Goal: Task Accomplishment & Management: Complete application form

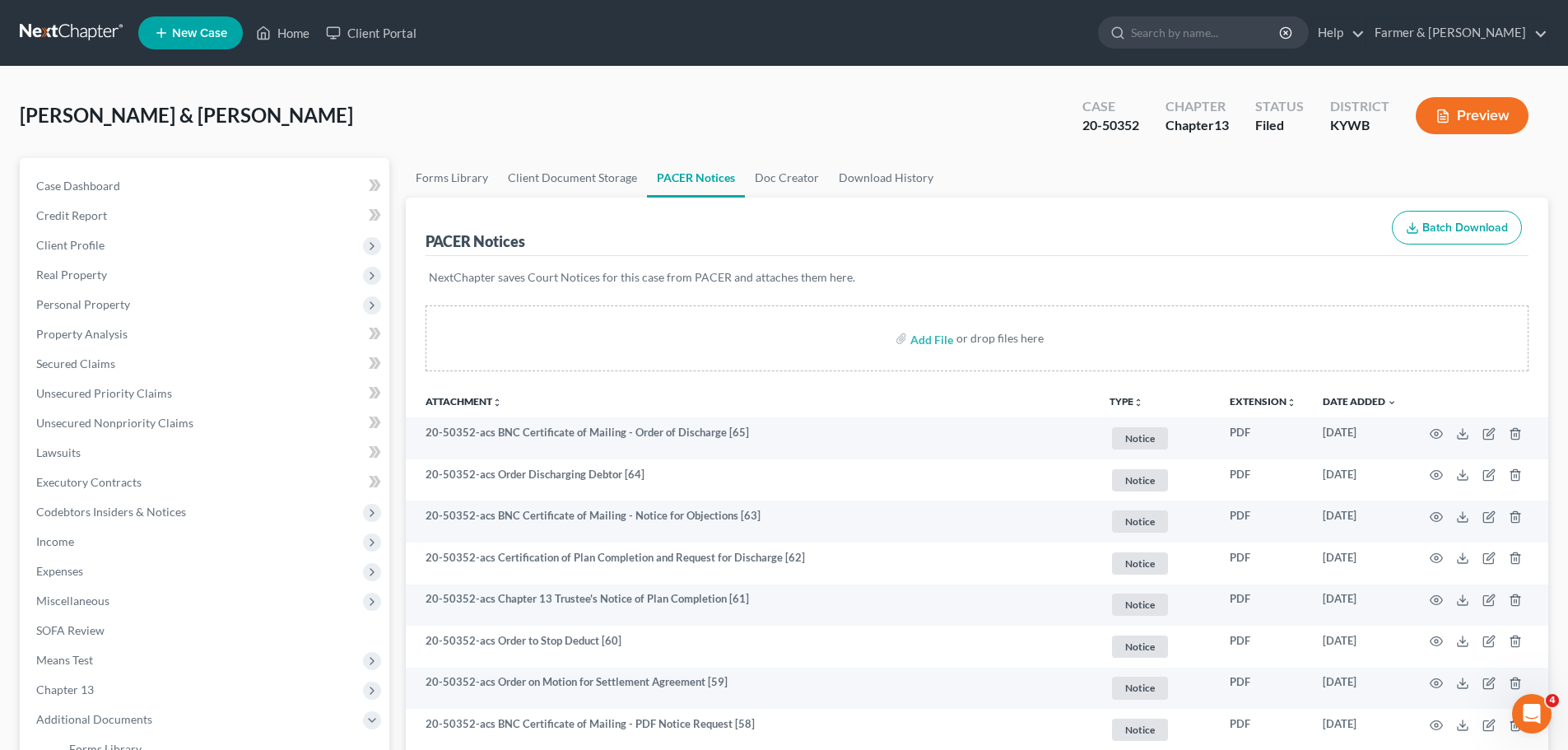
click at [46, 33] on link at bounding box center [73, 33] width 105 height 30
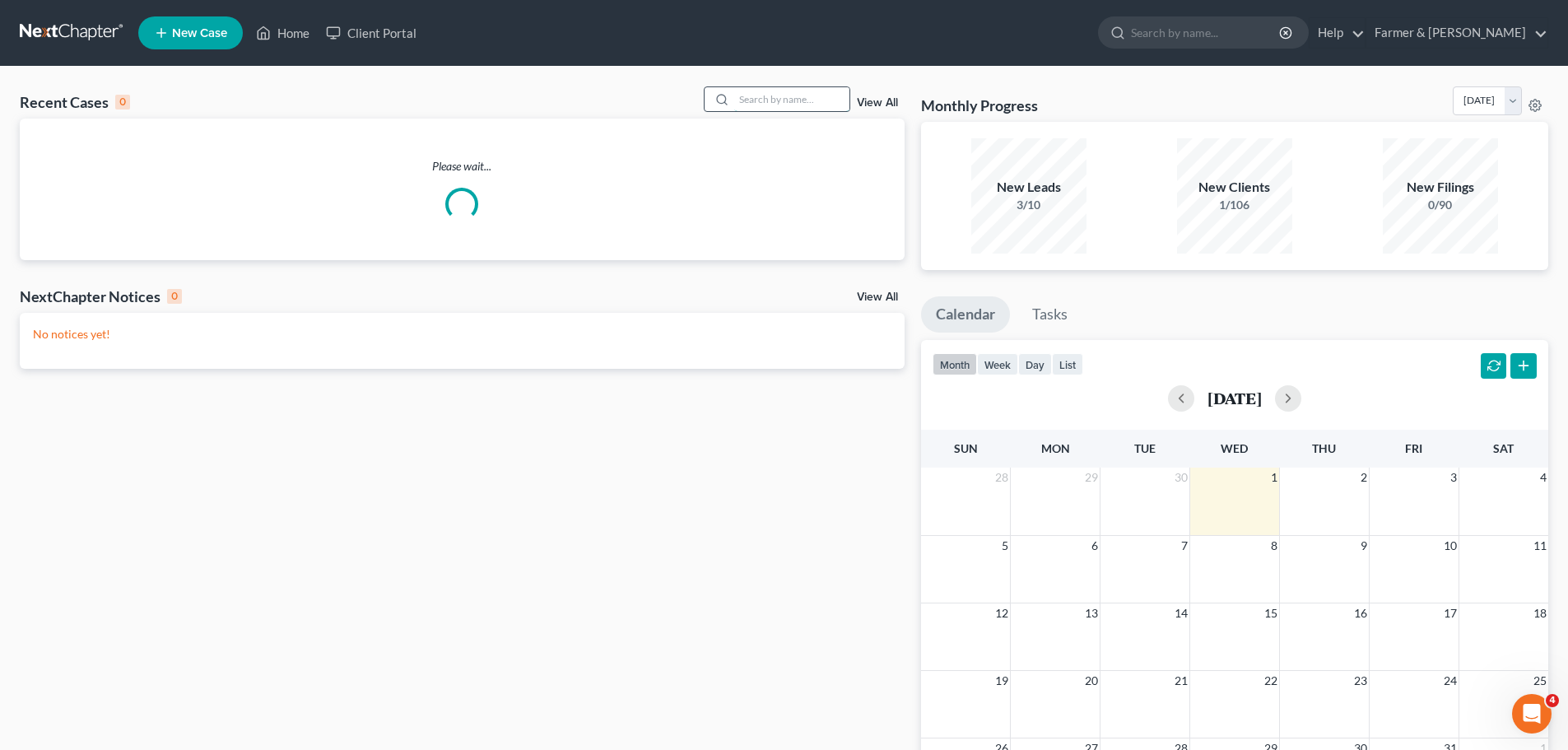
click at [757, 101] on input "search" at bounding box center [791, 99] width 115 height 24
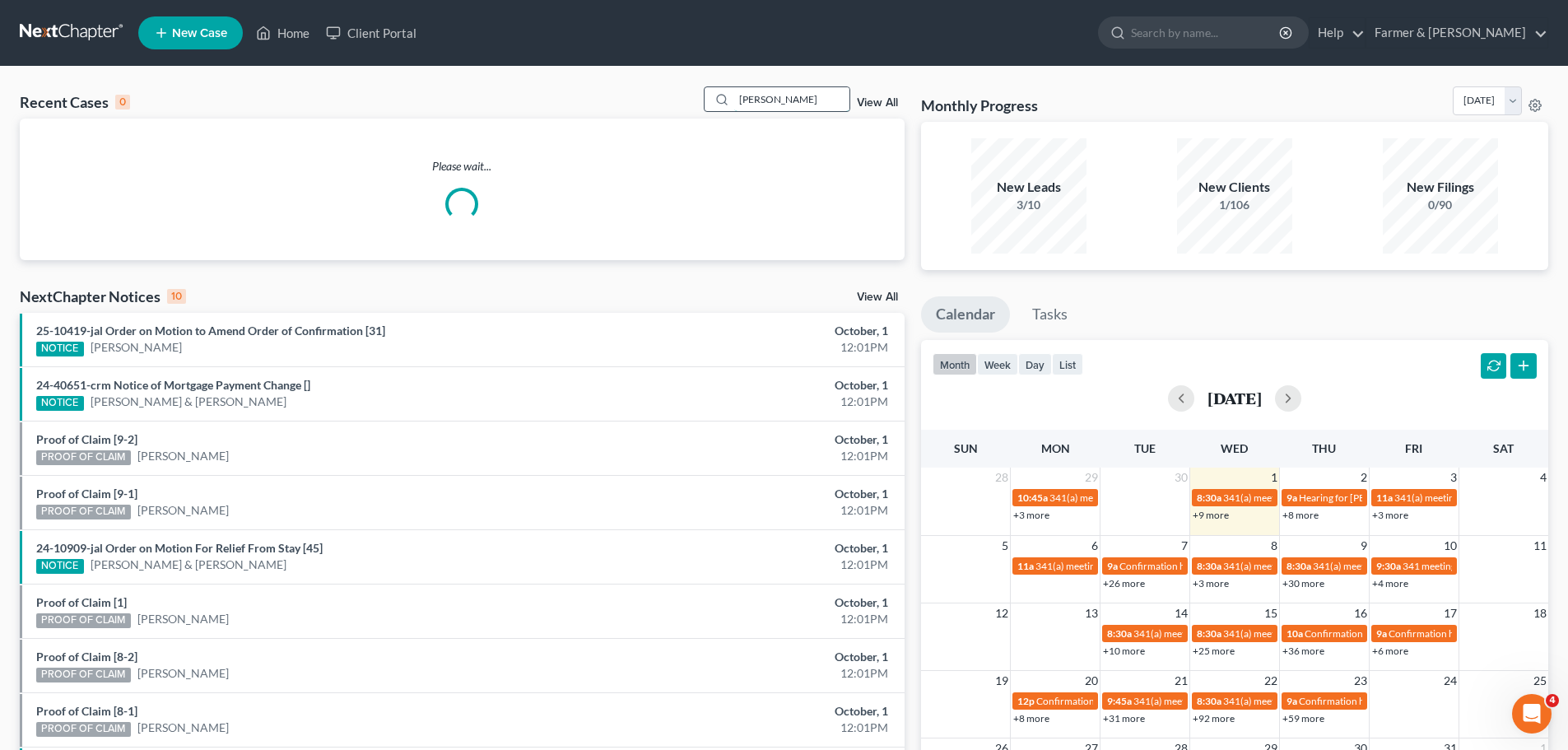
type input "[PERSON_NAME]"
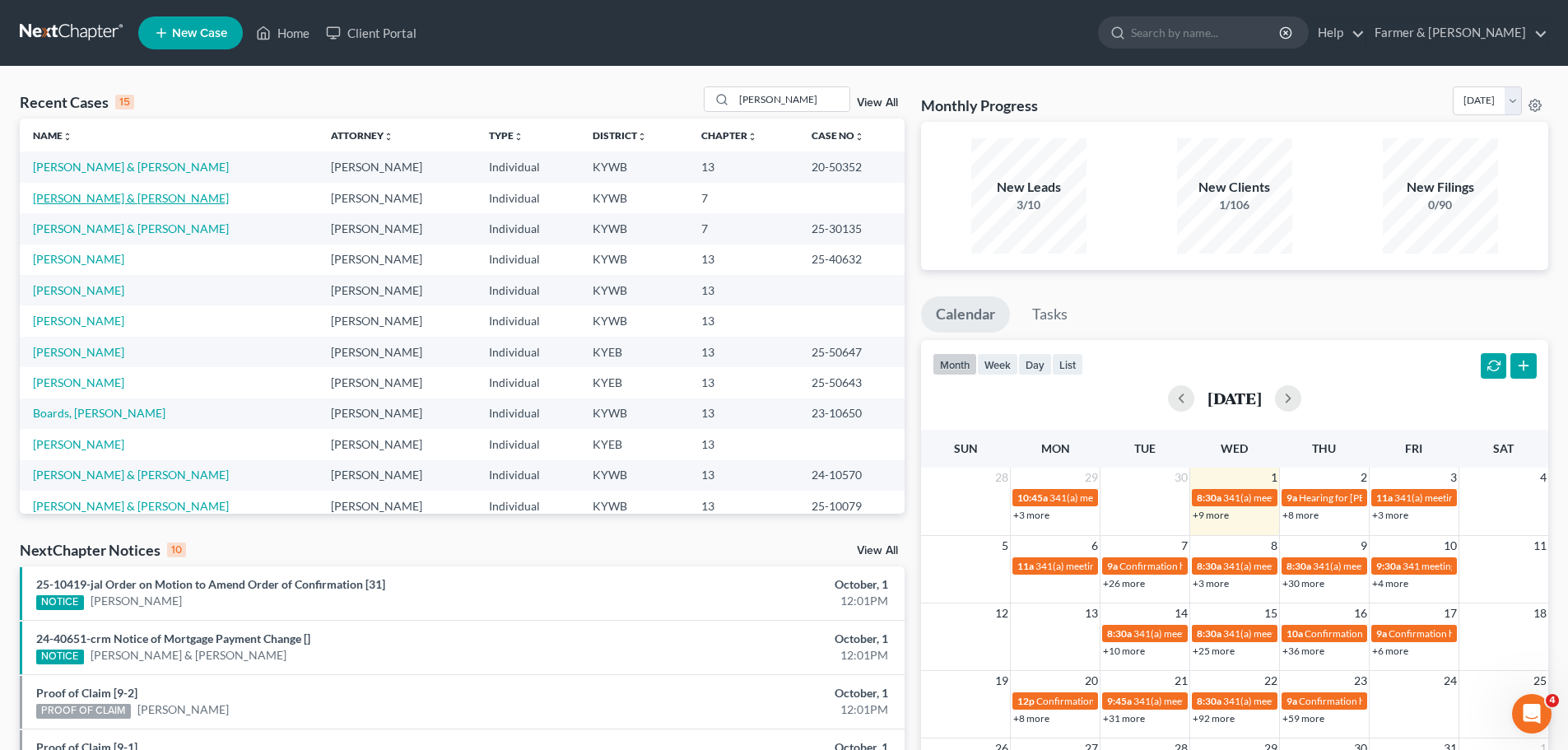
click at [93, 198] on link "[PERSON_NAME] & [PERSON_NAME]" at bounding box center [131, 198] width 196 height 14
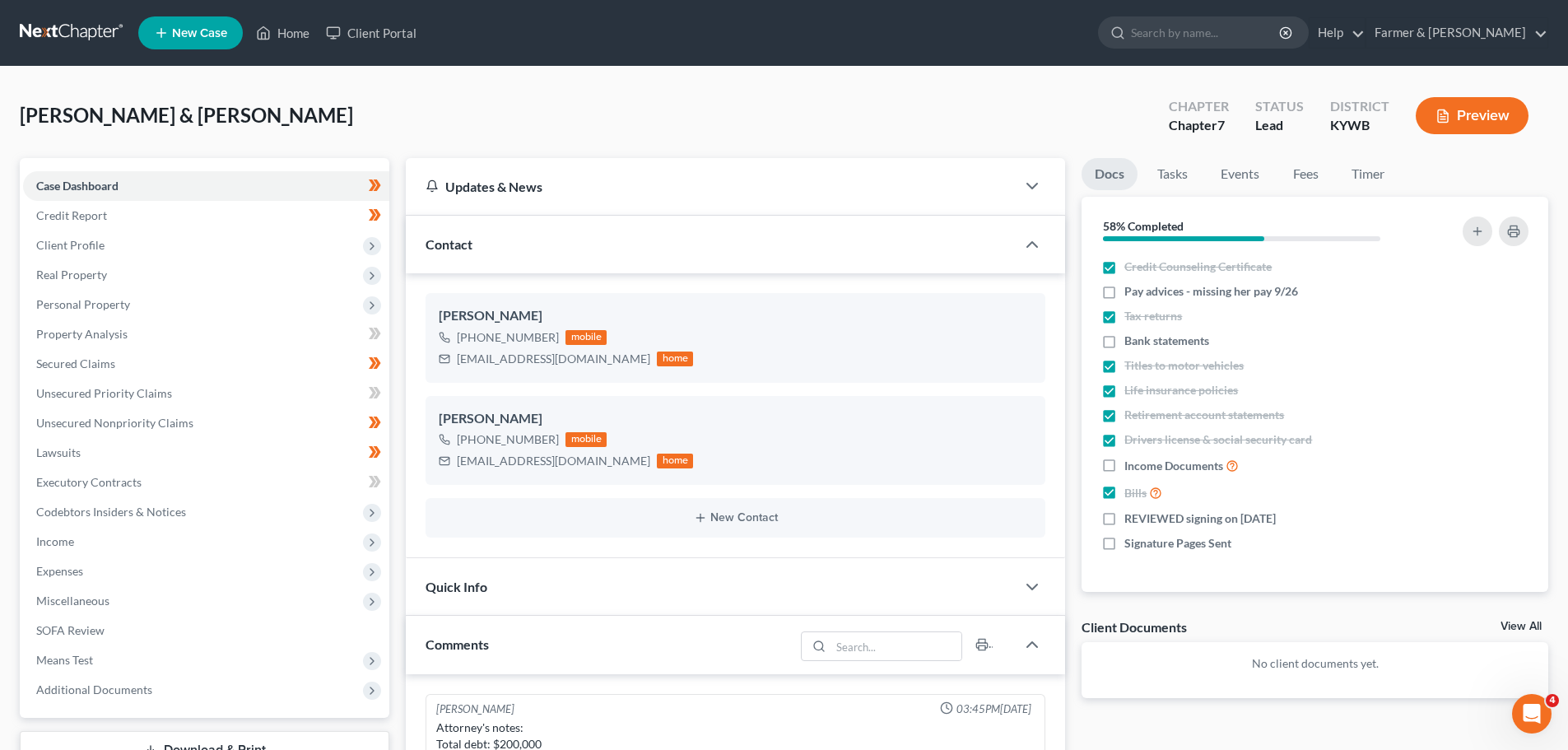
scroll to position [459, 0]
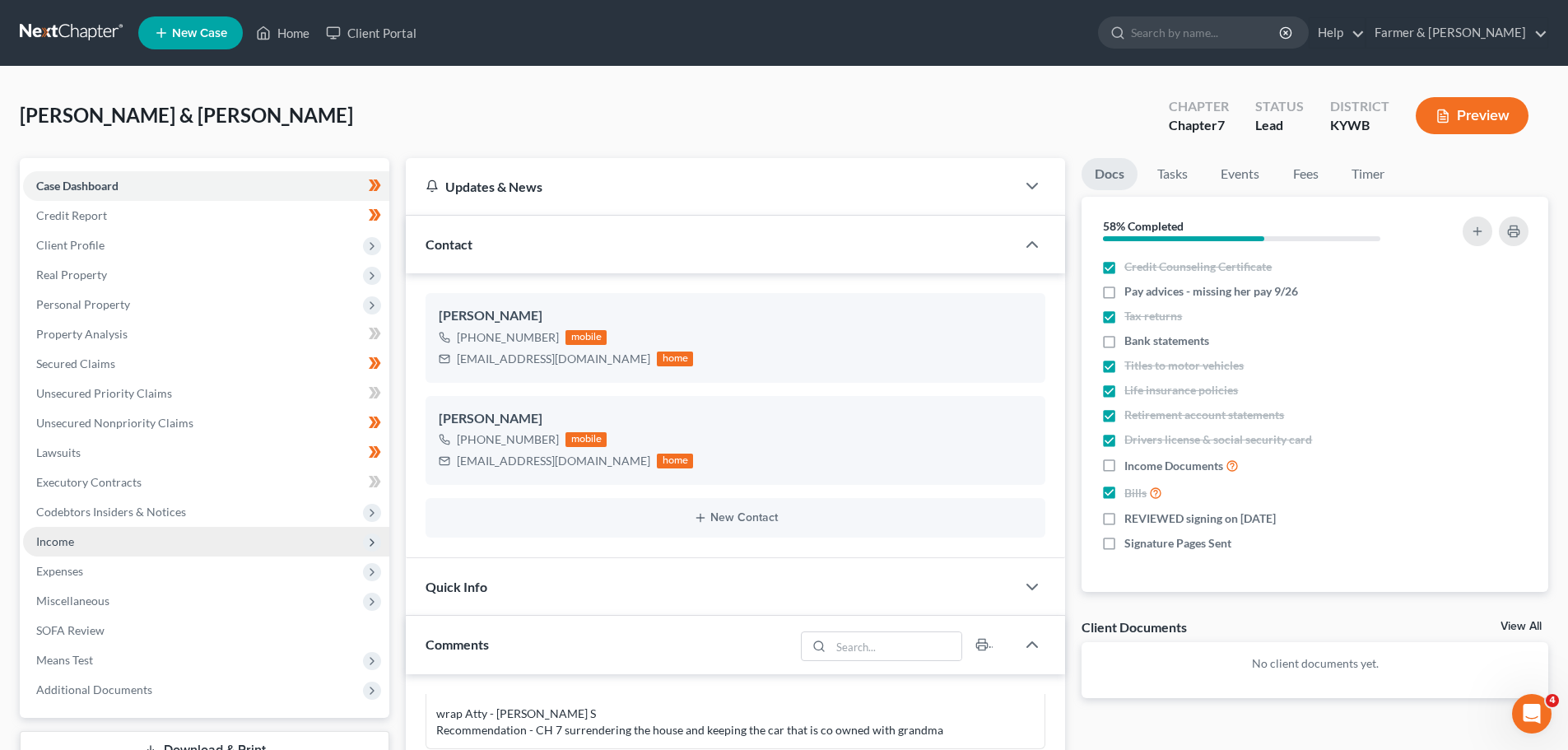
click at [61, 548] on span "Income" at bounding box center [206, 542] width 367 height 30
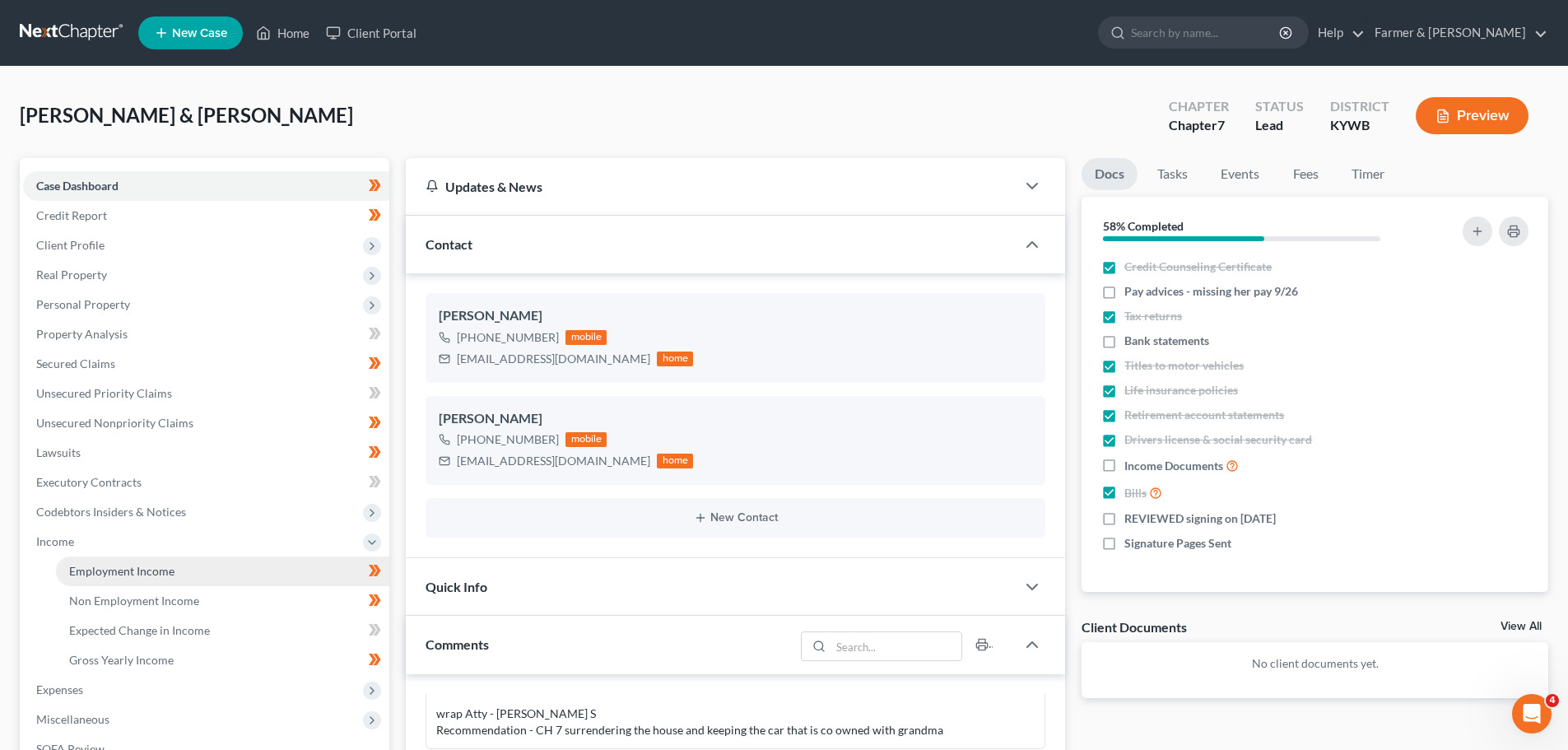
click at [120, 579] on link "Employment Income" at bounding box center [223, 572] width 333 height 30
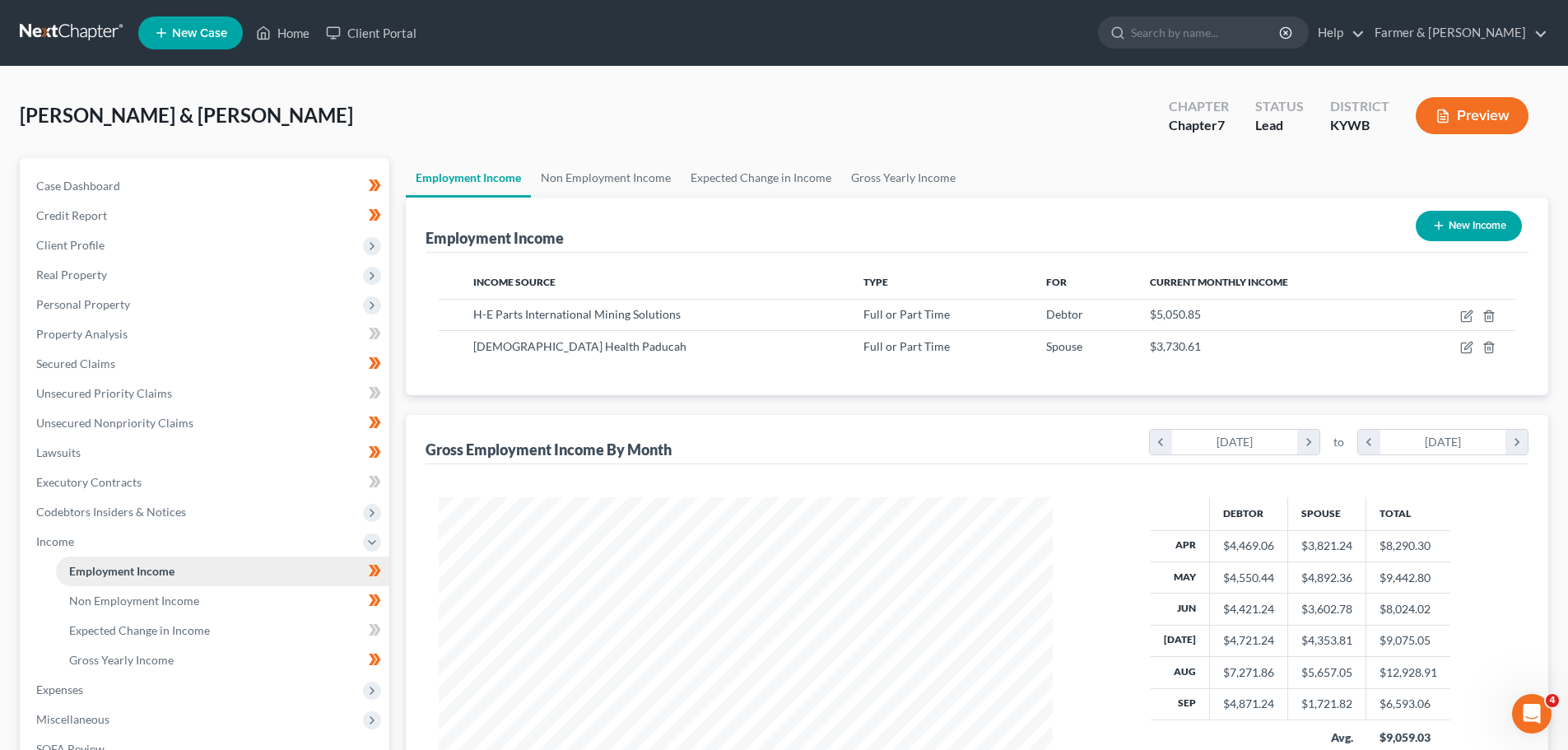
scroll to position [307, 647]
click at [89, 339] on span "Property Analysis" at bounding box center [82, 334] width 91 height 14
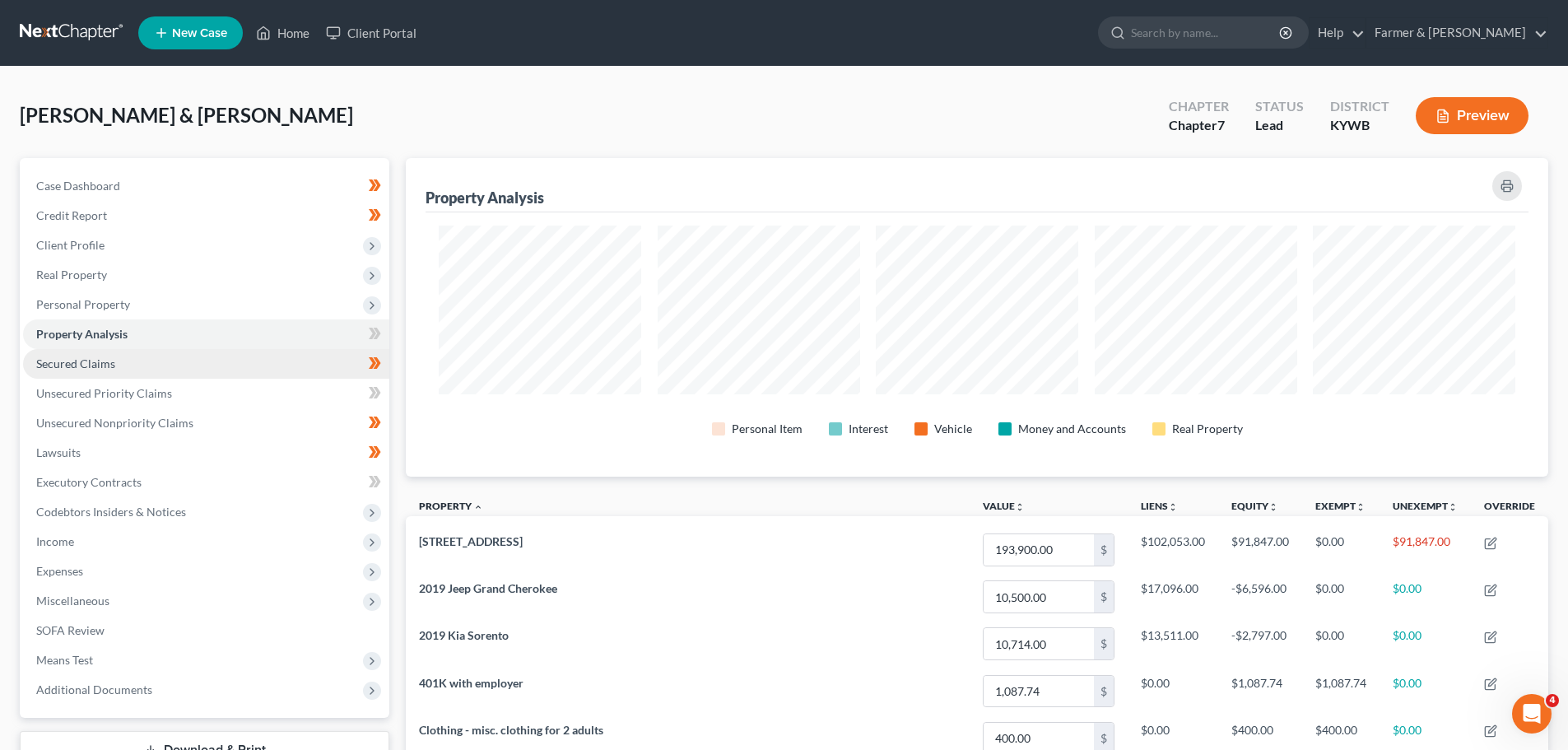
click at [64, 360] on span "Secured Claims" at bounding box center [75, 364] width 79 height 14
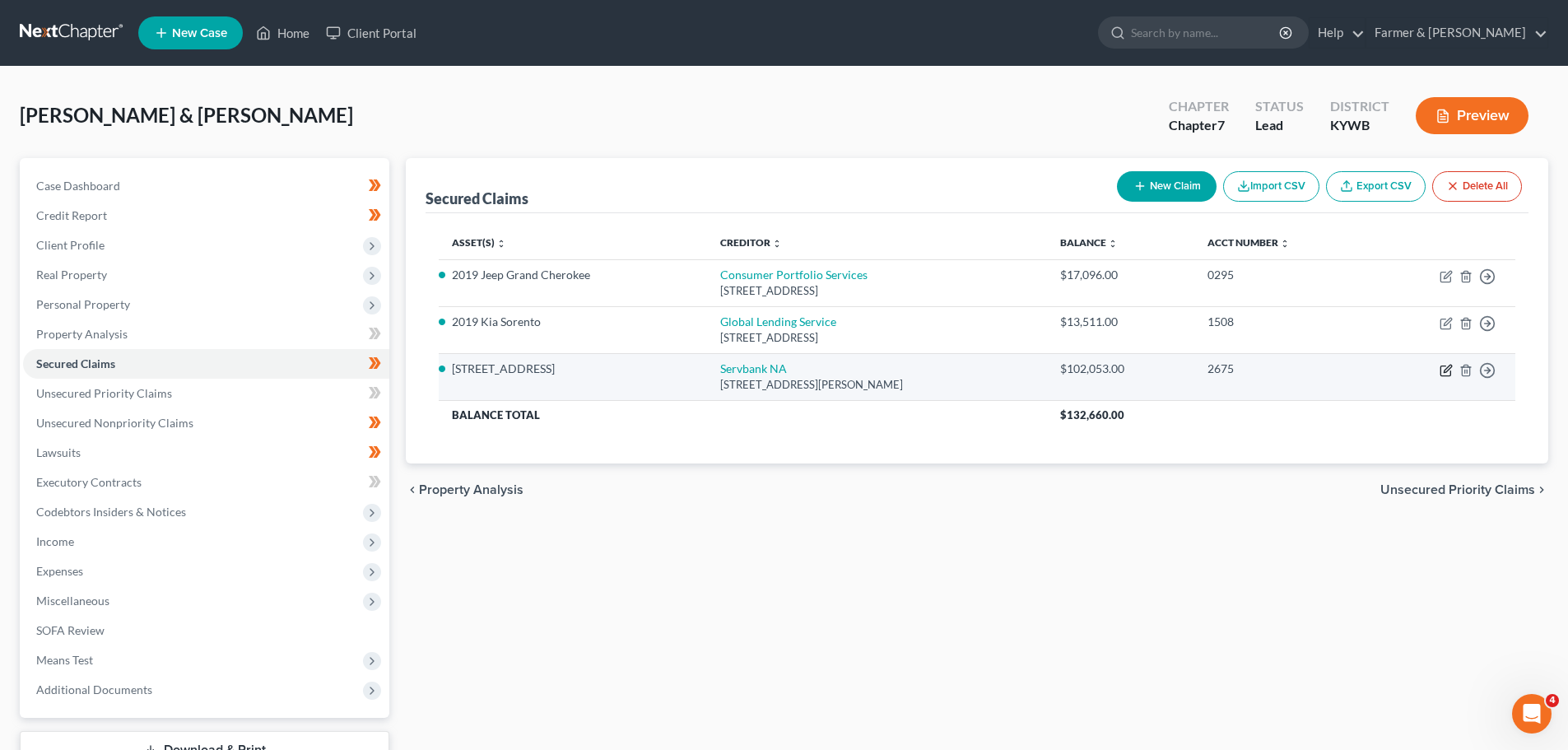
click at [1447, 371] on icon "button" at bounding box center [1448, 368] width 7 height 7
select select "3"
select select "4"
select select "1"
select select "0"
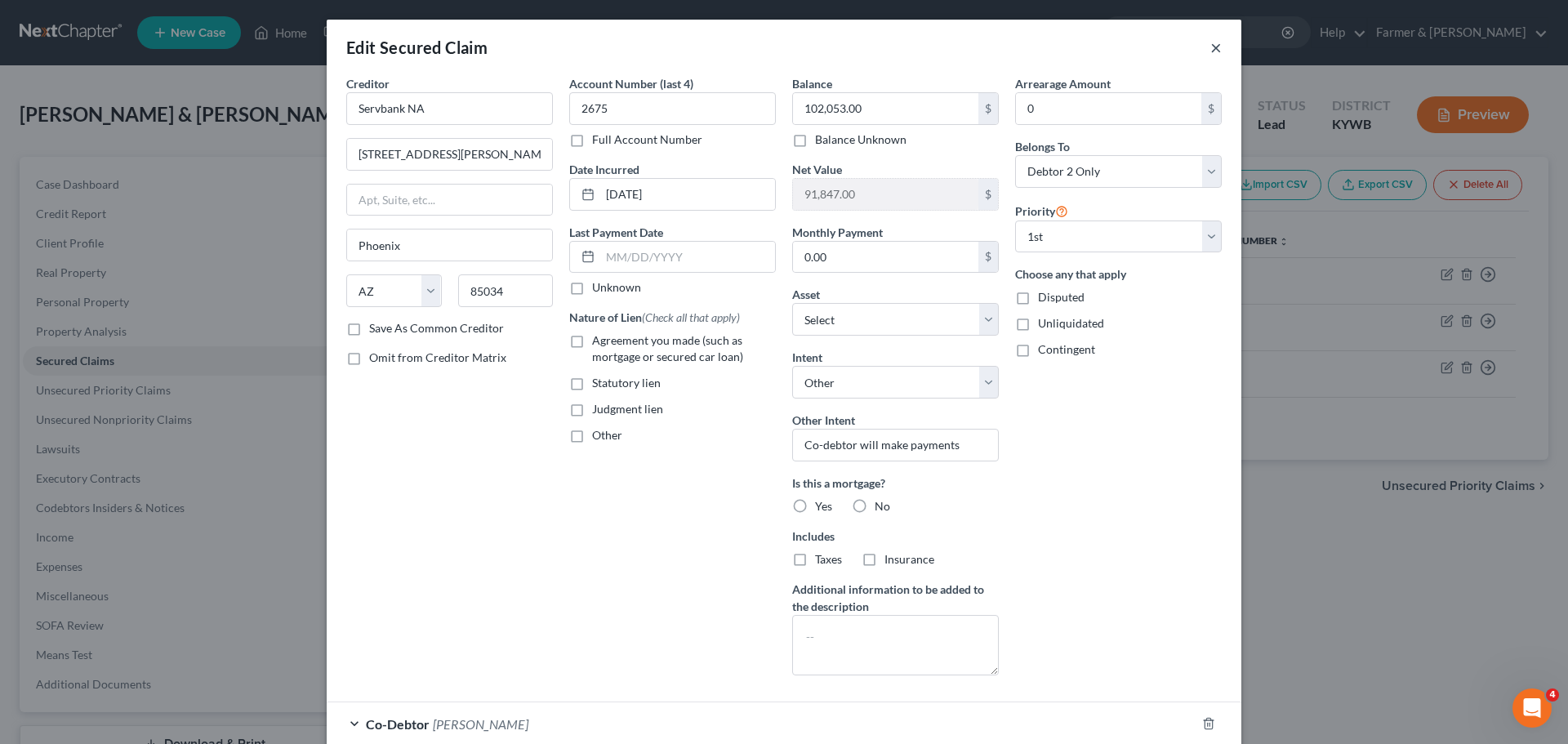
click at [1210, 51] on button "×" at bounding box center [1215, 47] width 11 height 20
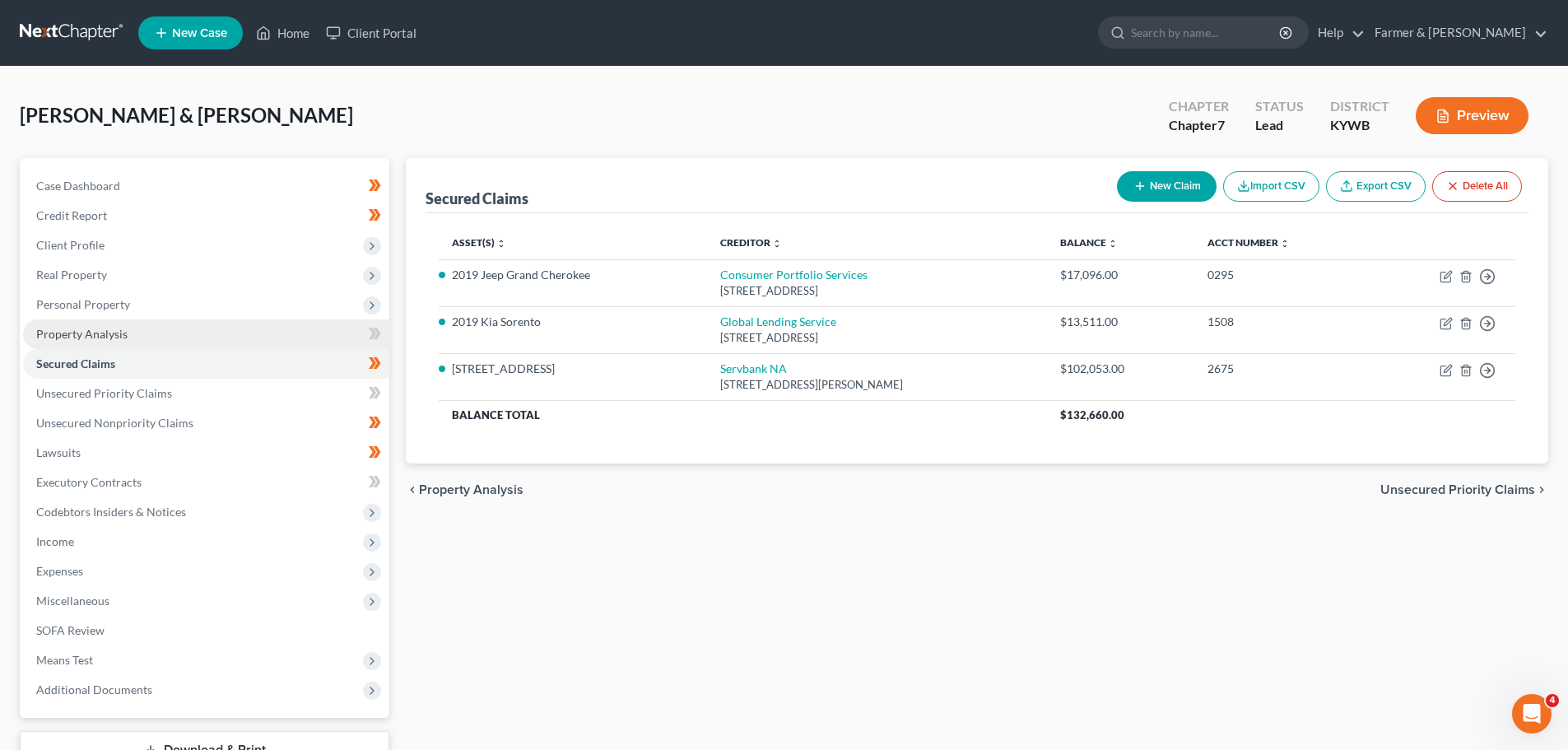
click at [82, 334] on span "Property Analysis" at bounding box center [82, 334] width 91 height 14
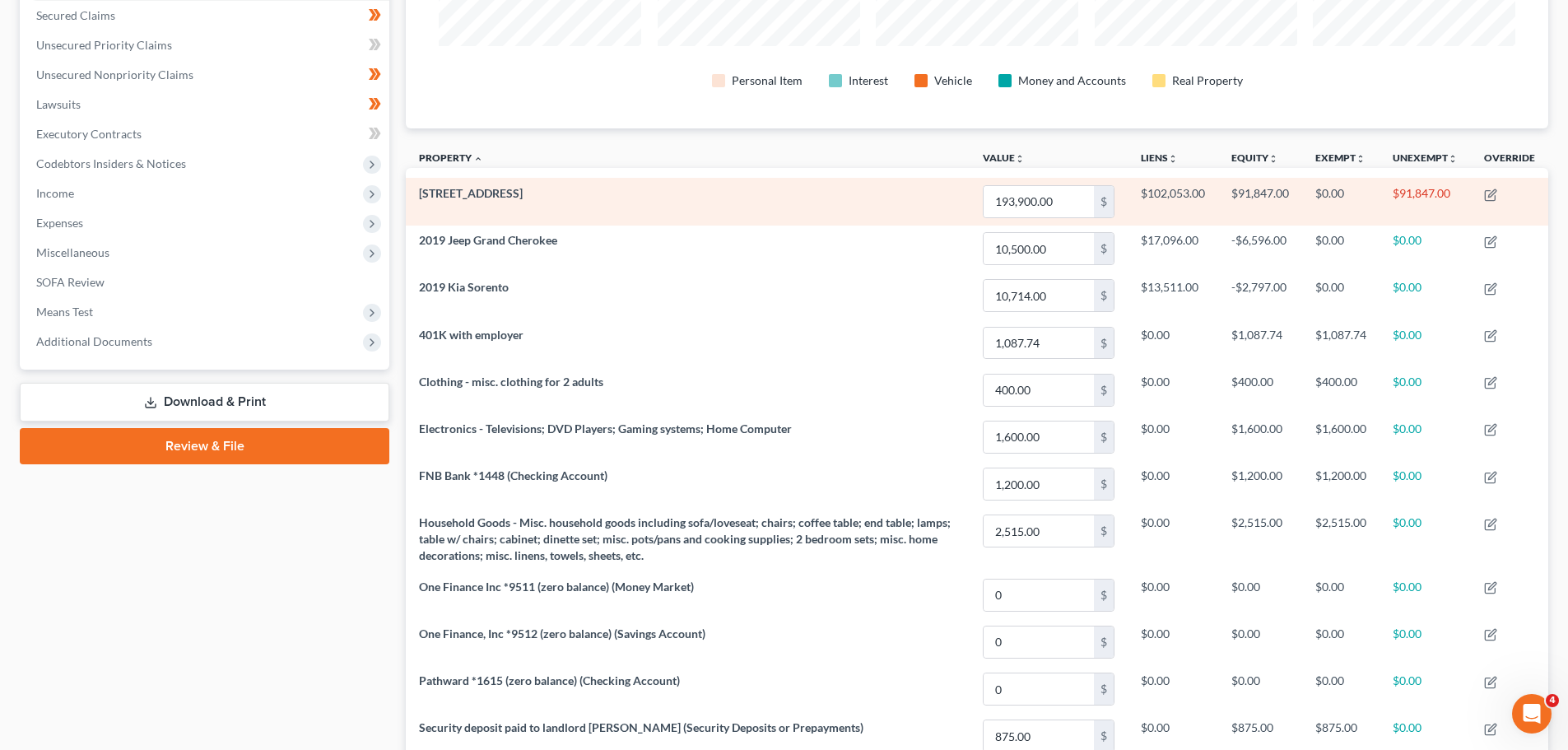
scroll to position [247, 0]
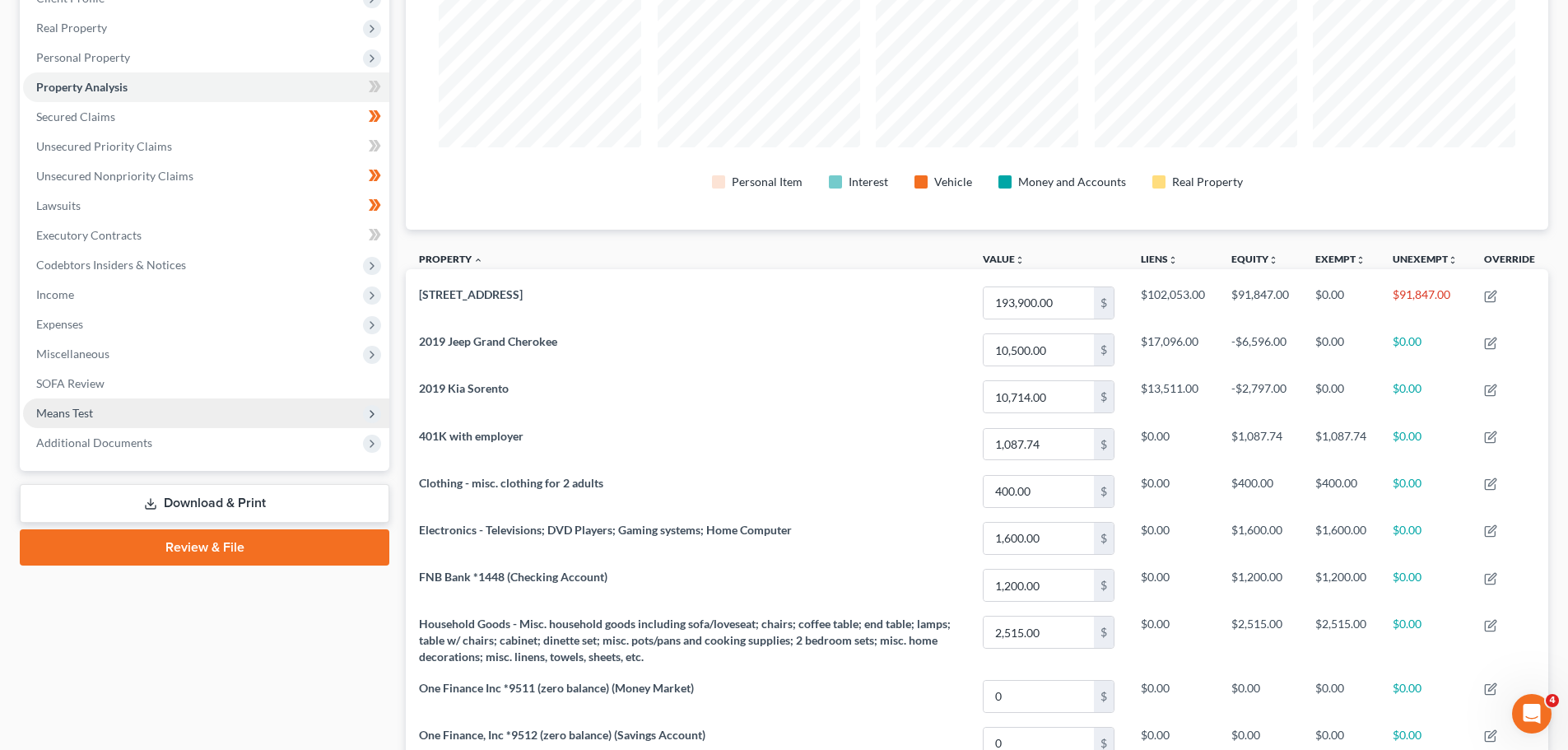
click at [75, 417] on span "Means Test" at bounding box center [64, 413] width 57 height 14
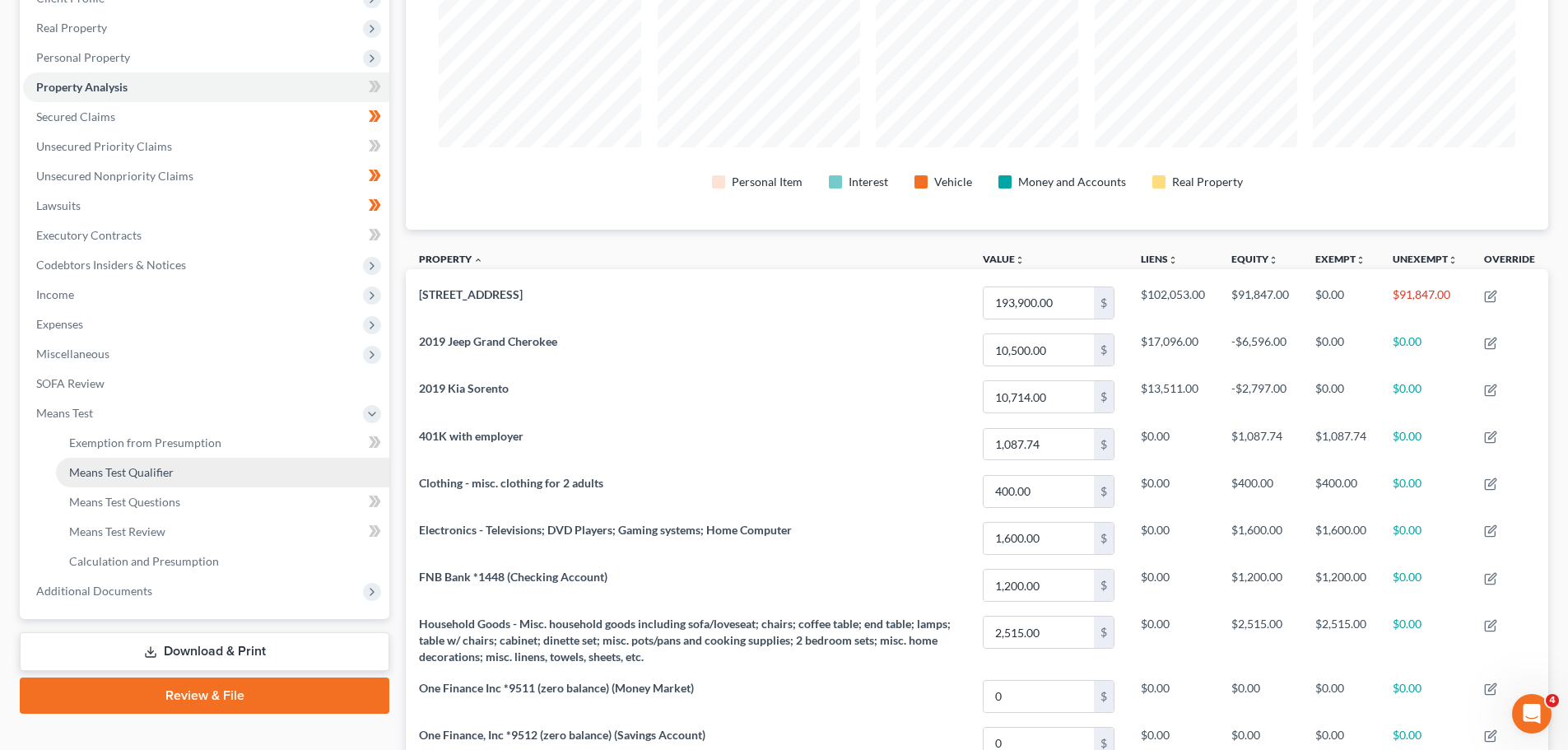
click at [153, 472] on span "Means Test Qualifier" at bounding box center [121, 472] width 104 height 14
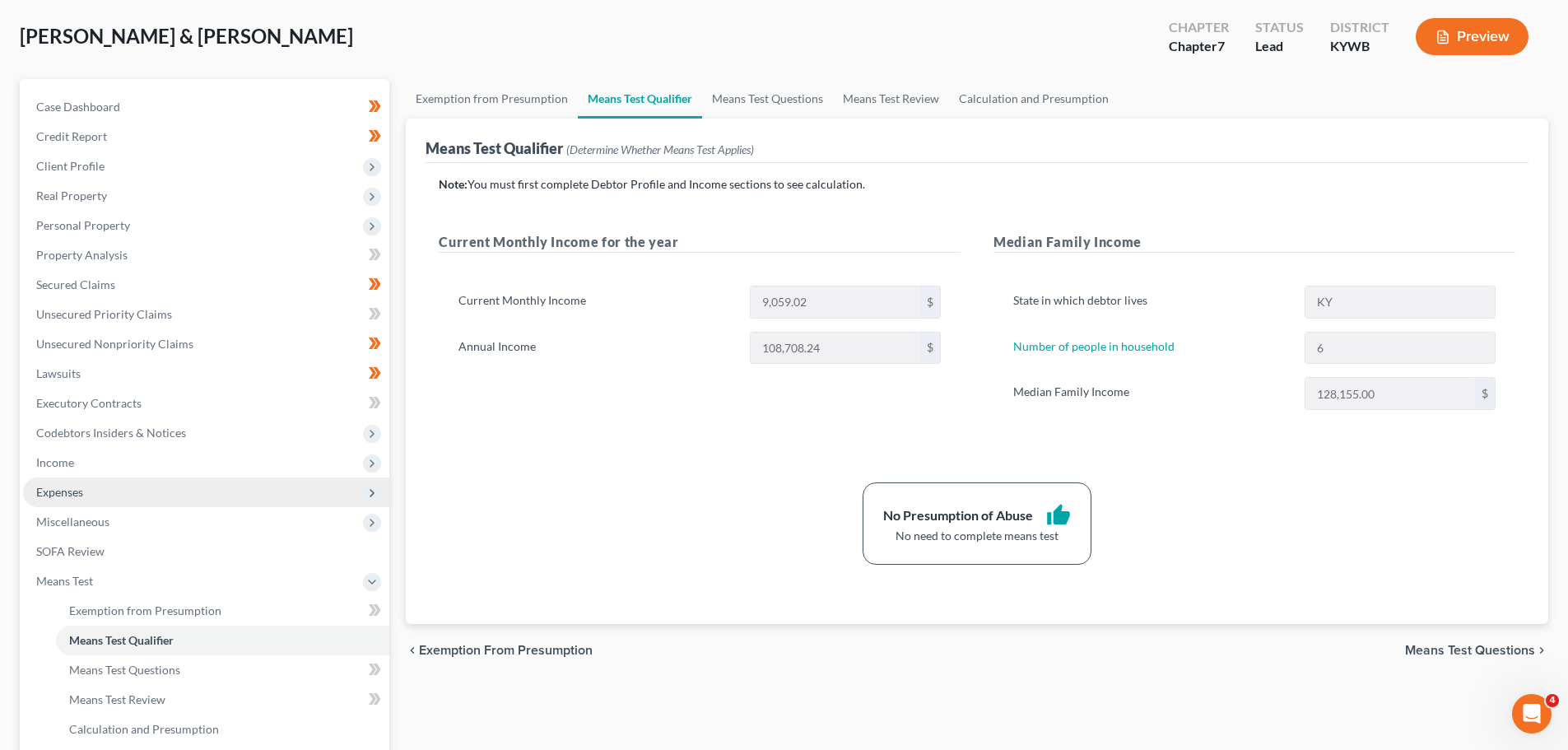
scroll to position [82, 0]
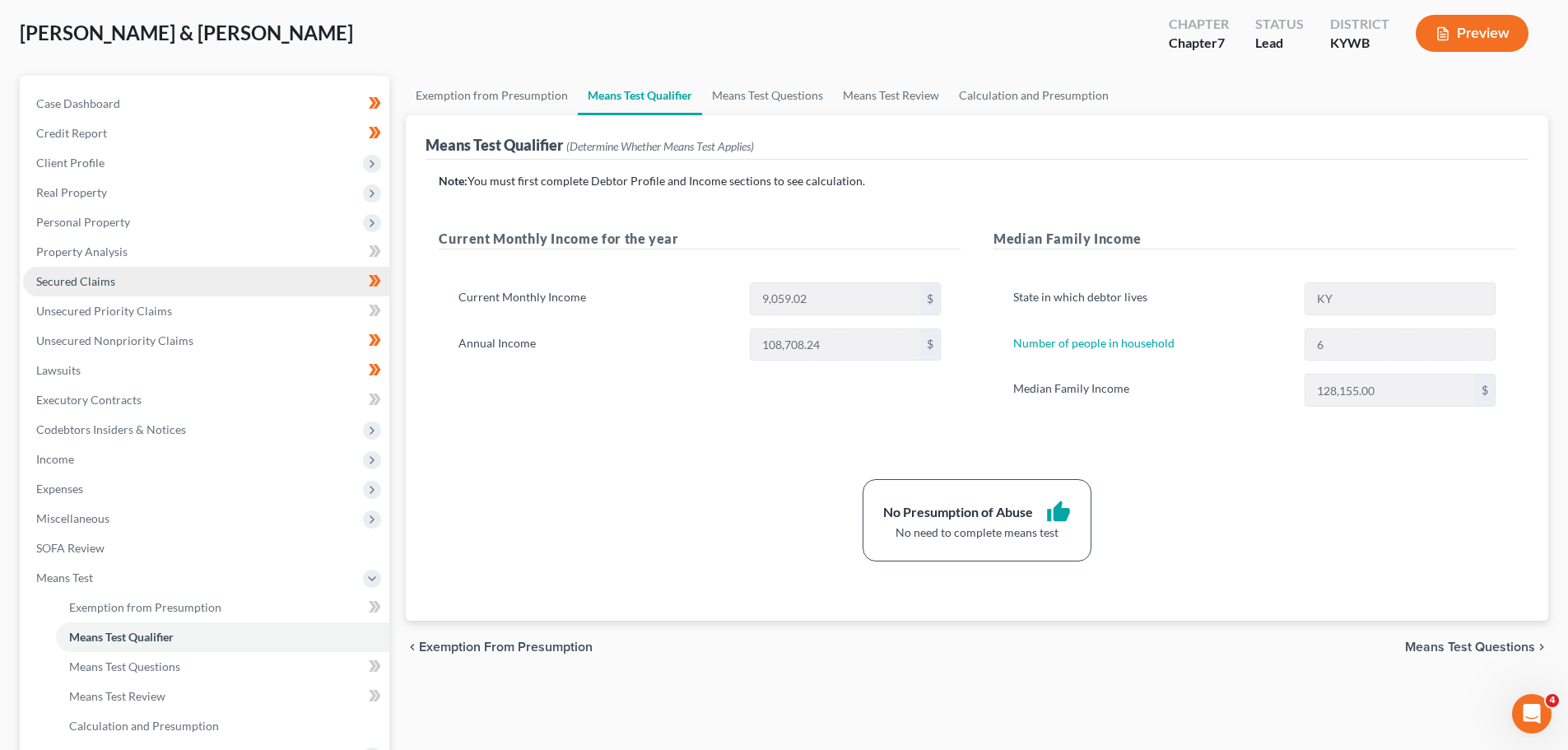
click at [74, 280] on span "Secured Claims" at bounding box center [75, 282] width 79 height 14
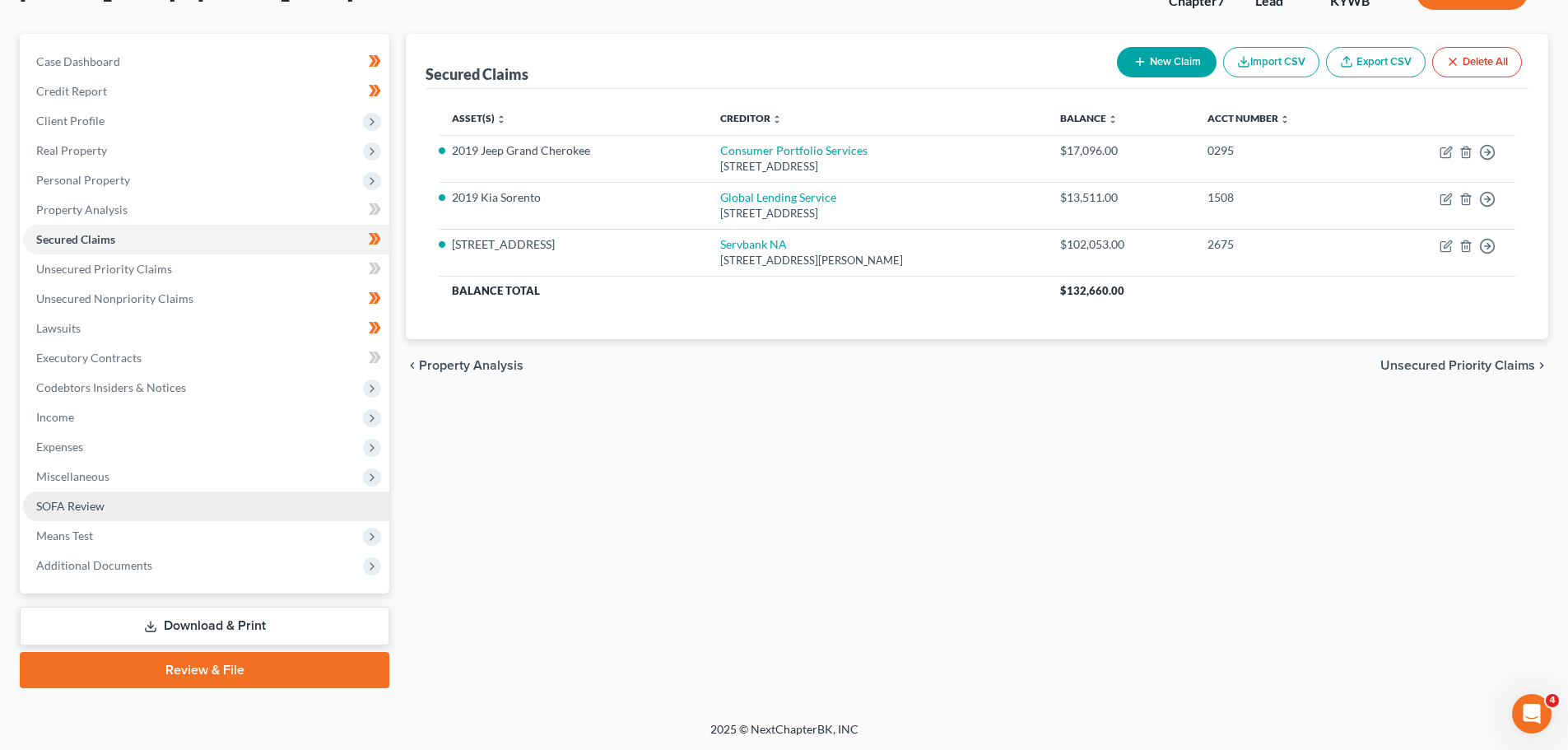
scroll to position [125, 0]
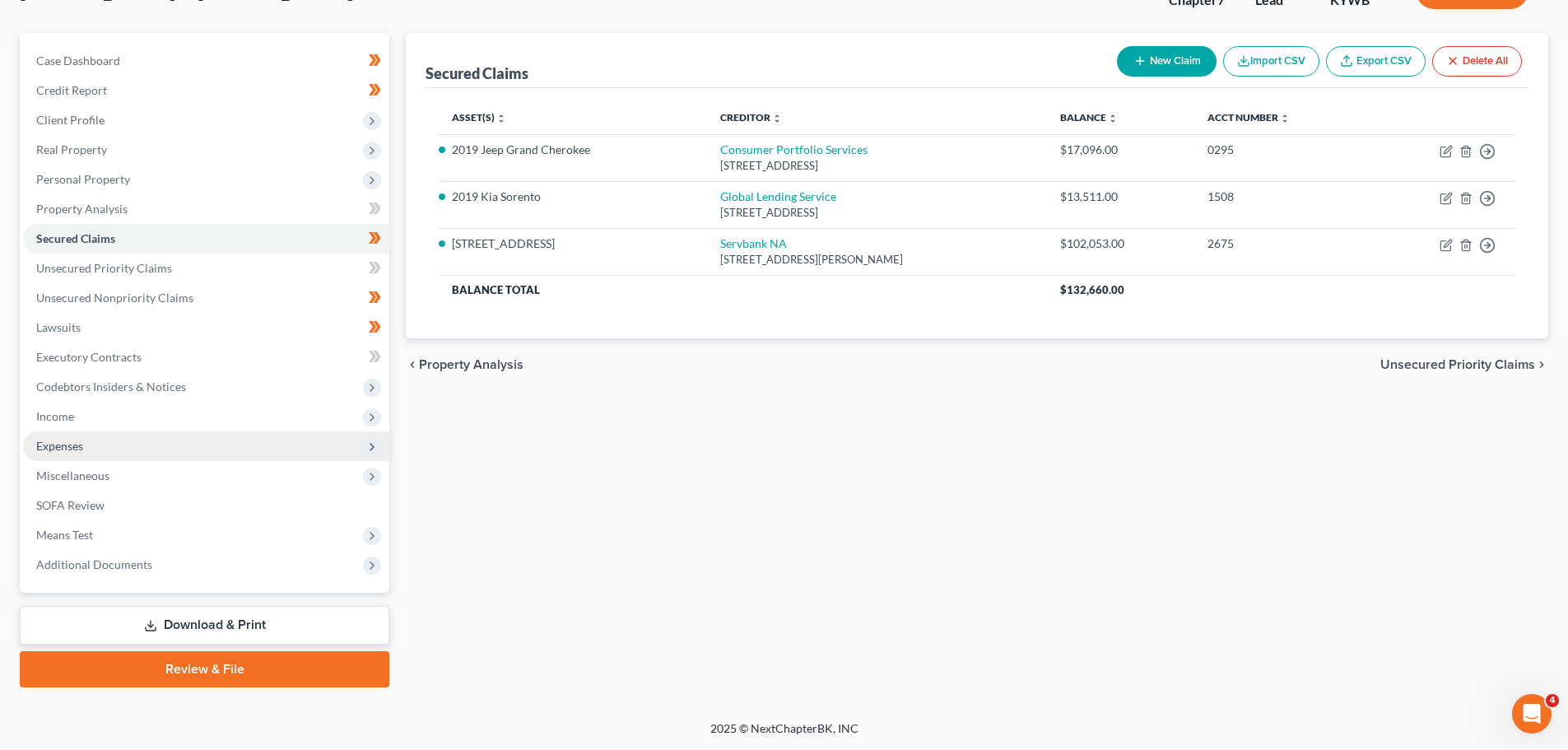
click at [74, 458] on span "Expenses" at bounding box center [206, 446] width 367 height 30
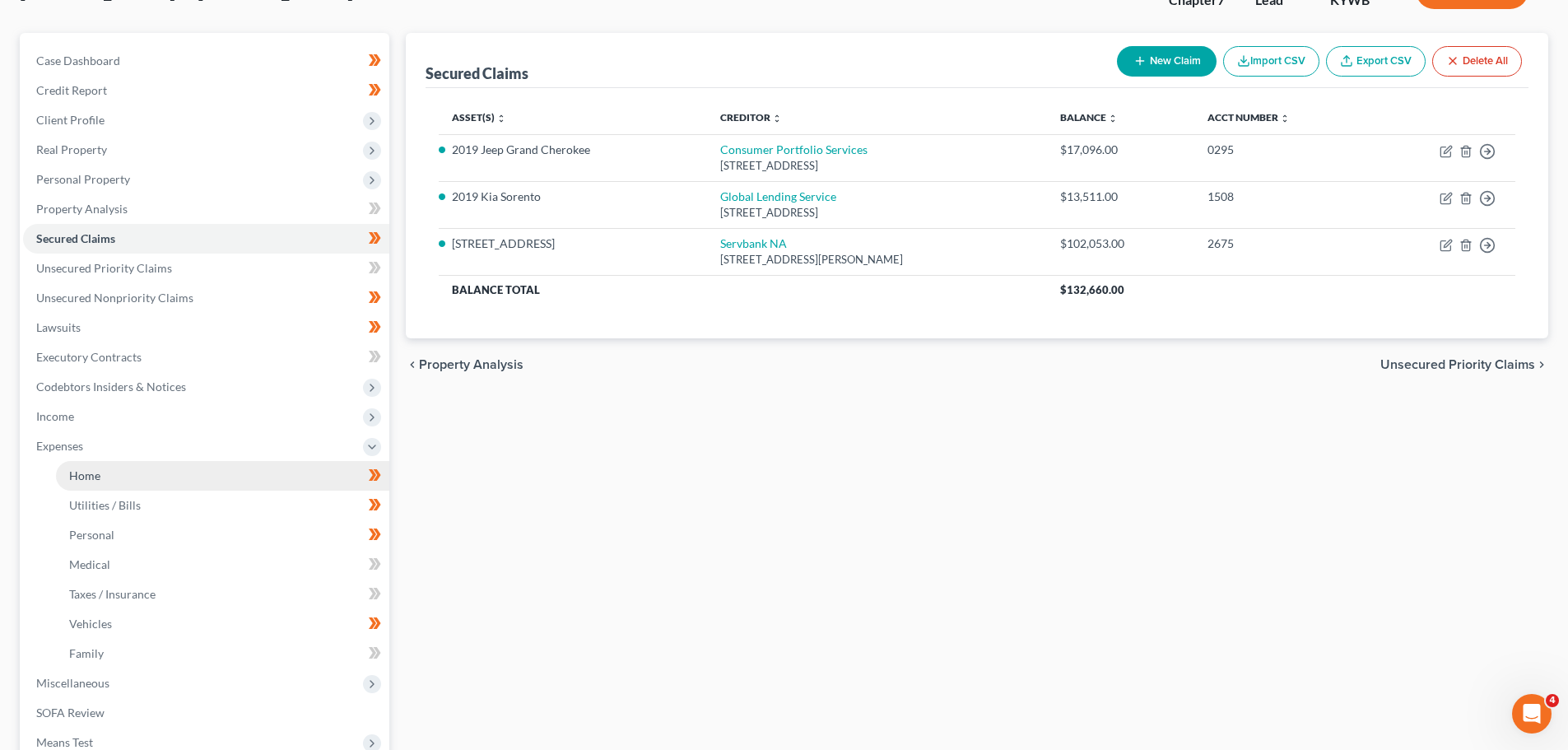
click at [89, 475] on span "Home" at bounding box center [85, 475] width 32 height 14
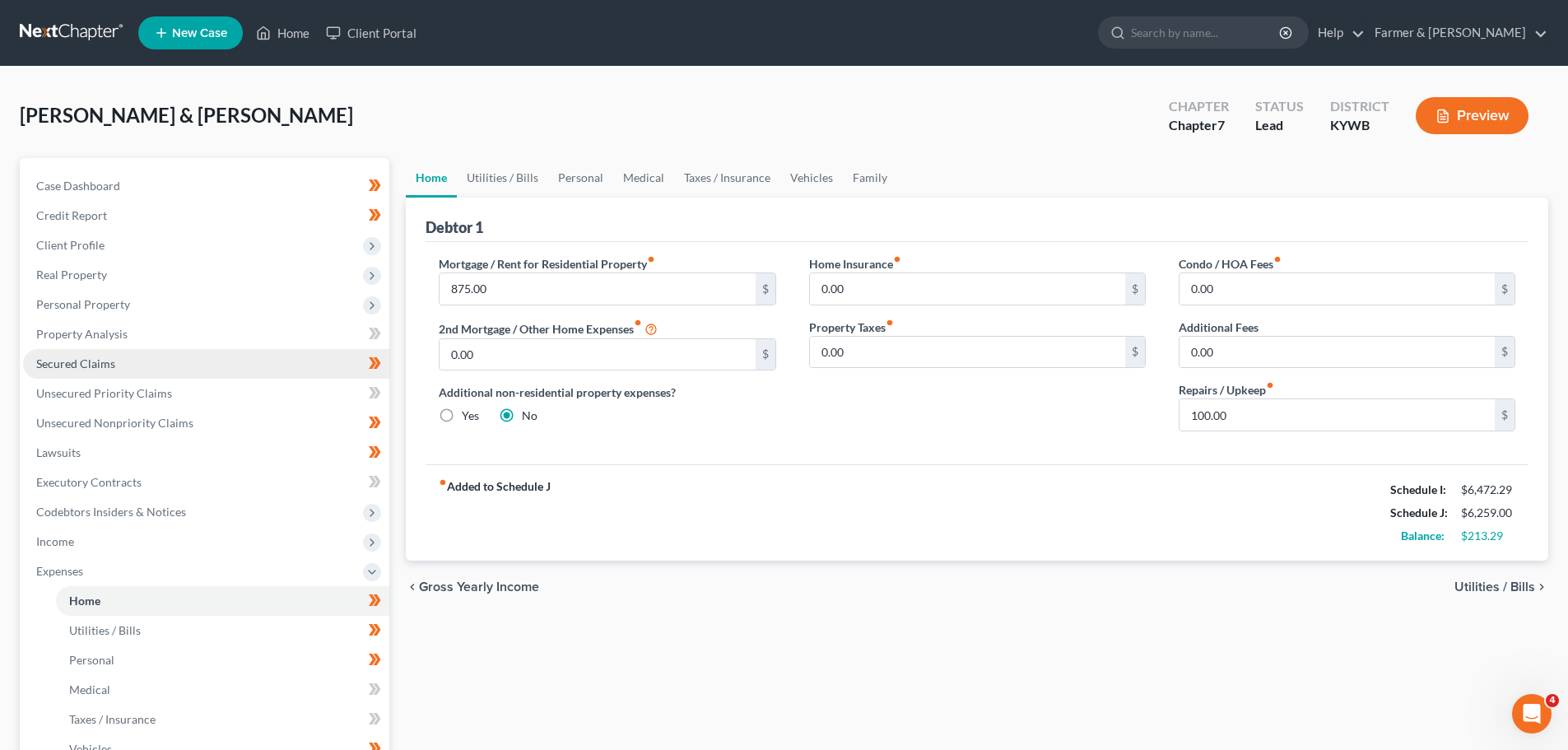
click at [90, 361] on span "Secured Claims" at bounding box center [75, 364] width 79 height 14
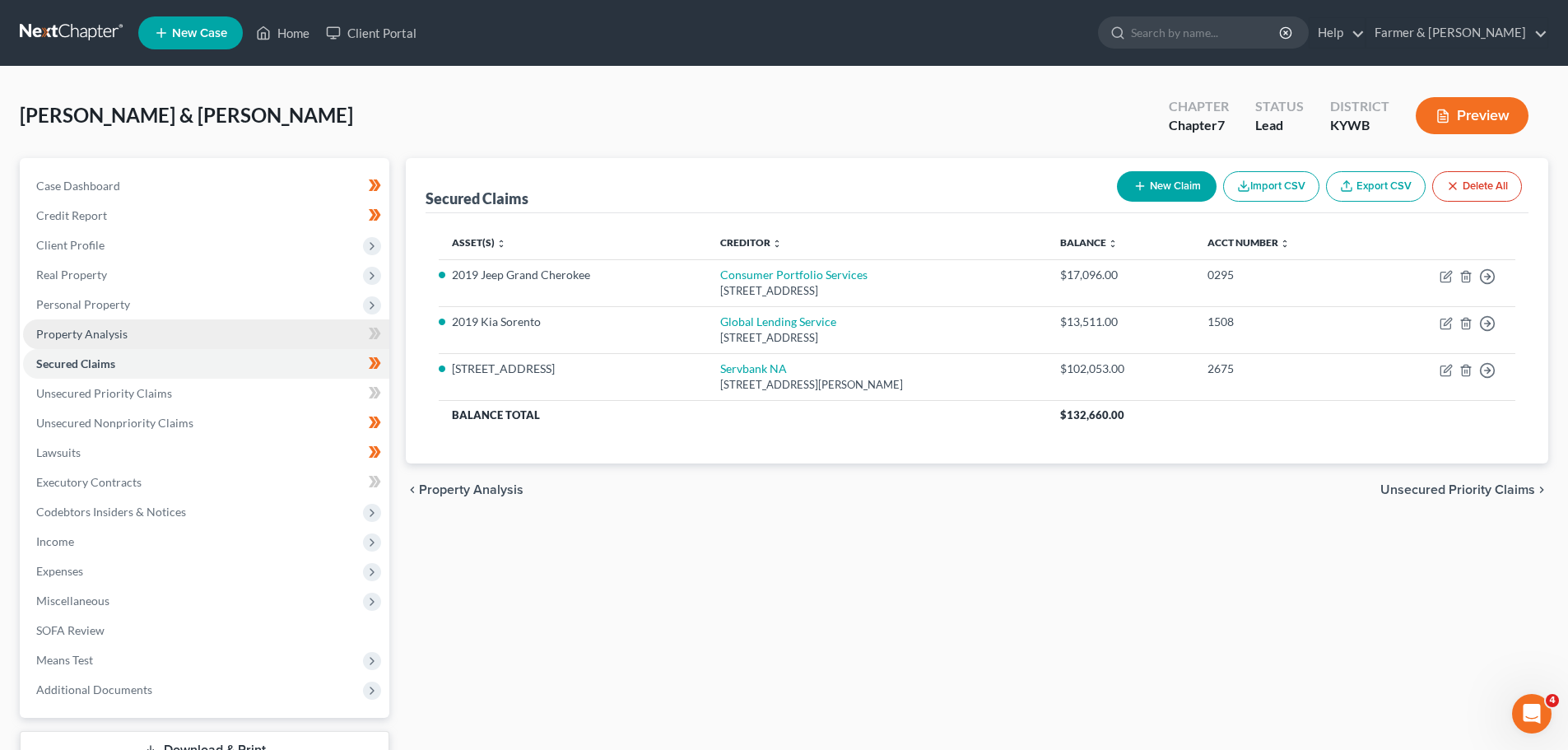
click at [90, 337] on span "Property Analysis" at bounding box center [82, 334] width 91 height 14
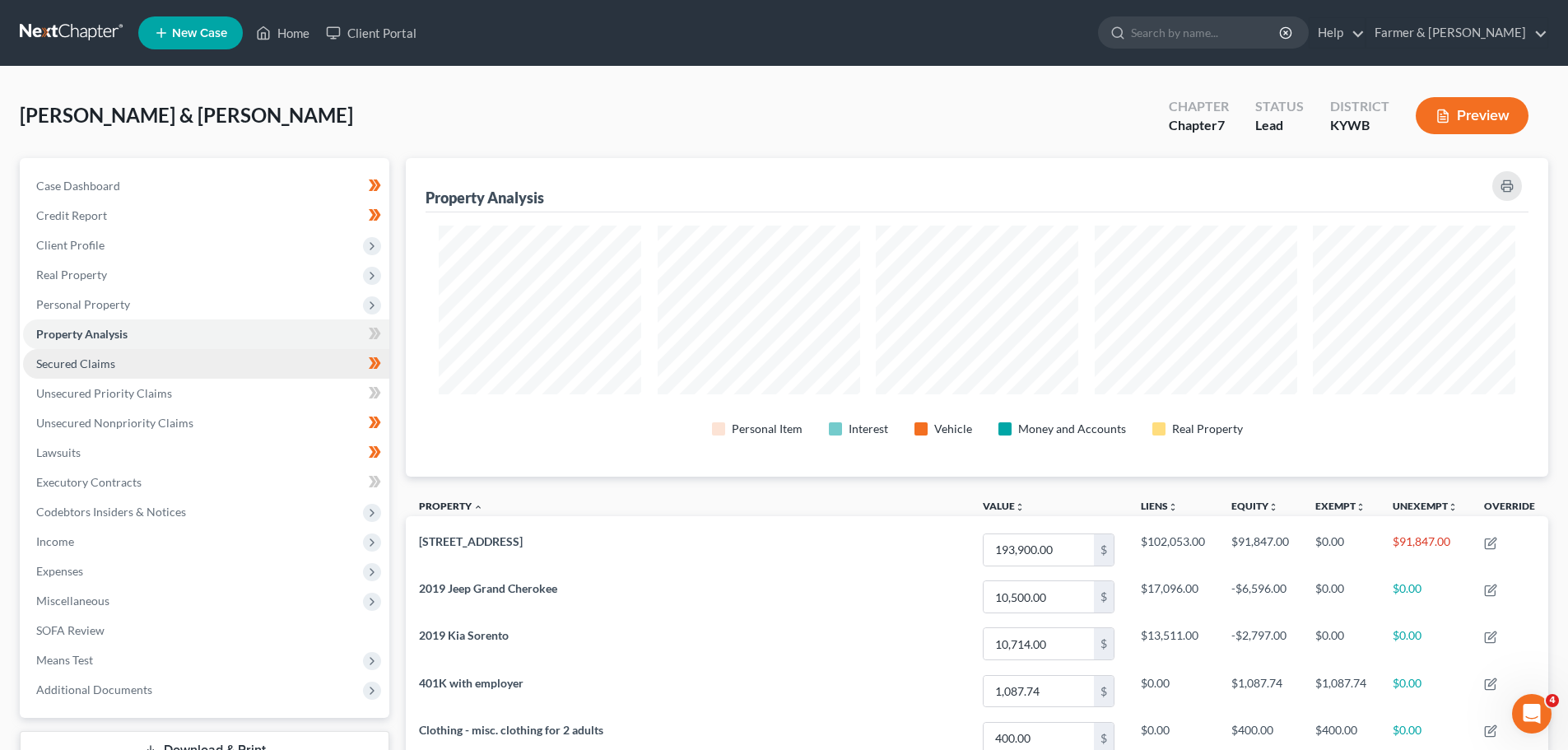
click at [85, 365] on span "Secured Claims" at bounding box center [75, 364] width 79 height 14
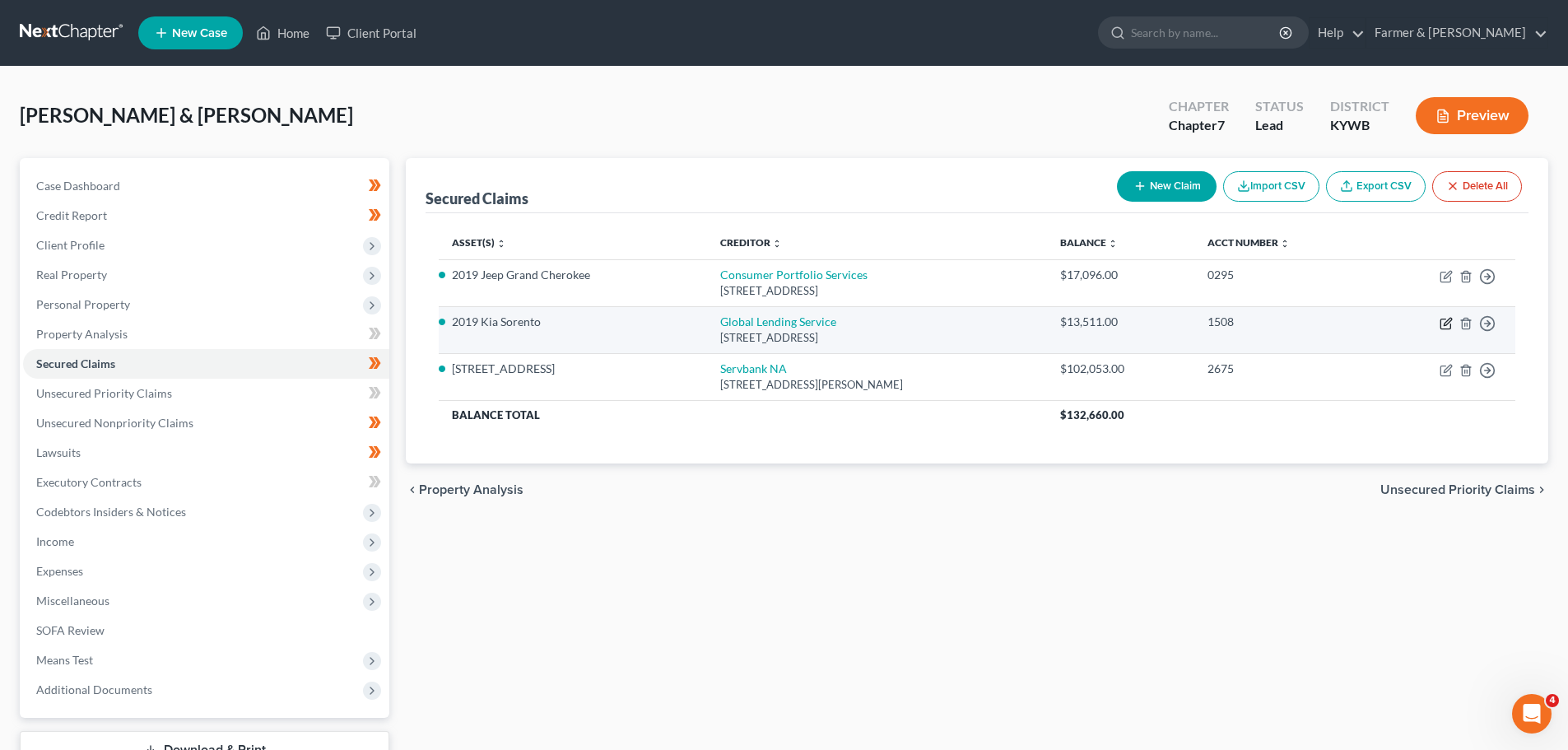
click at [1450, 319] on icon "button" at bounding box center [1446, 323] width 13 height 13
select select "36"
select select "5"
select select "2"
select select "3"
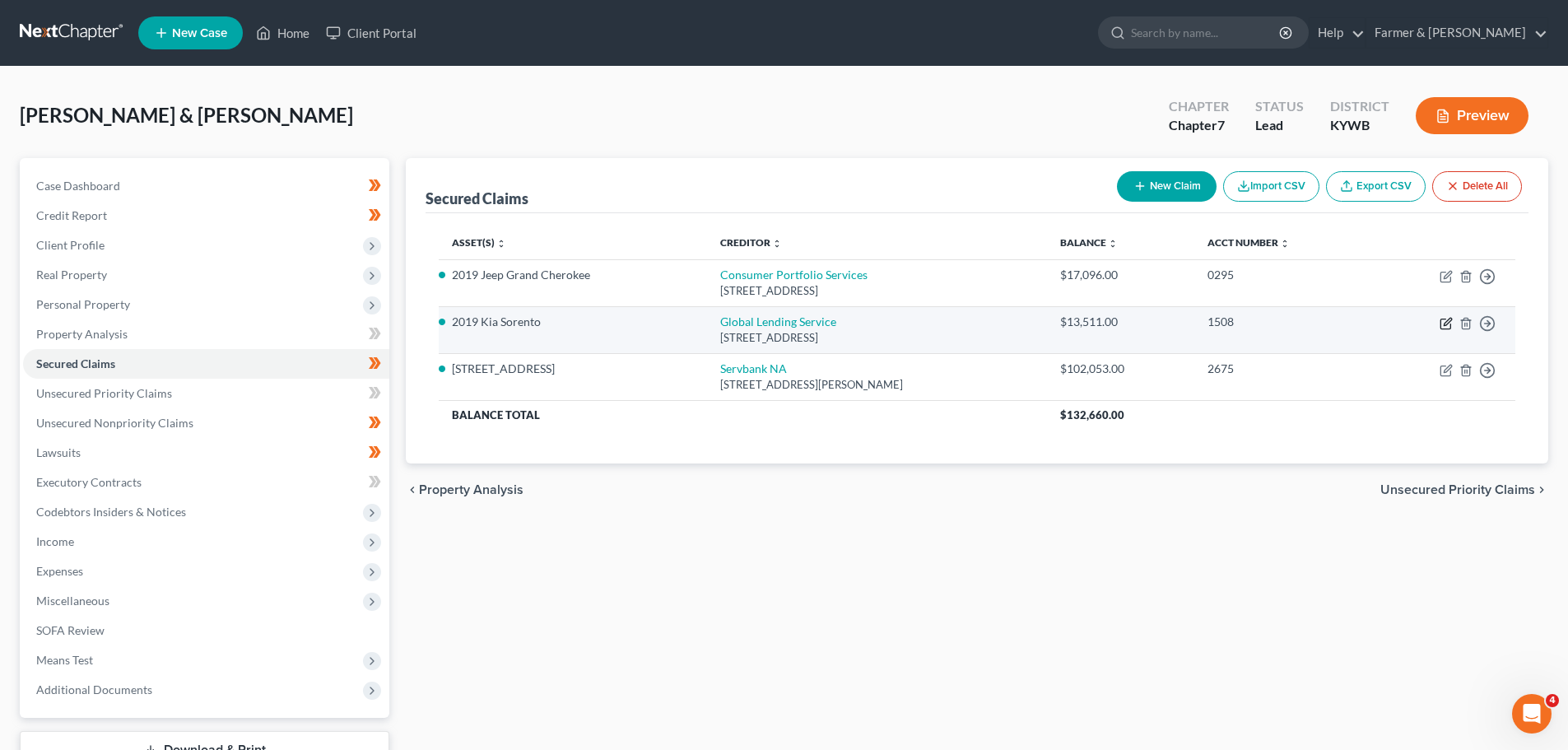
select select "0"
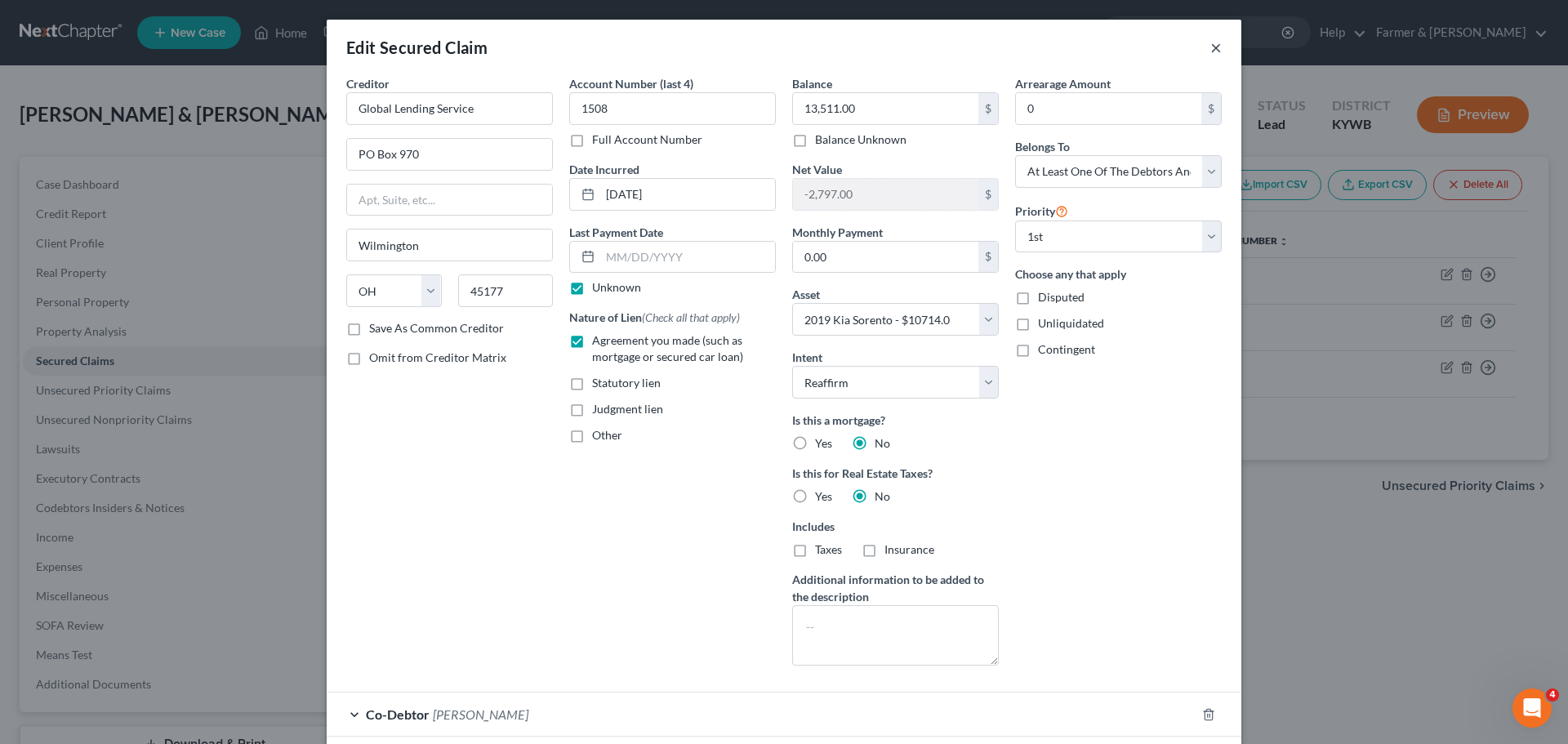
click at [1211, 49] on button "×" at bounding box center [1215, 47] width 11 height 20
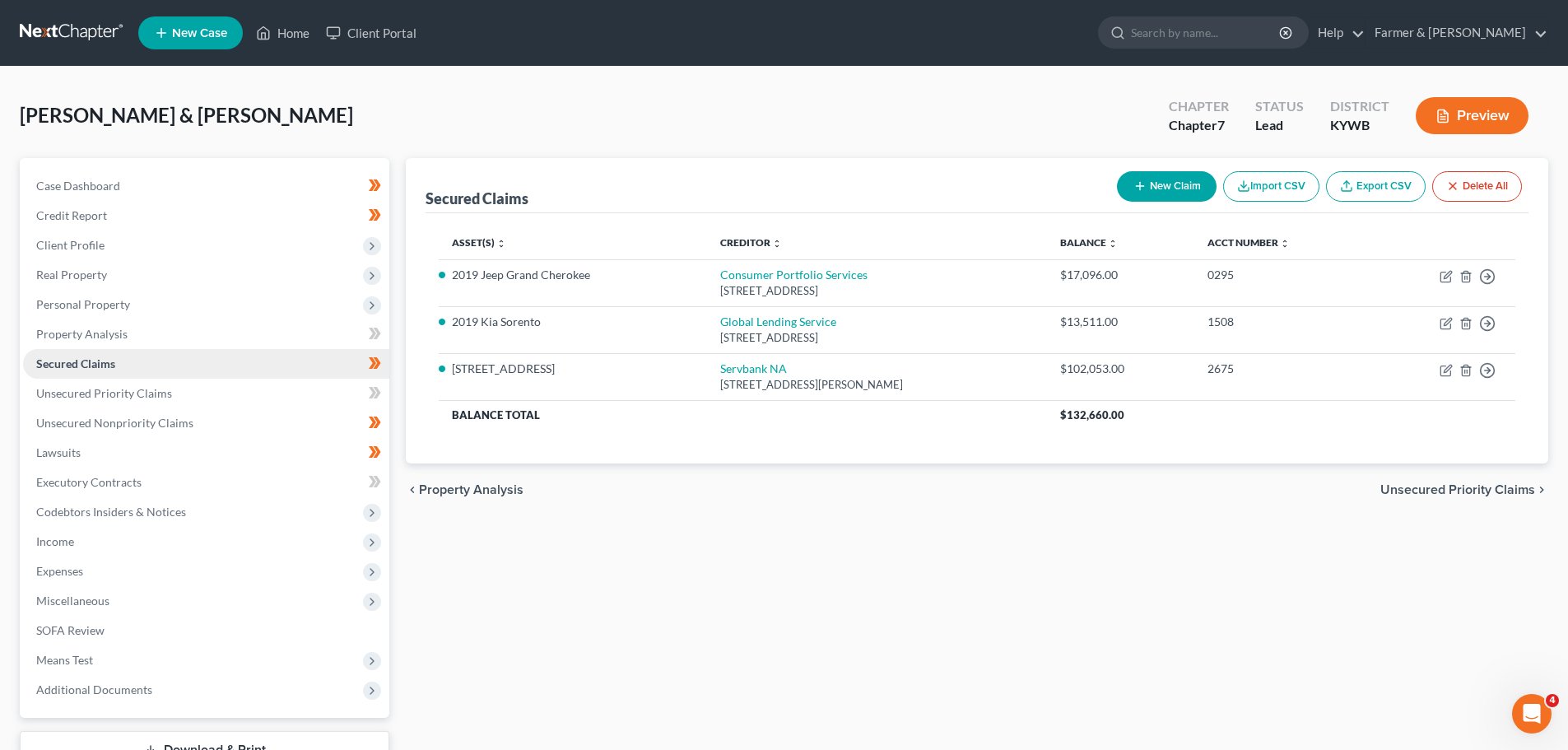
click at [68, 369] on span "Secured Claims" at bounding box center [75, 364] width 79 height 14
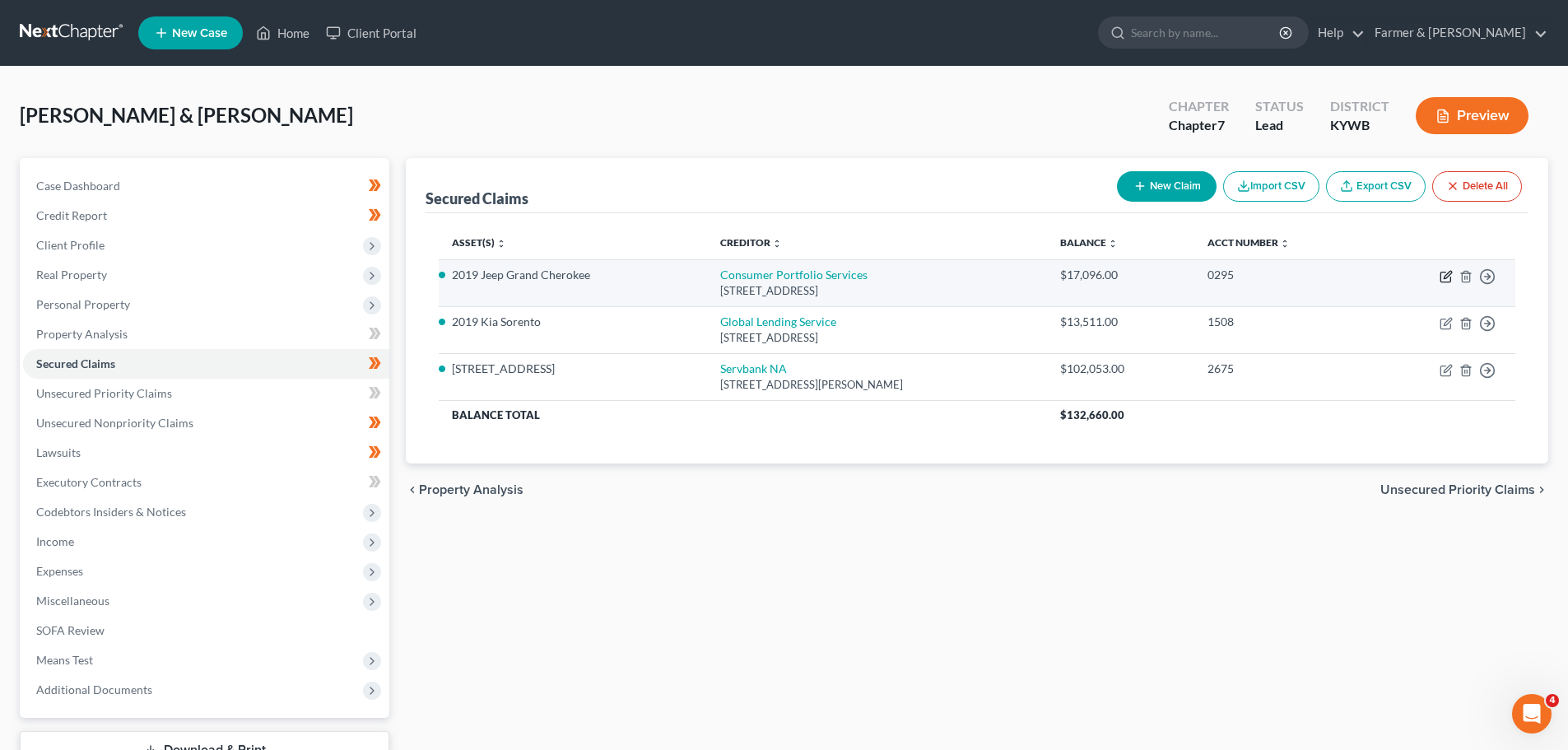
click at [1448, 276] on icon "button" at bounding box center [1448, 275] width 7 height 7
select select "4"
select select "9"
select select "0"
select select "3"
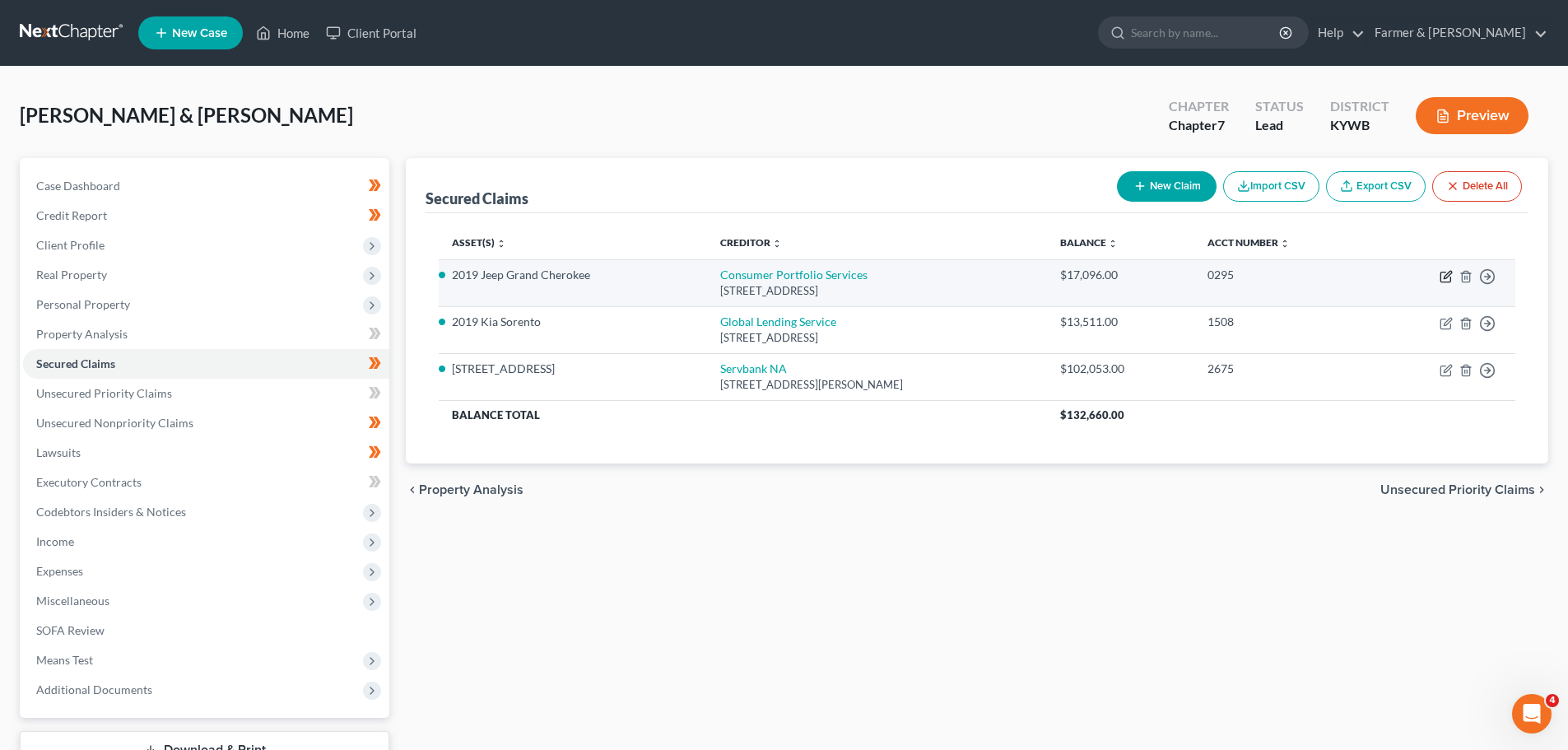
select select "0"
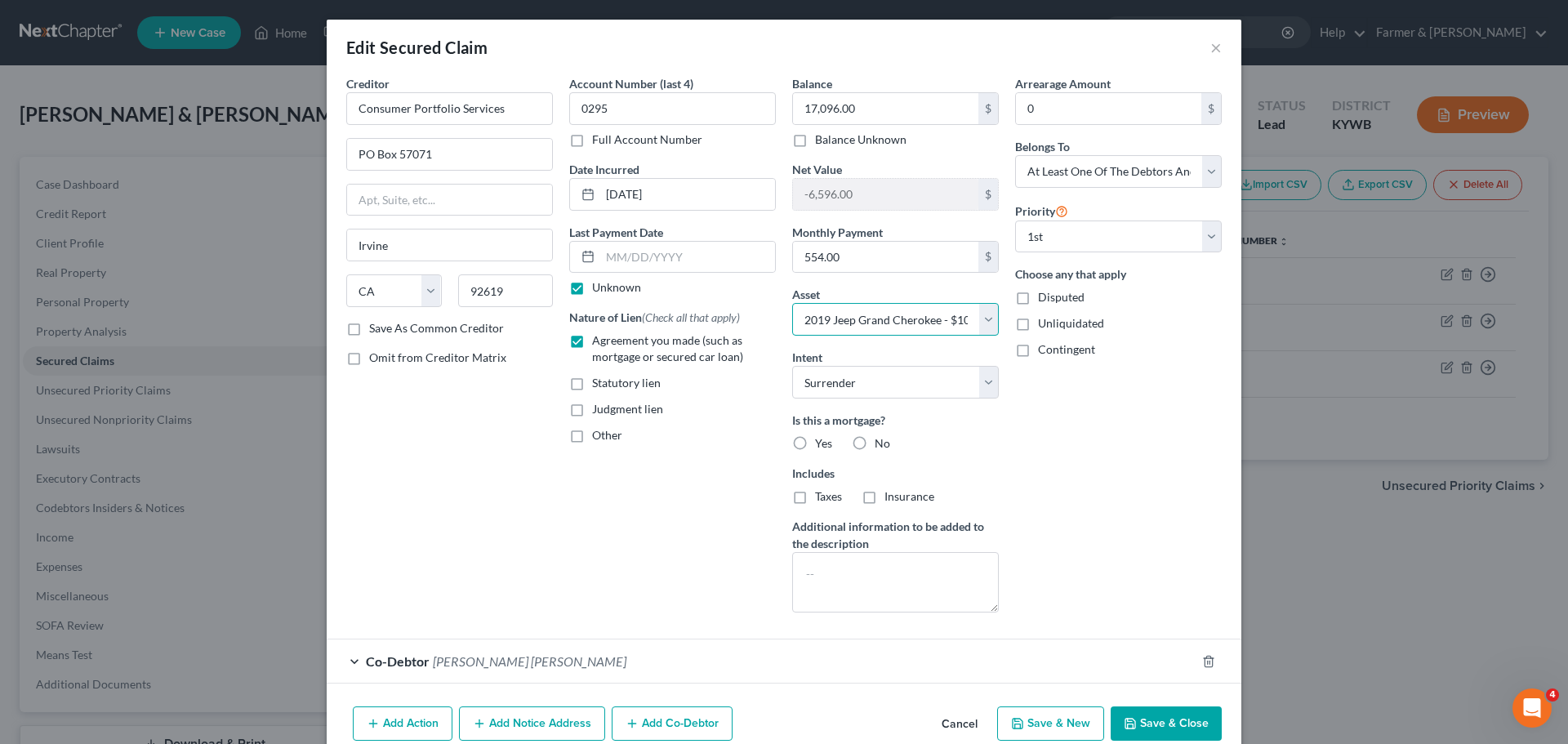
click at [957, 327] on select "Select Other Multiple Assets Household Goods - Misc. household goods including …" at bounding box center [896, 319] width 207 height 33
click at [957, 328] on select "Select Other Multiple Assets Household Goods - Misc. household goods including …" at bounding box center [896, 319] width 207 height 33
click at [971, 721] on button "Cancel" at bounding box center [958, 725] width 62 height 33
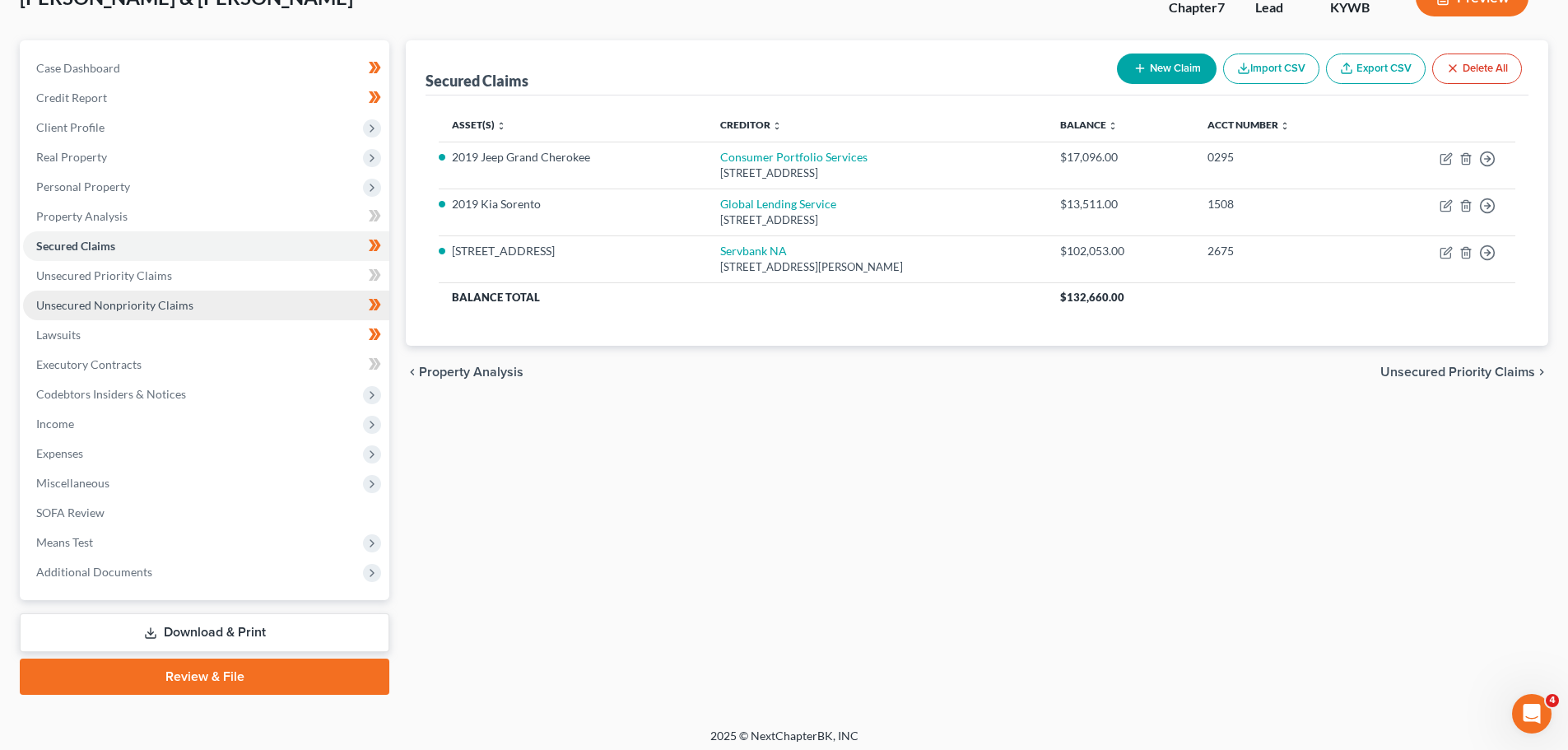
scroll to position [125, 0]
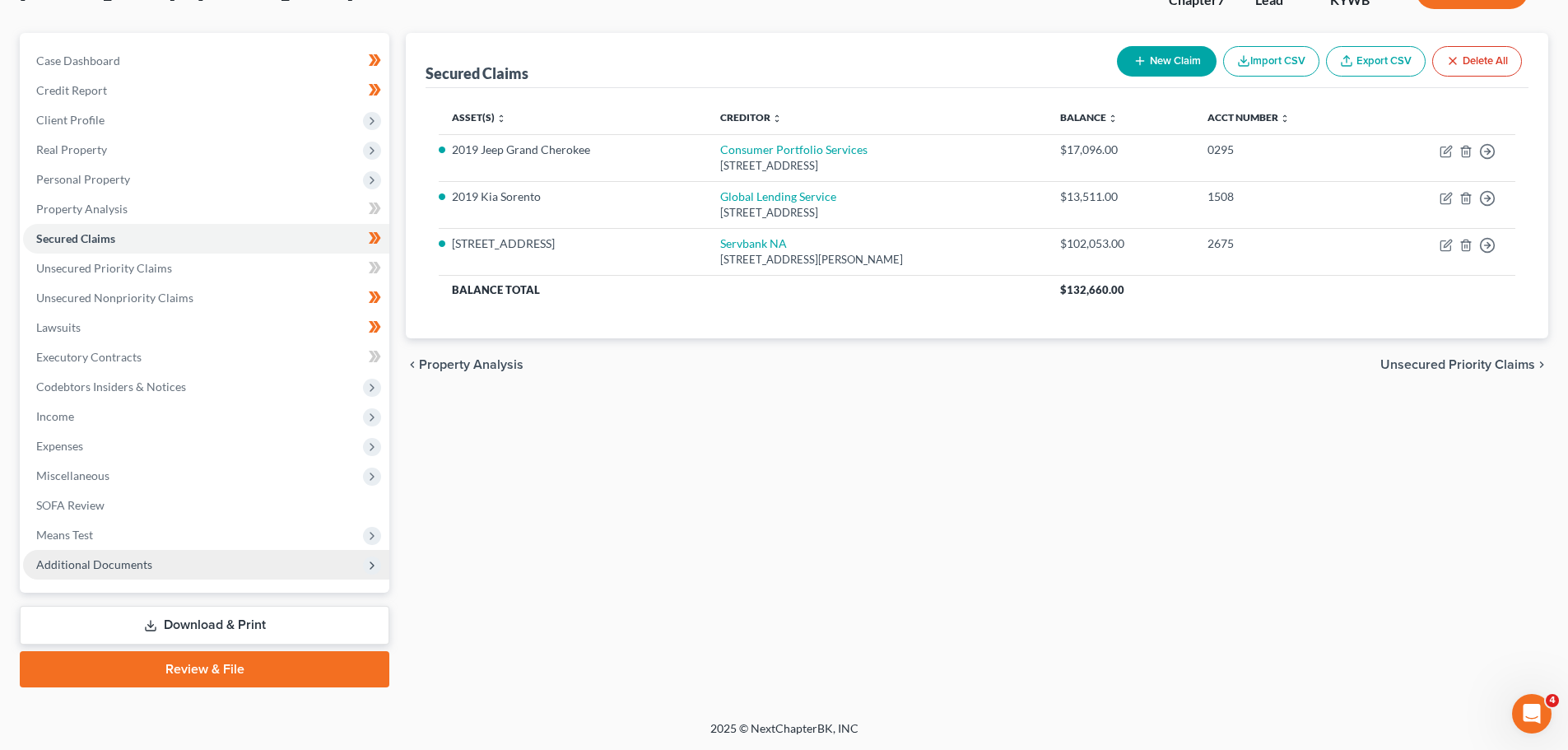
click at [115, 570] on span "Additional Documents" at bounding box center [94, 565] width 116 height 14
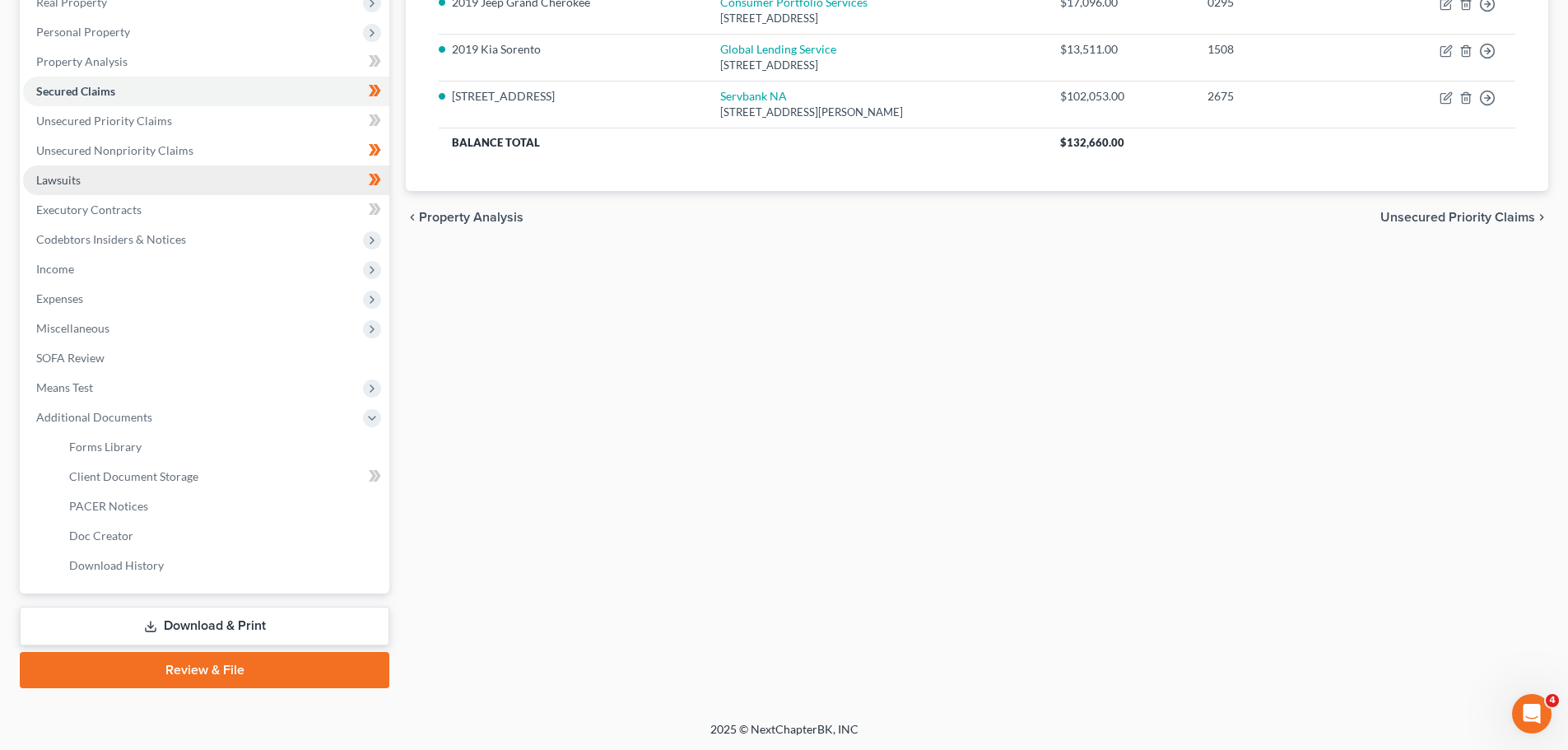
scroll to position [274, 0]
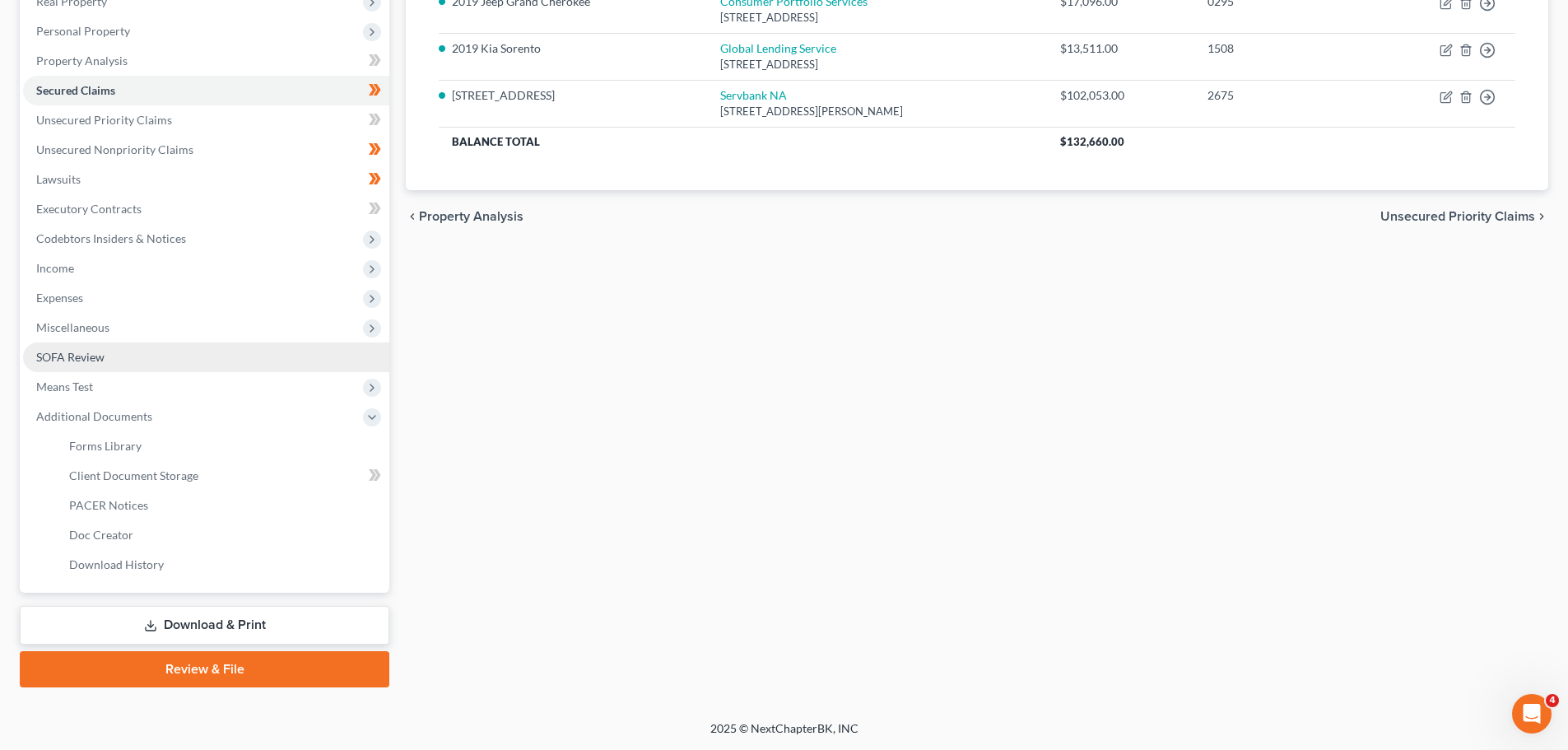
drag, startPoint x: 59, startPoint y: 360, endPoint x: 66, endPoint y: 365, distance: 8.6
click at [59, 360] on span "SOFA Review" at bounding box center [70, 357] width 68 height 14
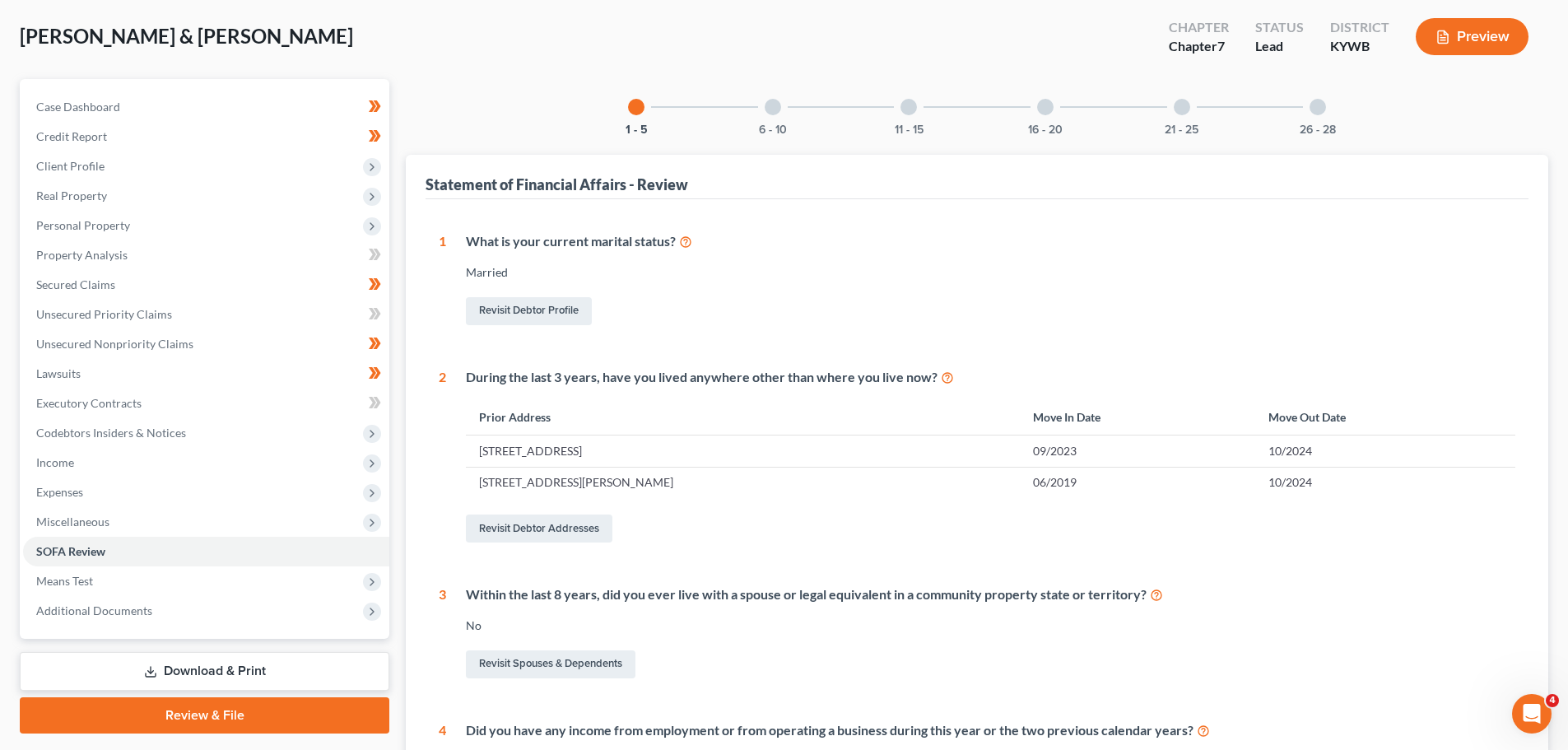
scroll to position [76, 0]
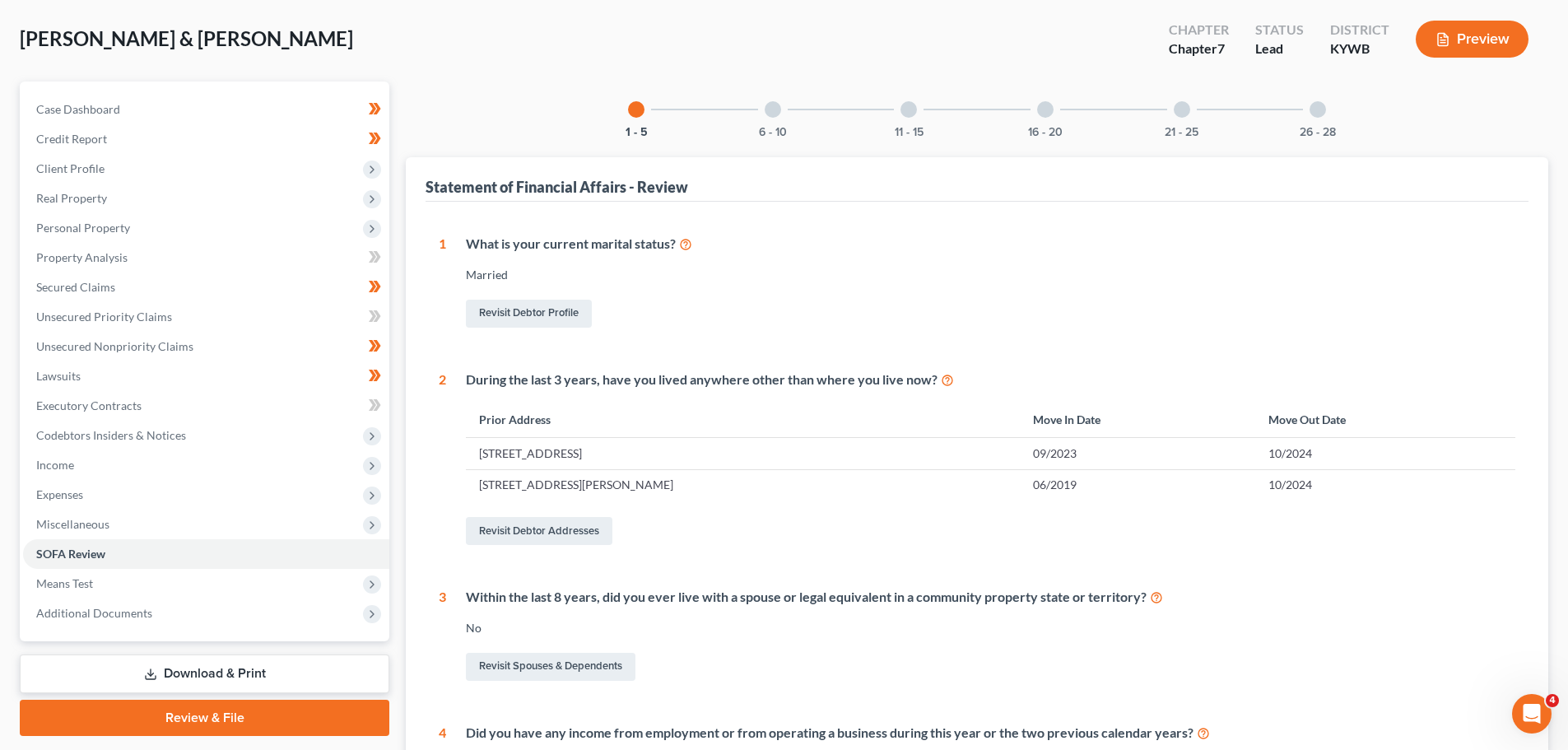
click at [761, 124] on div "6 - 10" at bounding box center [773, 110] width 56 height 56
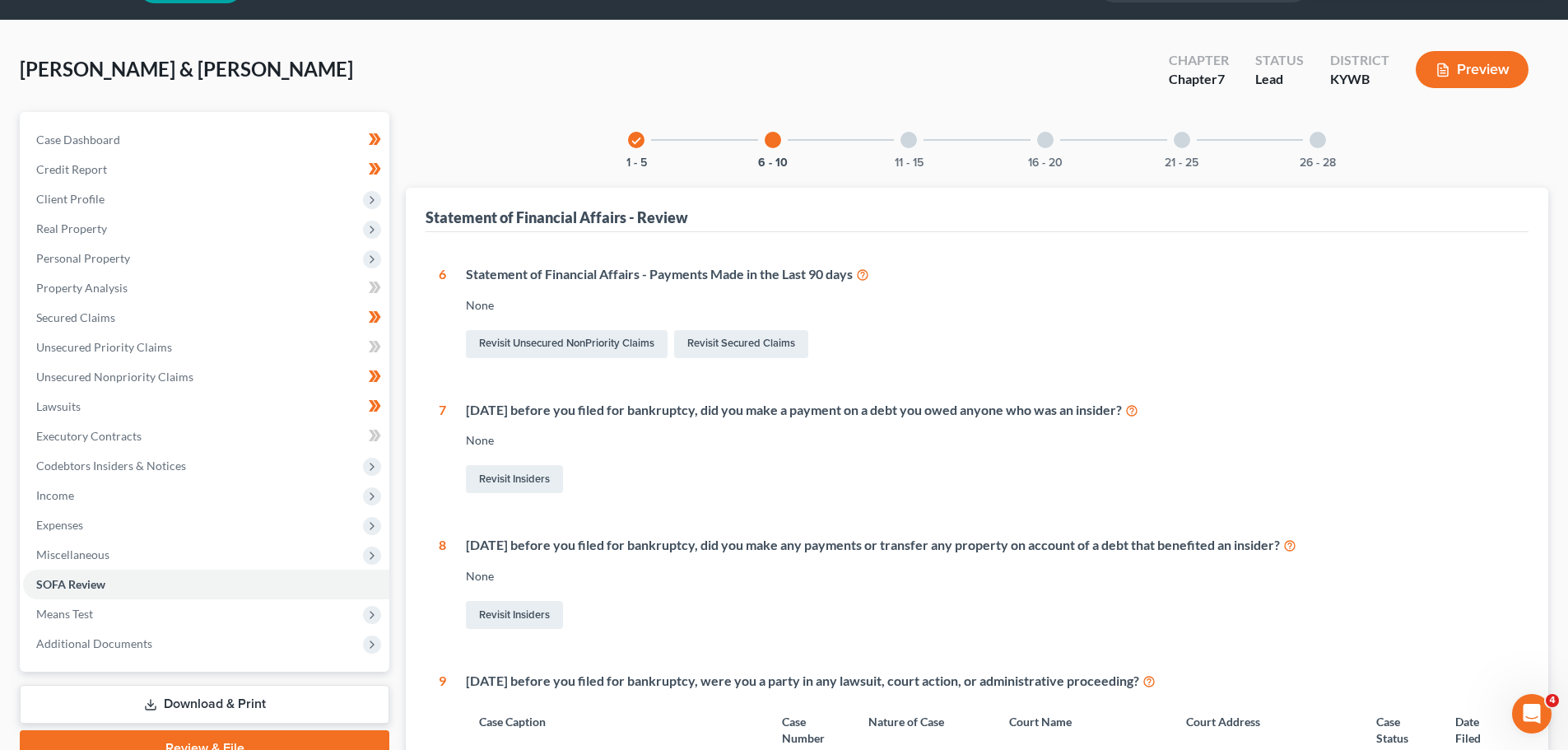
scroll to position [0, 0]
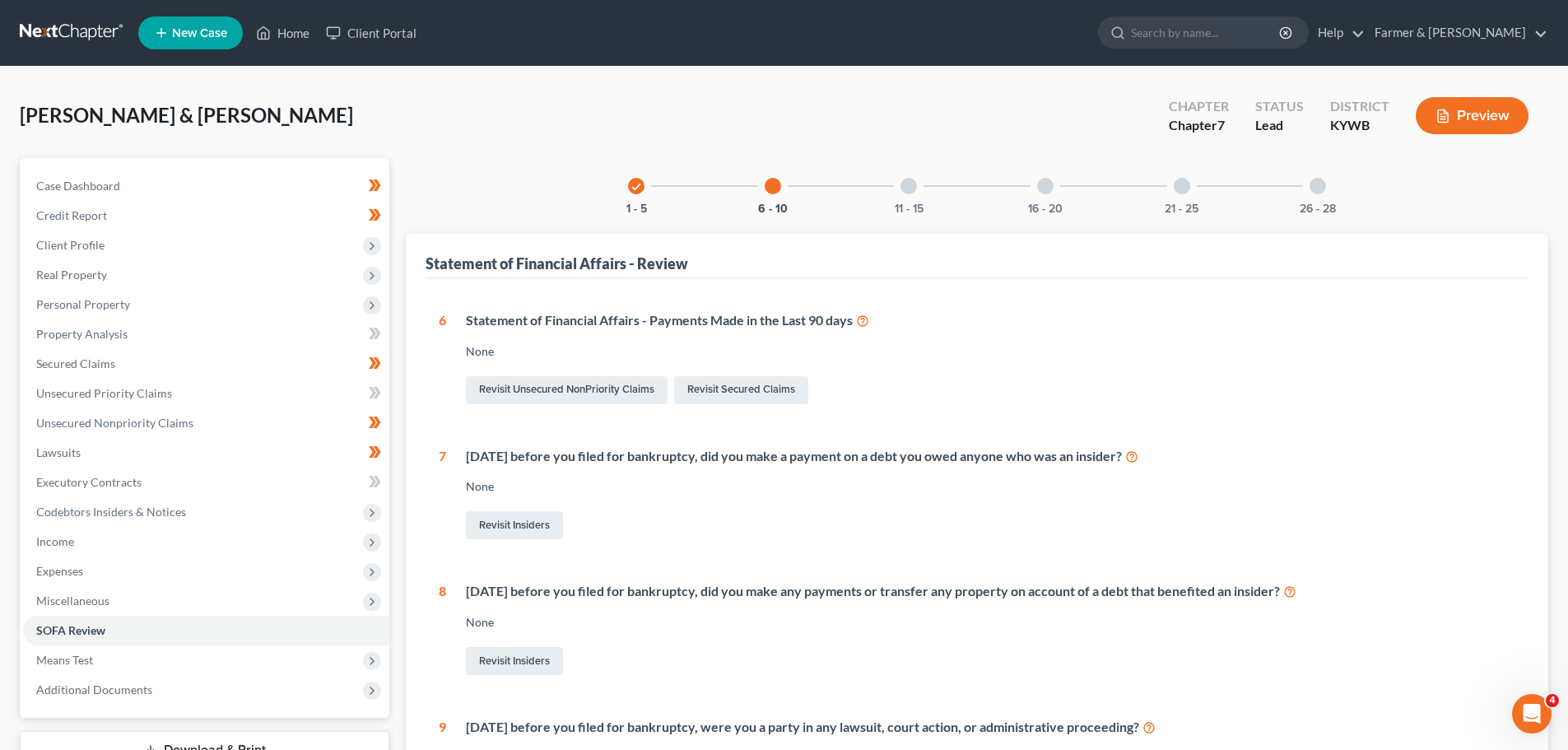
click at [911, 194] on div at bounding box center [909, 186] width 17 height 17
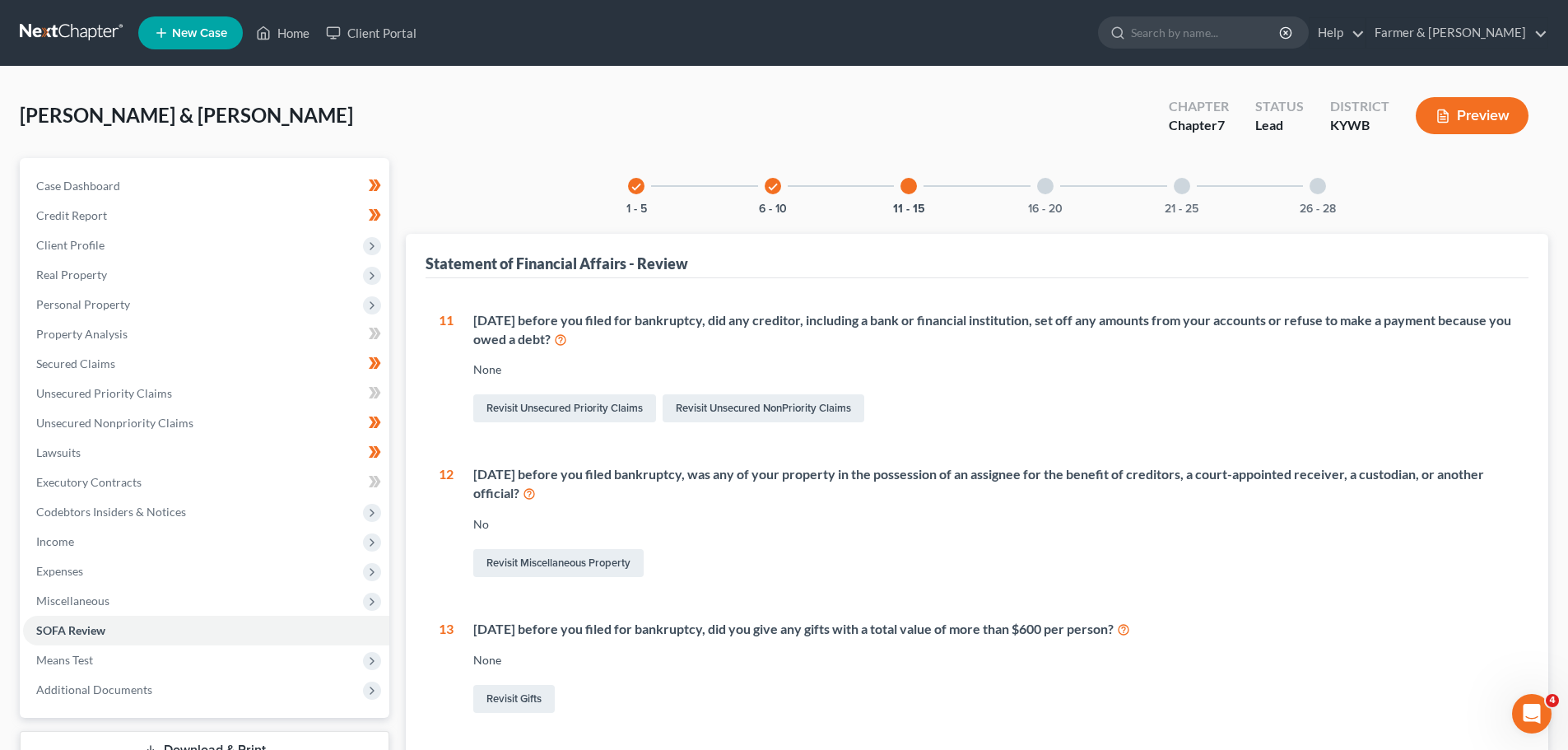
click at [1038, 168] on div "16 - 20" at bounding box center [1045, 186] width 56 height 56
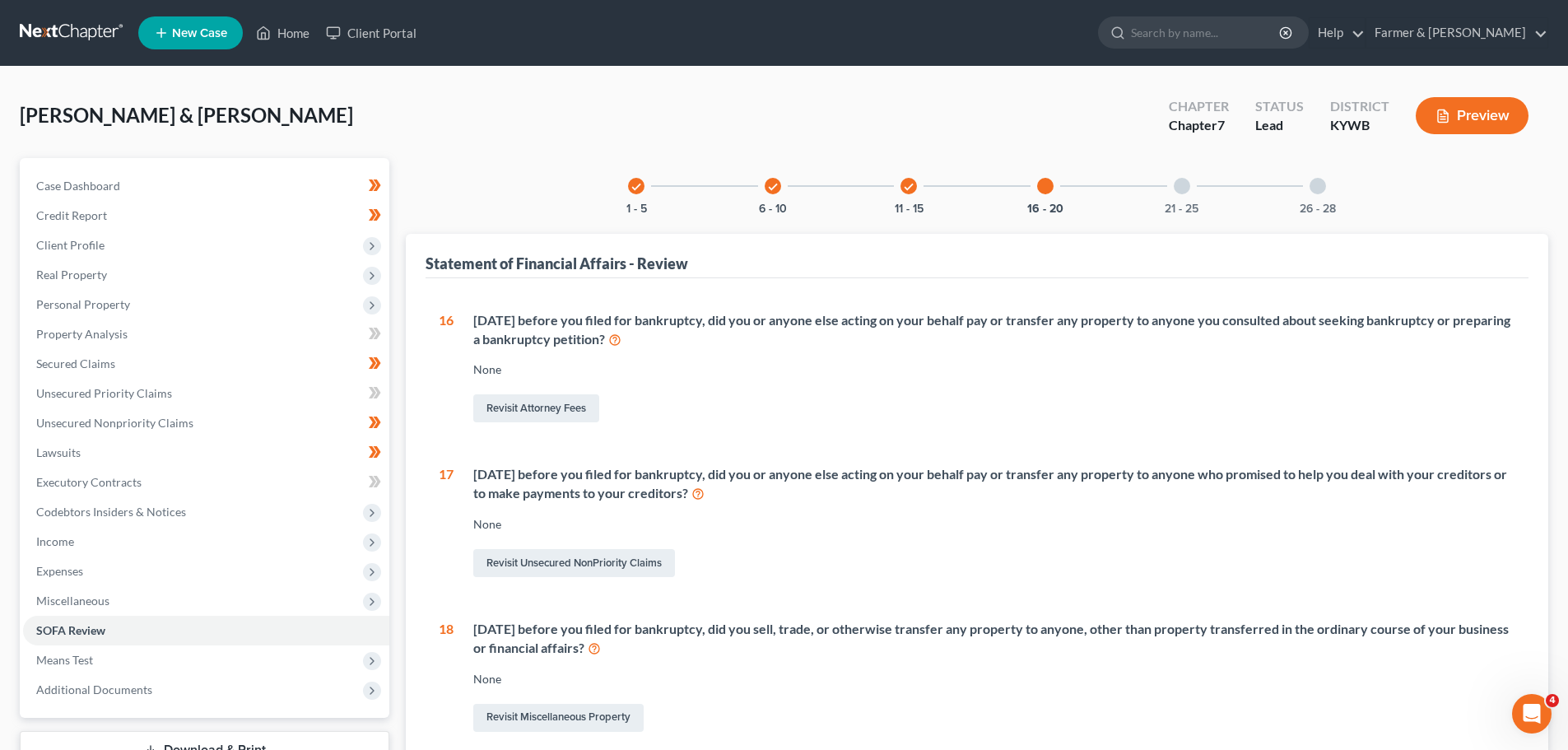
click at [1185, 186] on div at bounding box center [1182, 186] width 17 height 17
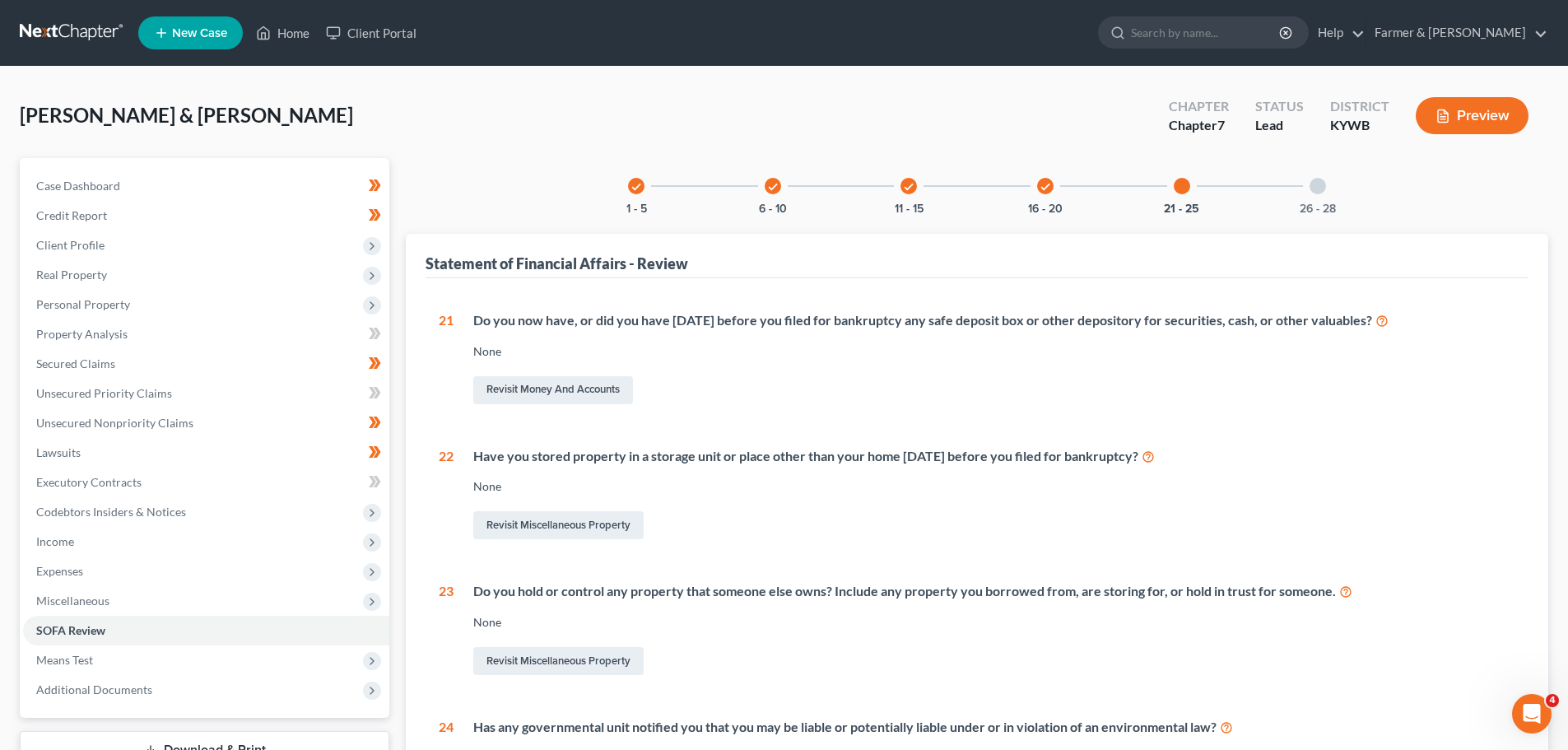
click at [1334, 190] on div "26 - 28" at bounding box center [1318, 186] width 56 height 56
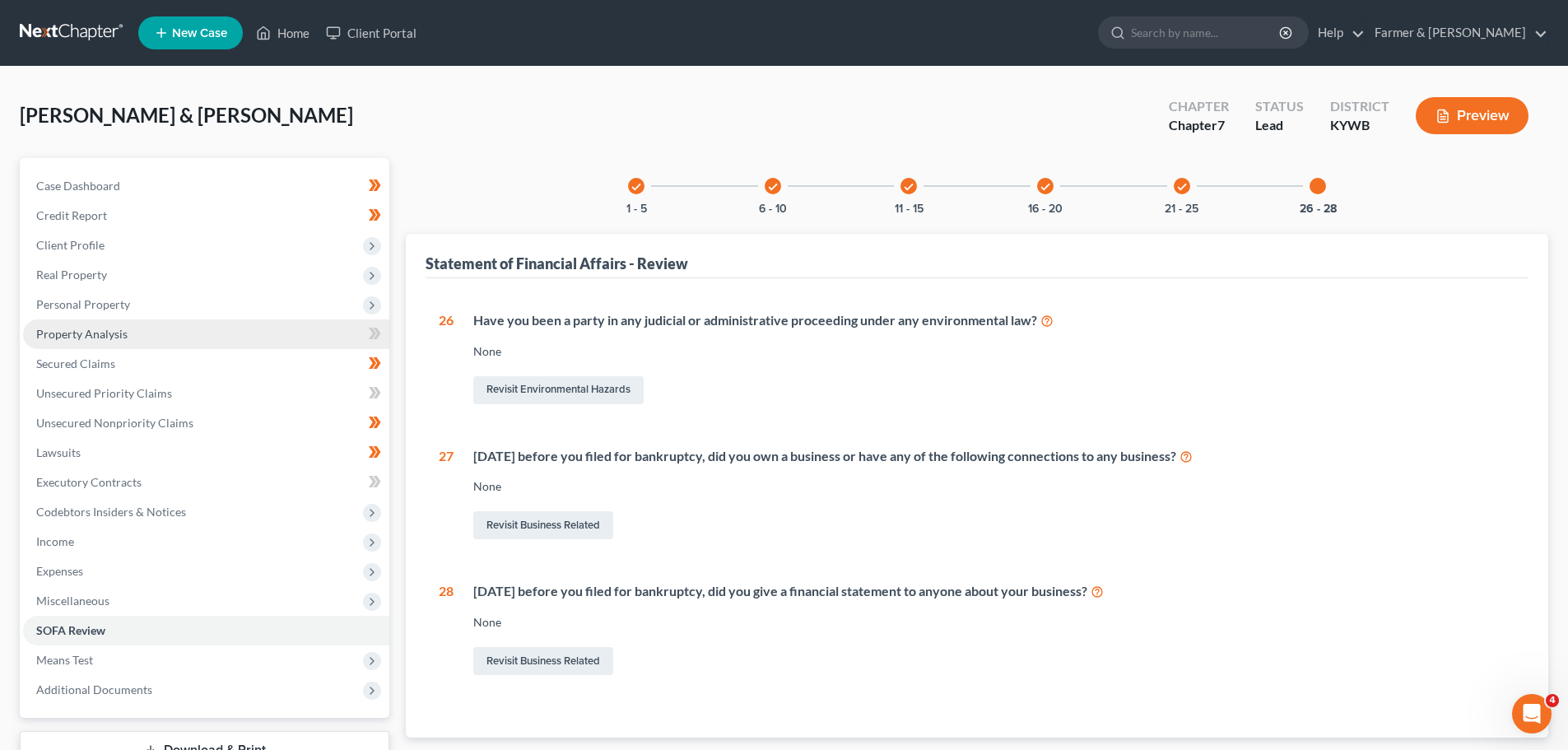
click at [103, 335] on span "Property Analysis" at bounding box center [82, 334] width 91 height 14
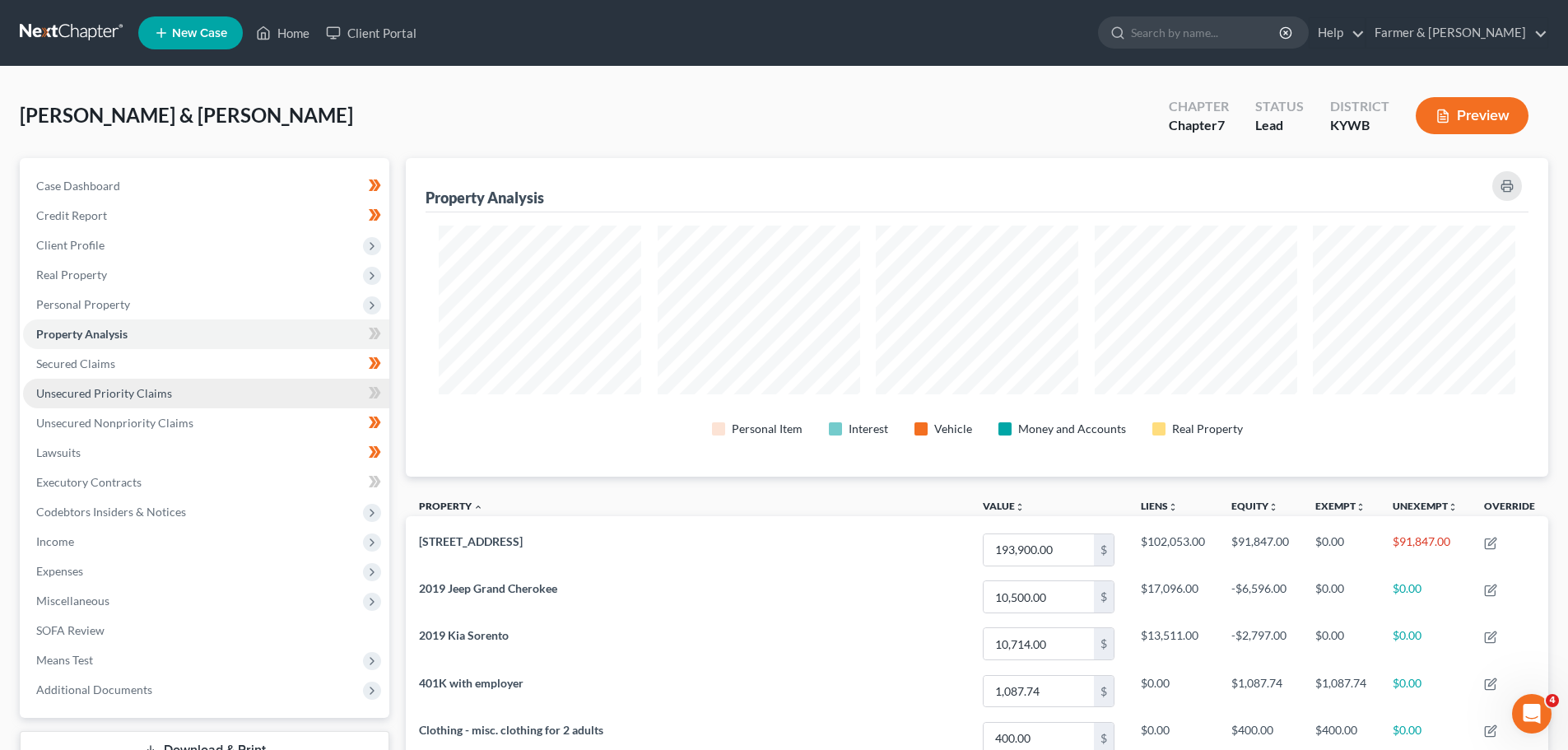
click at [95, 390] on span "Unsecured Priority Claims" at bounding box center [103, 393] width 136 height 14
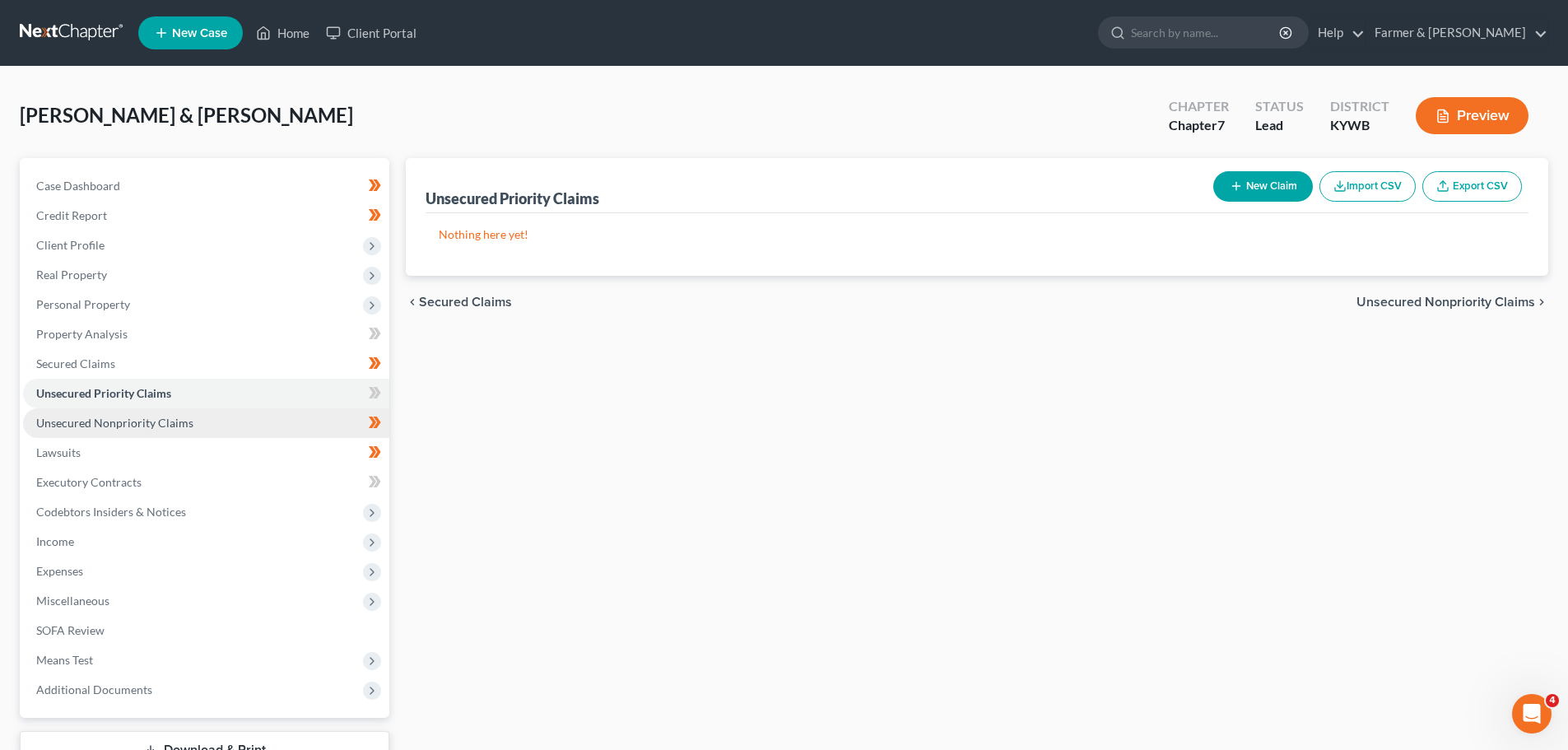
click at [125, 419] on span "Unsecured Nonpriority Claims" at bounding box center [114, 423] width 157 height 14
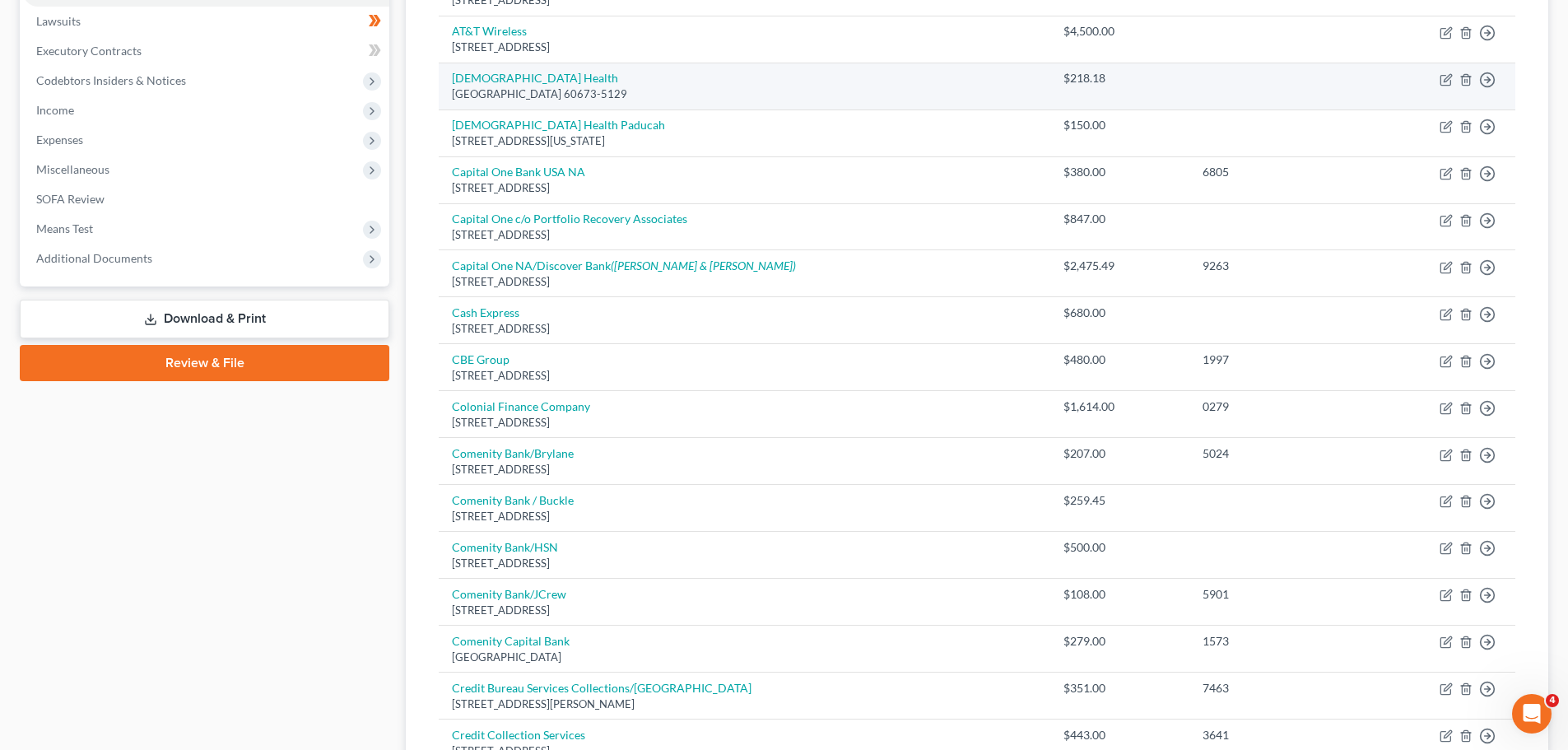
scroll to position [163, 0]
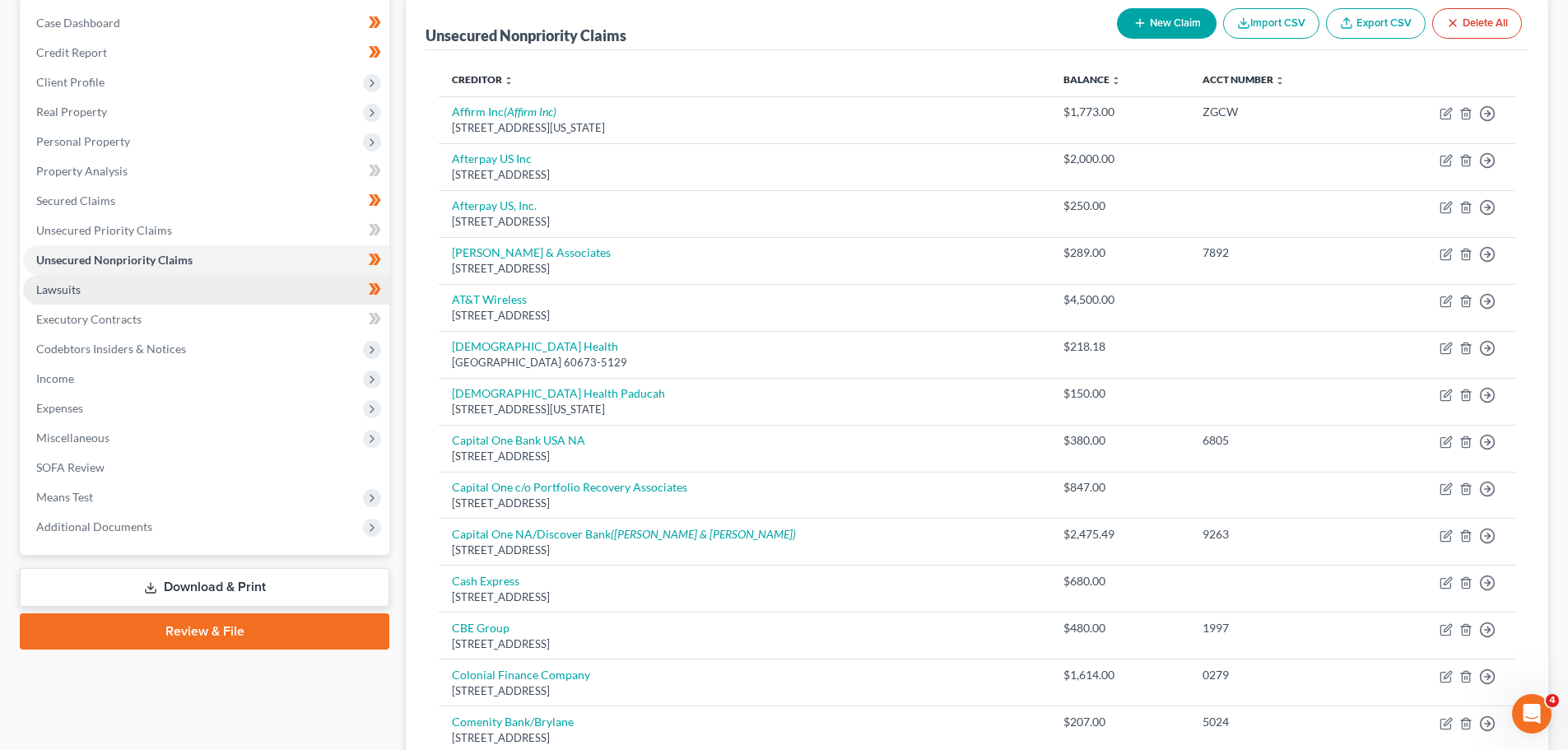
click at [53, 295] on span "Lawsuits" at bounding box center [58, 289] width 45 height 14
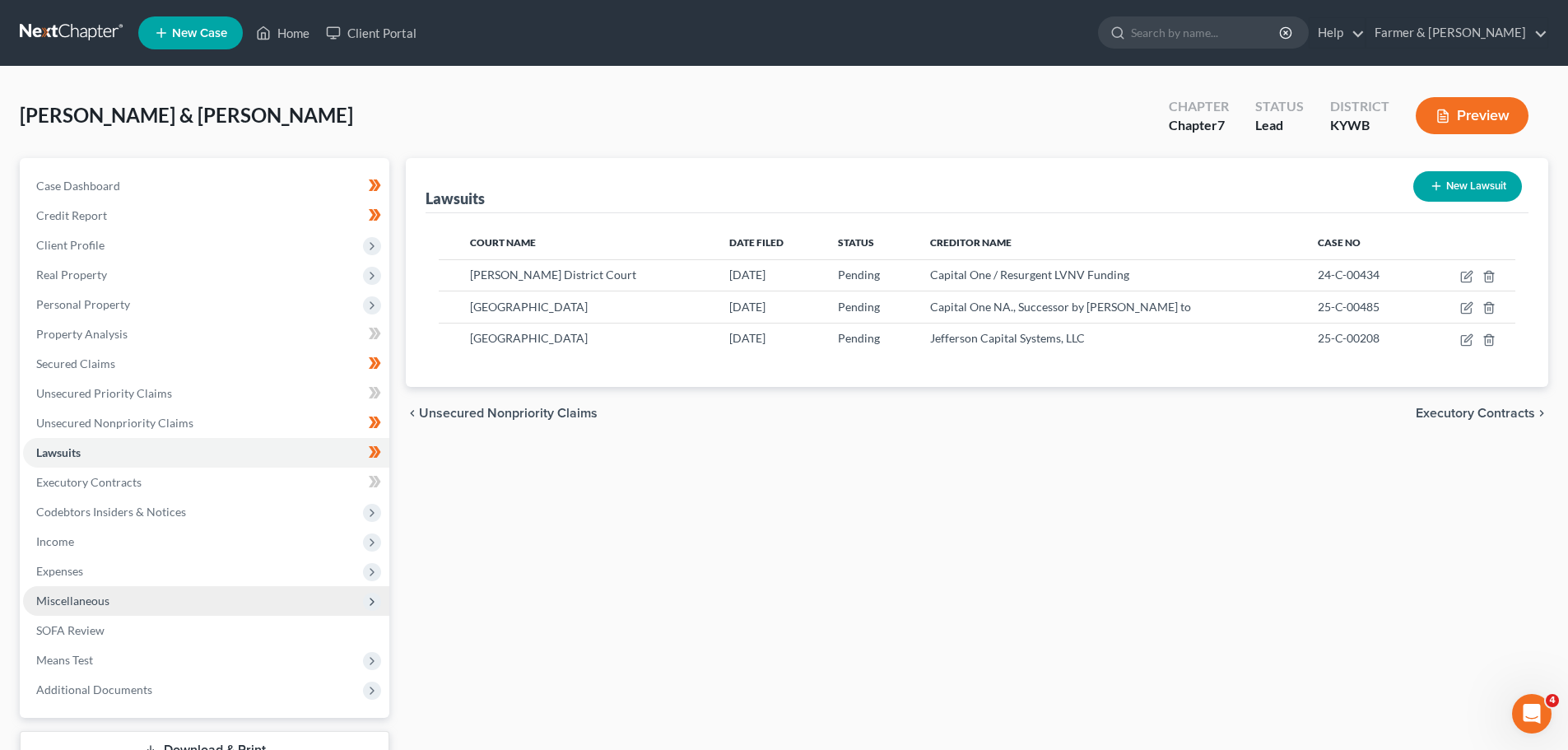
click at [74, 597] on span "Miscellaneous" at bounding box center [73, 601] width 74 height 14
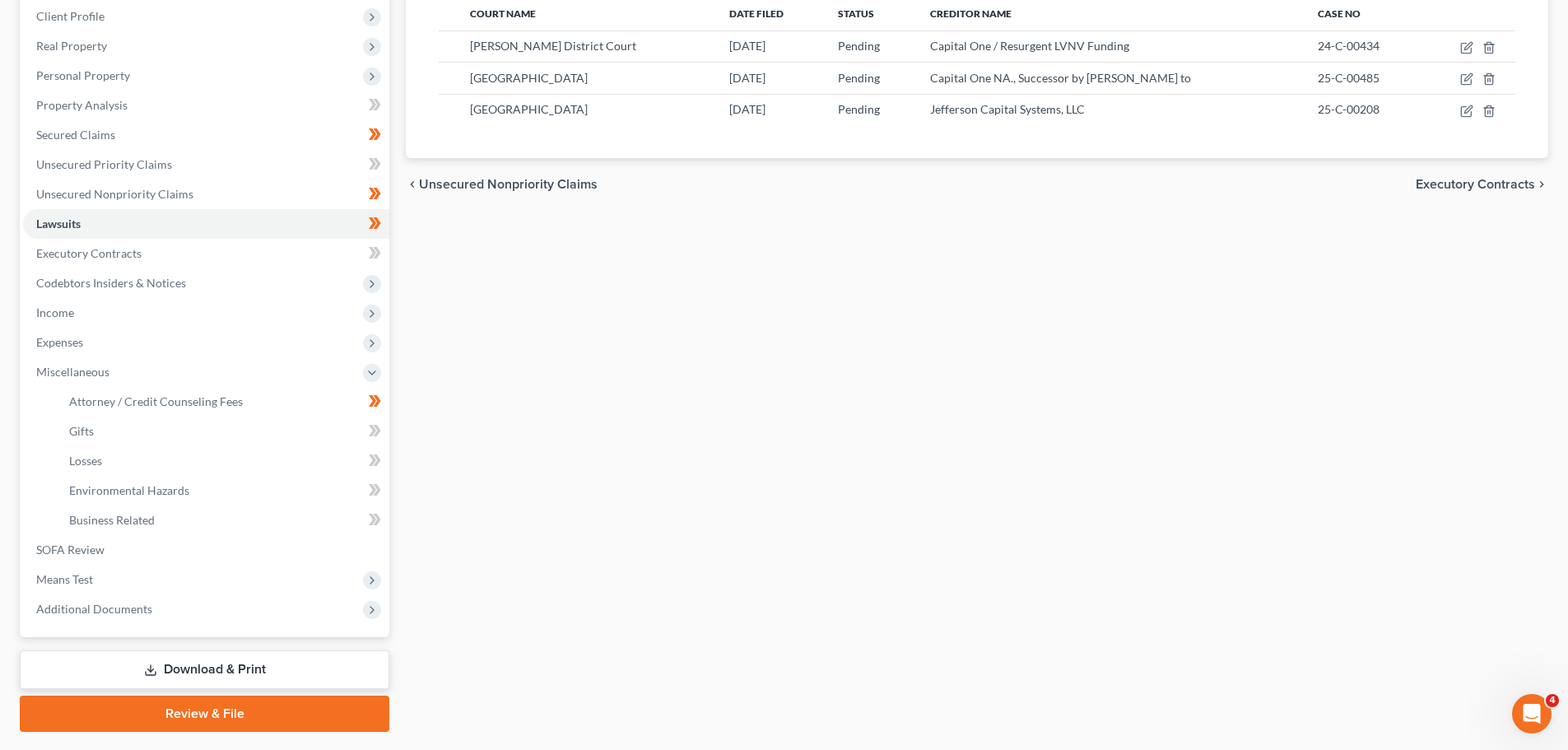
scroll to position [247, 0]
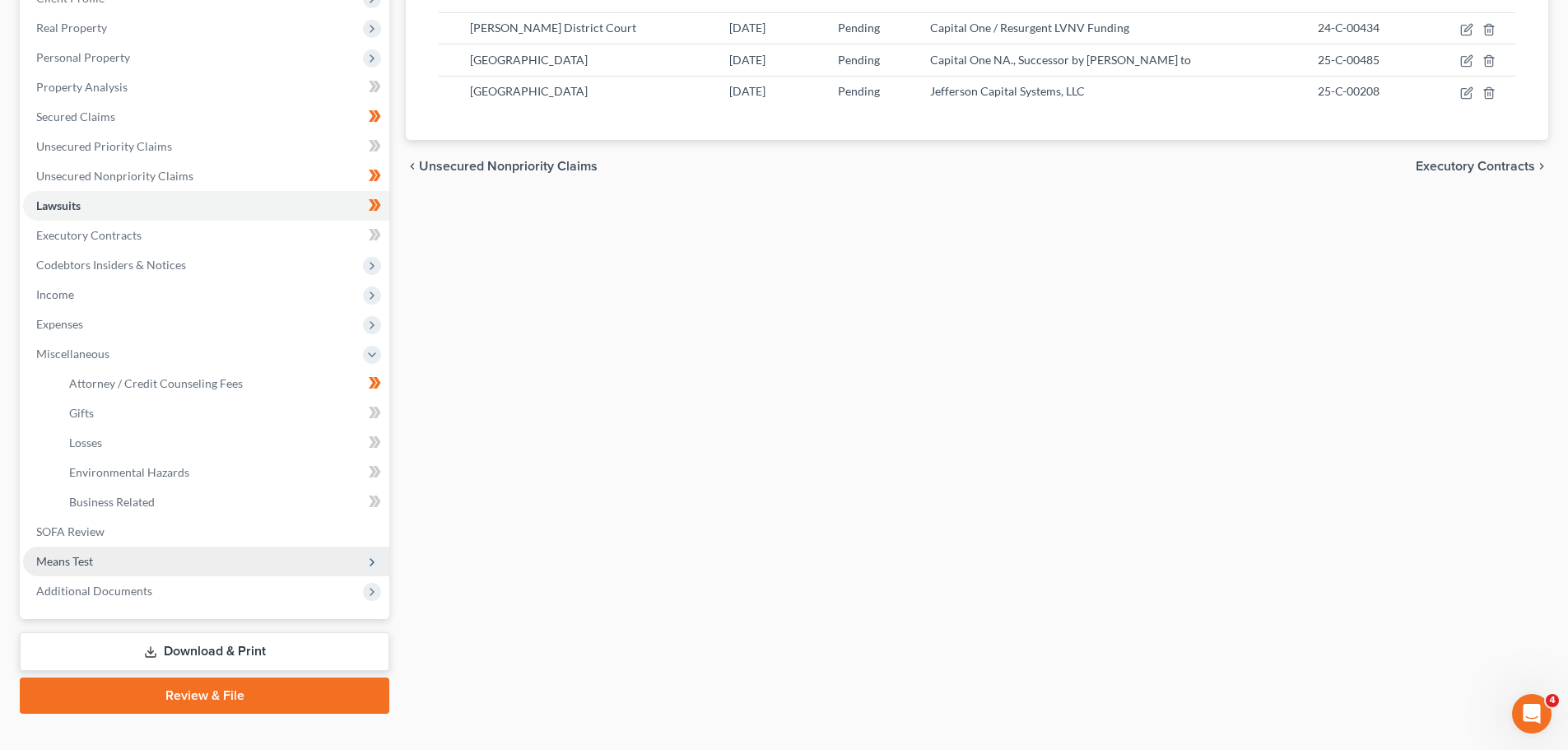
click at [53, 569] on span "Means Test" at bounding box center [206, 561] width 367 height 30
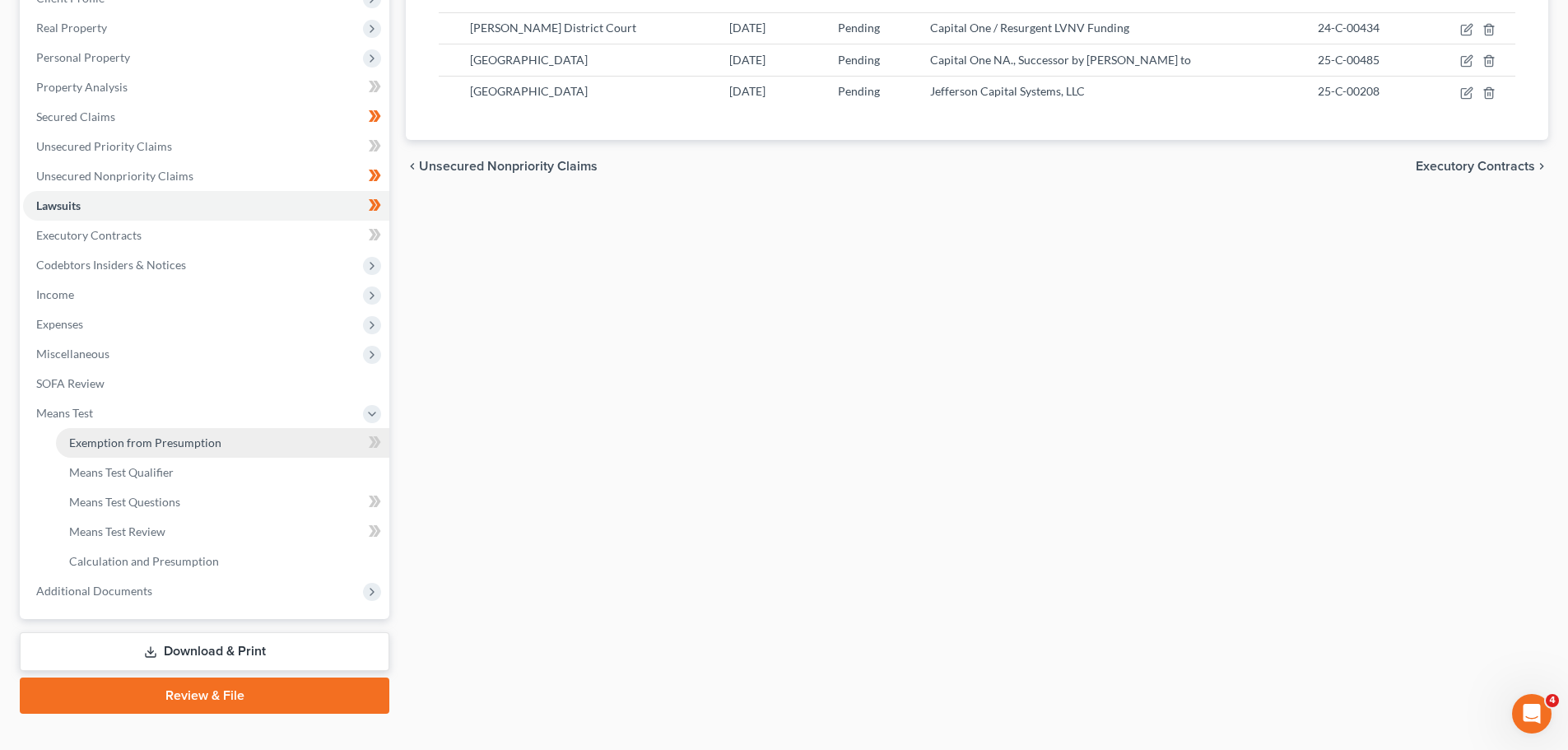
click at [141, 449] on span "Exemption from Presumption" at bounding box center [146, 443] width 153 height 14
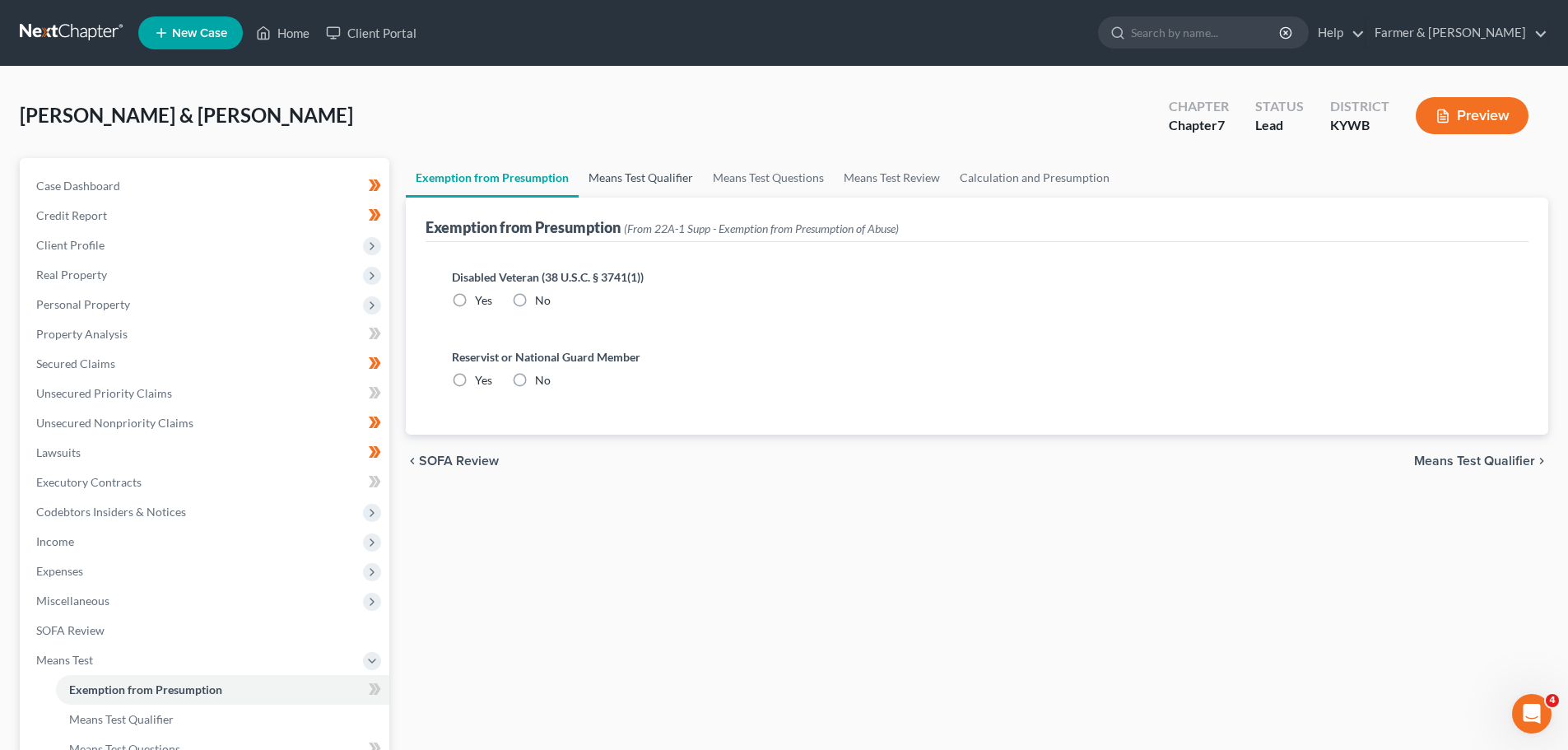
click at [677, 178] on link "Means Test Qualifier" at bounding box center [641, 177] width 125 height 39
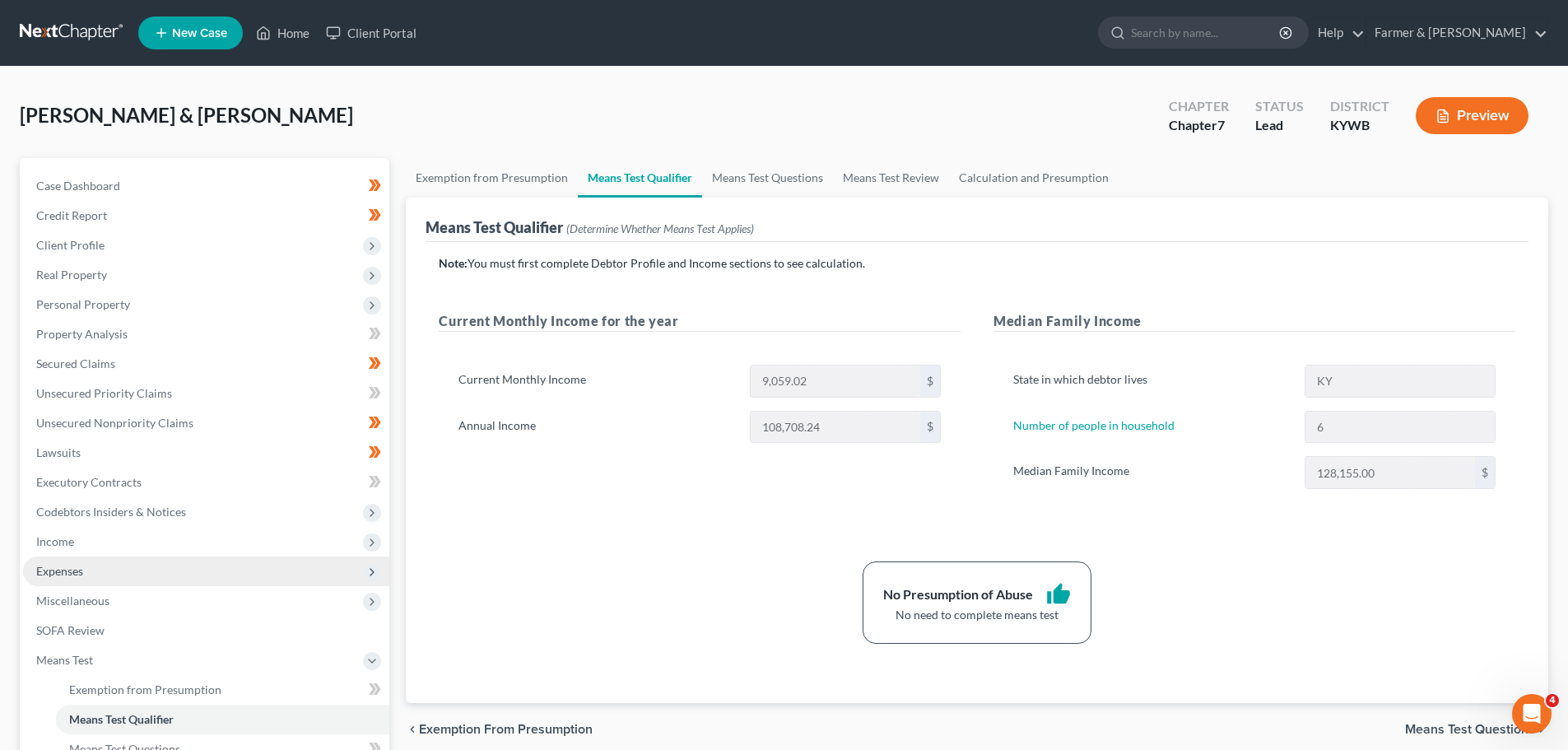
click at [89, 579] on span "Expenses" at bounding box center [206, 572] width 367 height 30
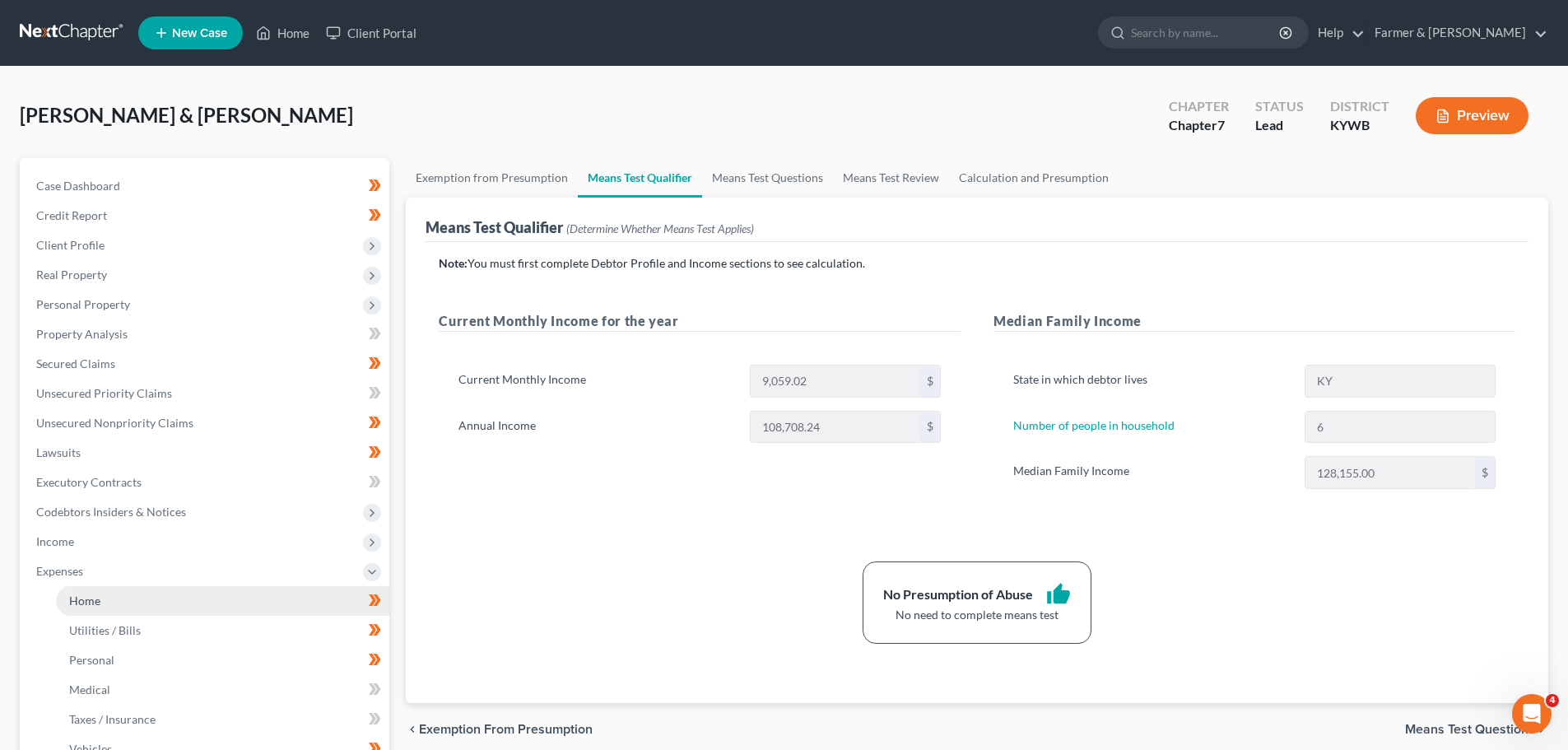
click at [71, 592] on link "Home" at bounding box center [223, 601] width 333 height 30
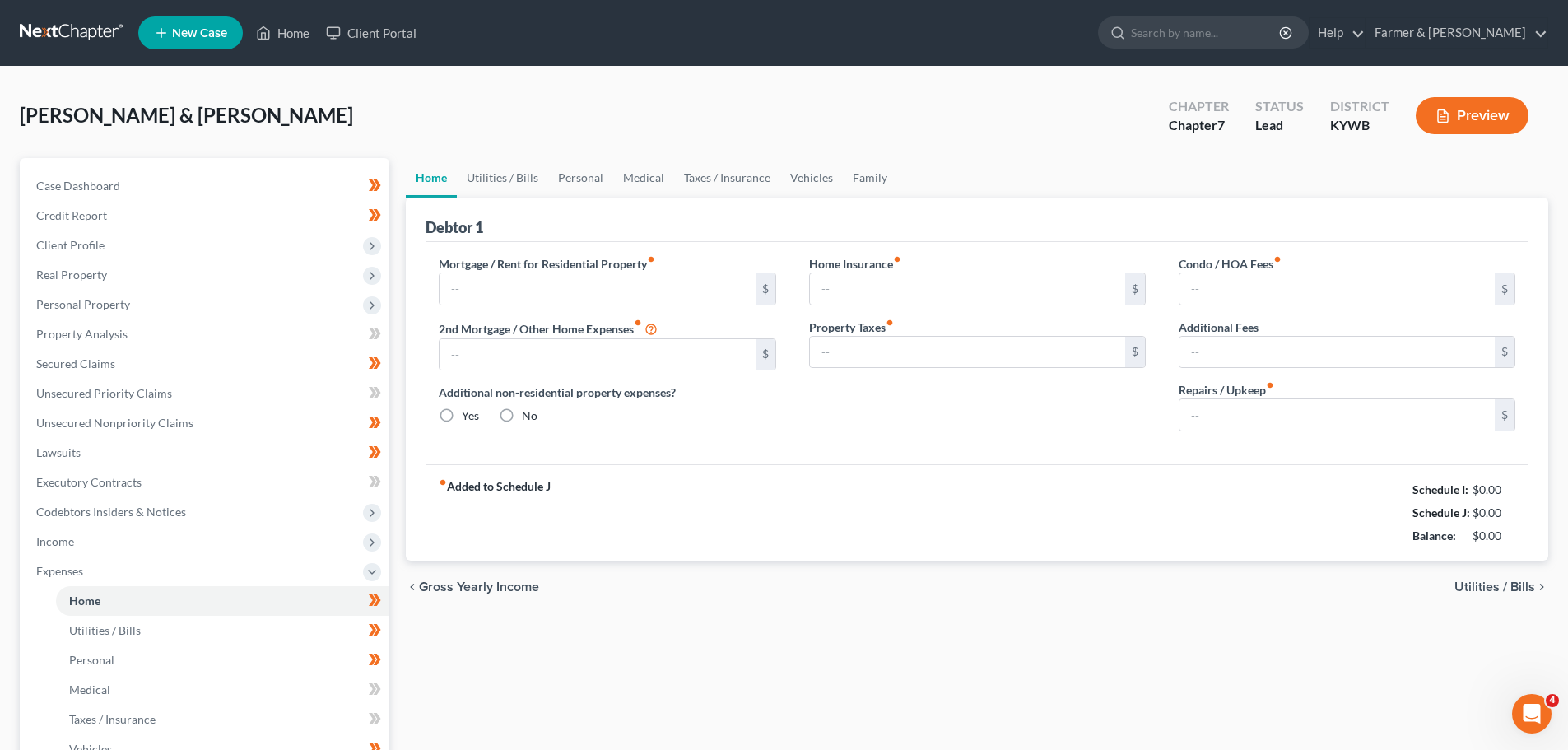
type input "875.00"
type input "0.00"
radio input "true"
type input "0.00"
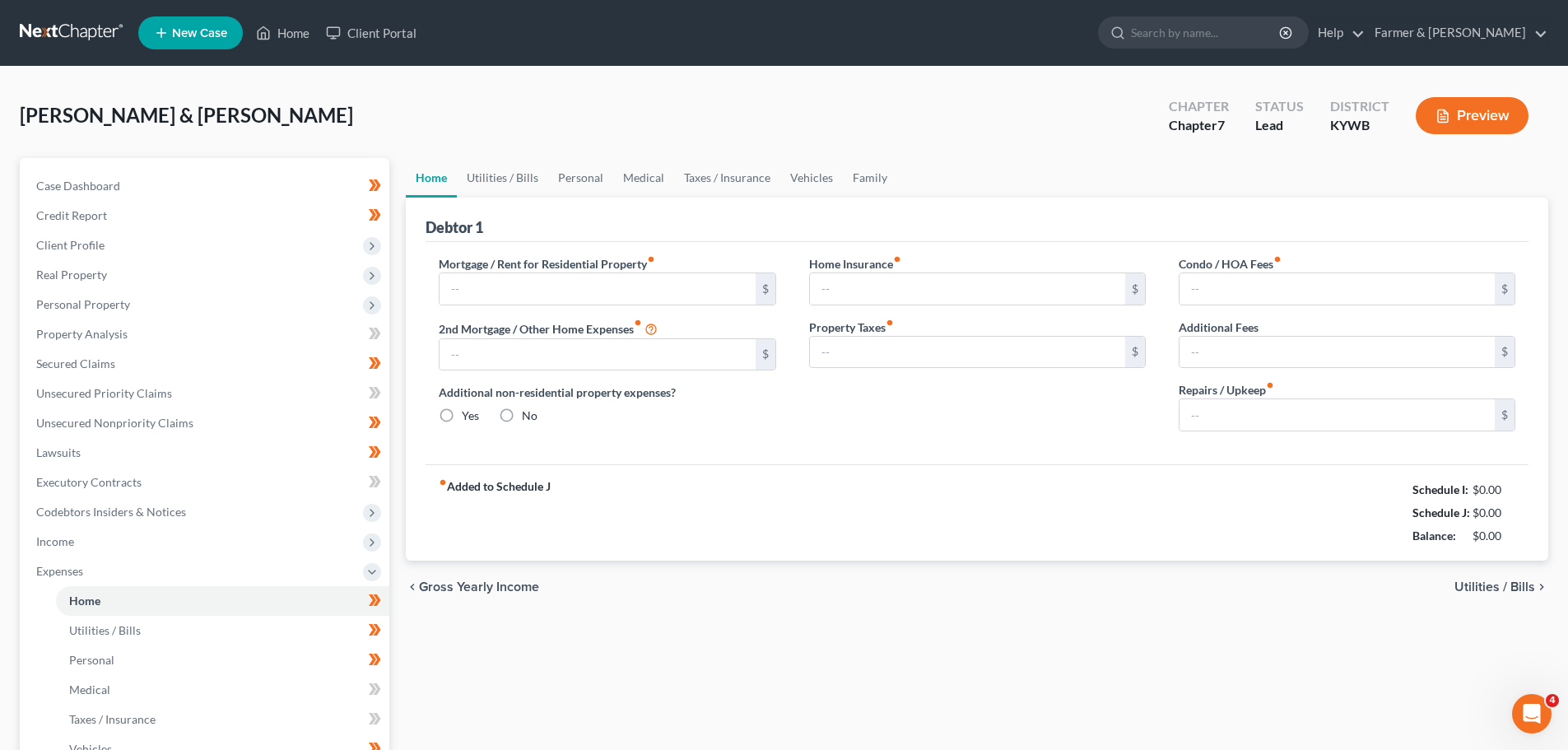
type input "0.00"
type input "100.00"
click at [585, 175] on link "Personal" at bounding box center [581, 177] width 65 height 39
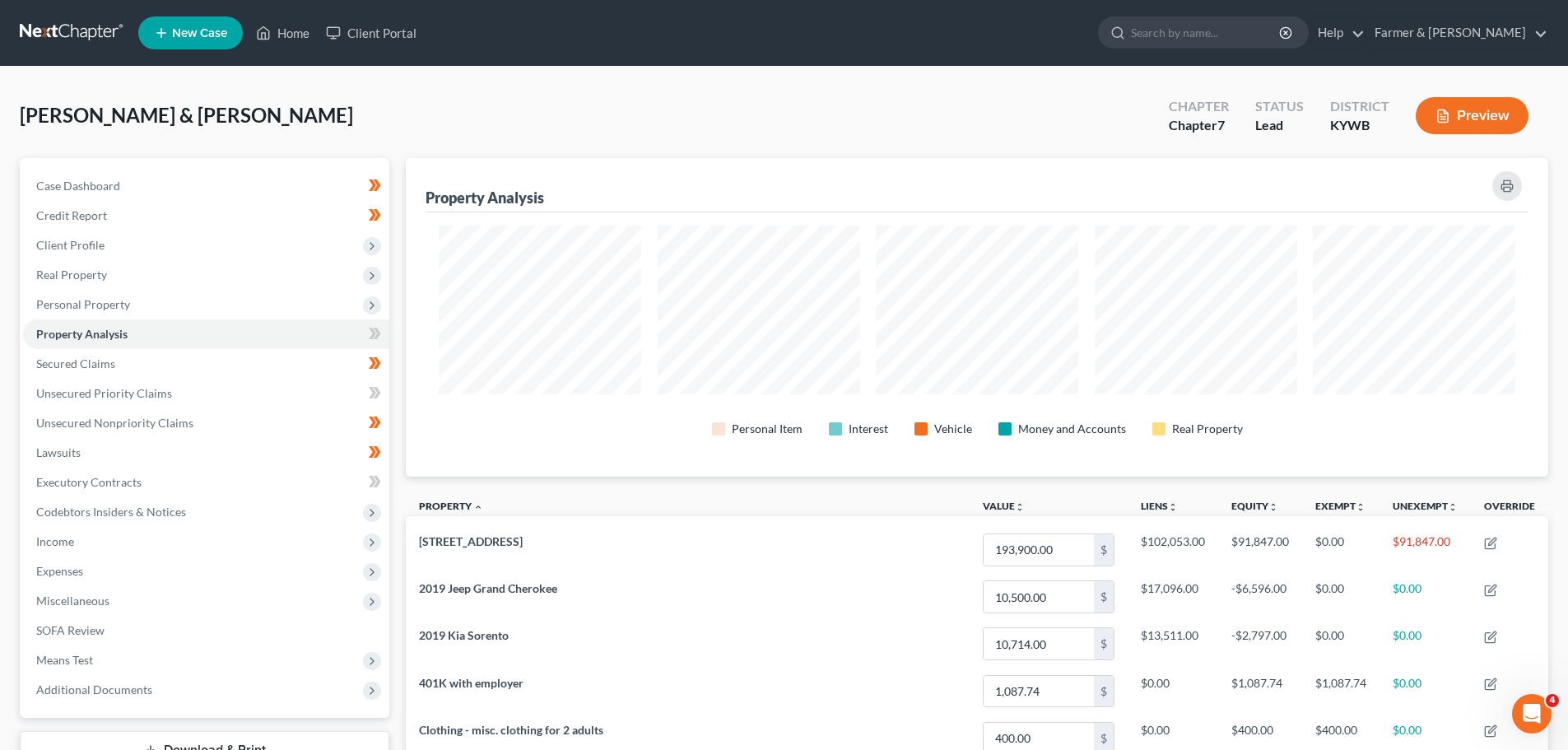
click at [81, 36] on link at bounding box center [73, 33] width 105 height 30
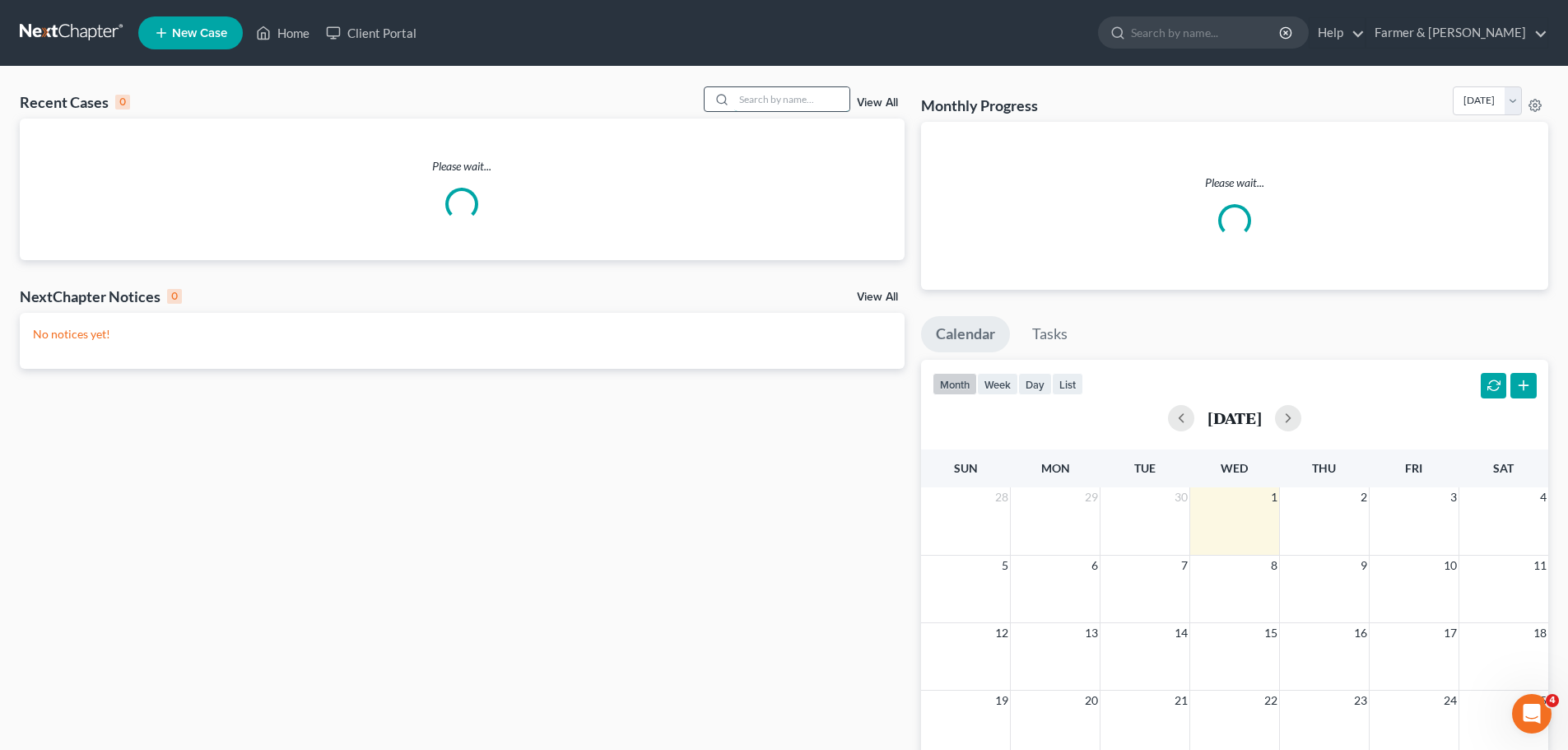
click at [756, 104] on input "search" at bounding box center [791, 99] width 115 height 24
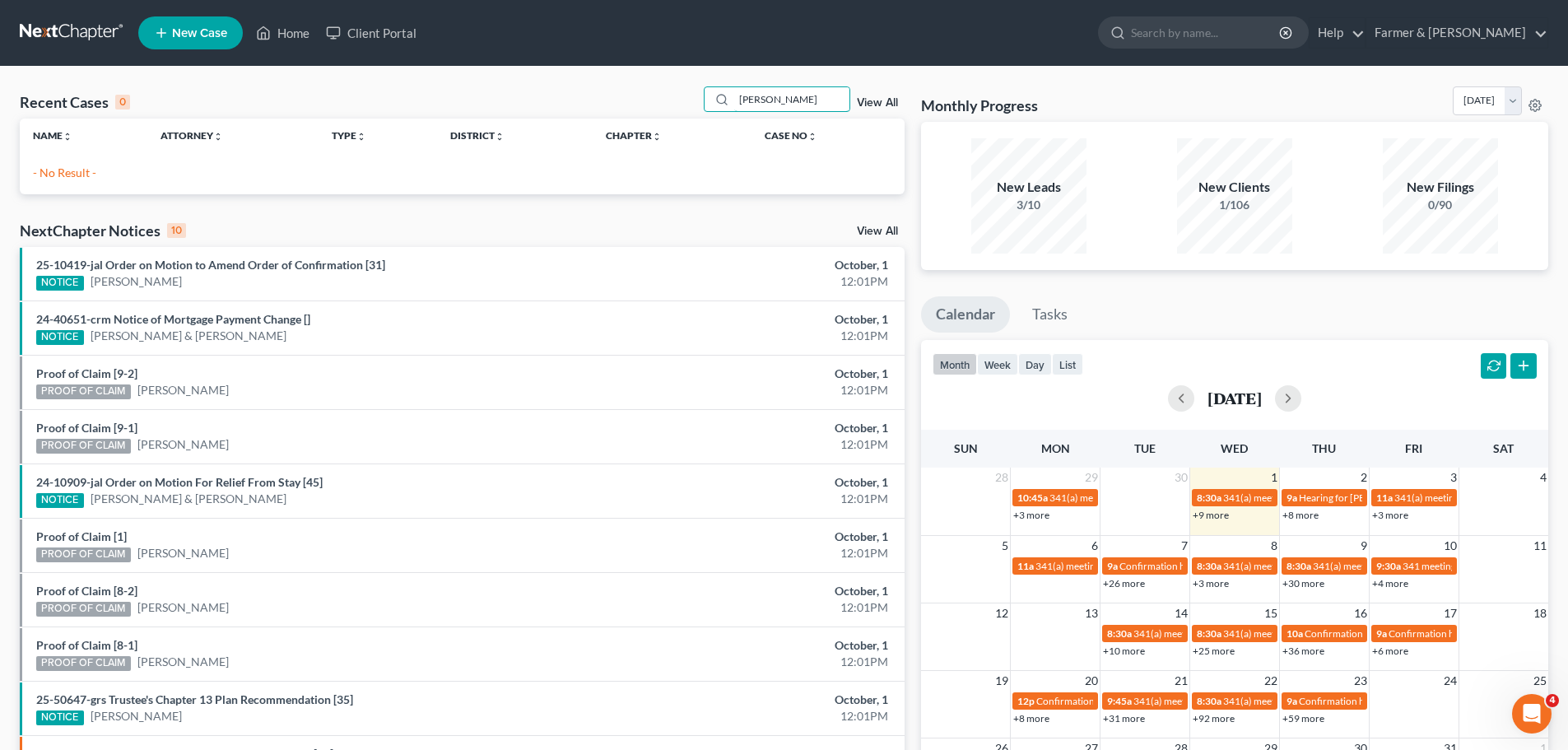
drag, startPoint x: 805, startPoint y: 93, endPoint x: 550, endPoint y: 89, distance: 255.0
click at [553, 89] on div "Recent Cases 0 andrea coo View All" at bounding box center [462, 103] width 885 height 32
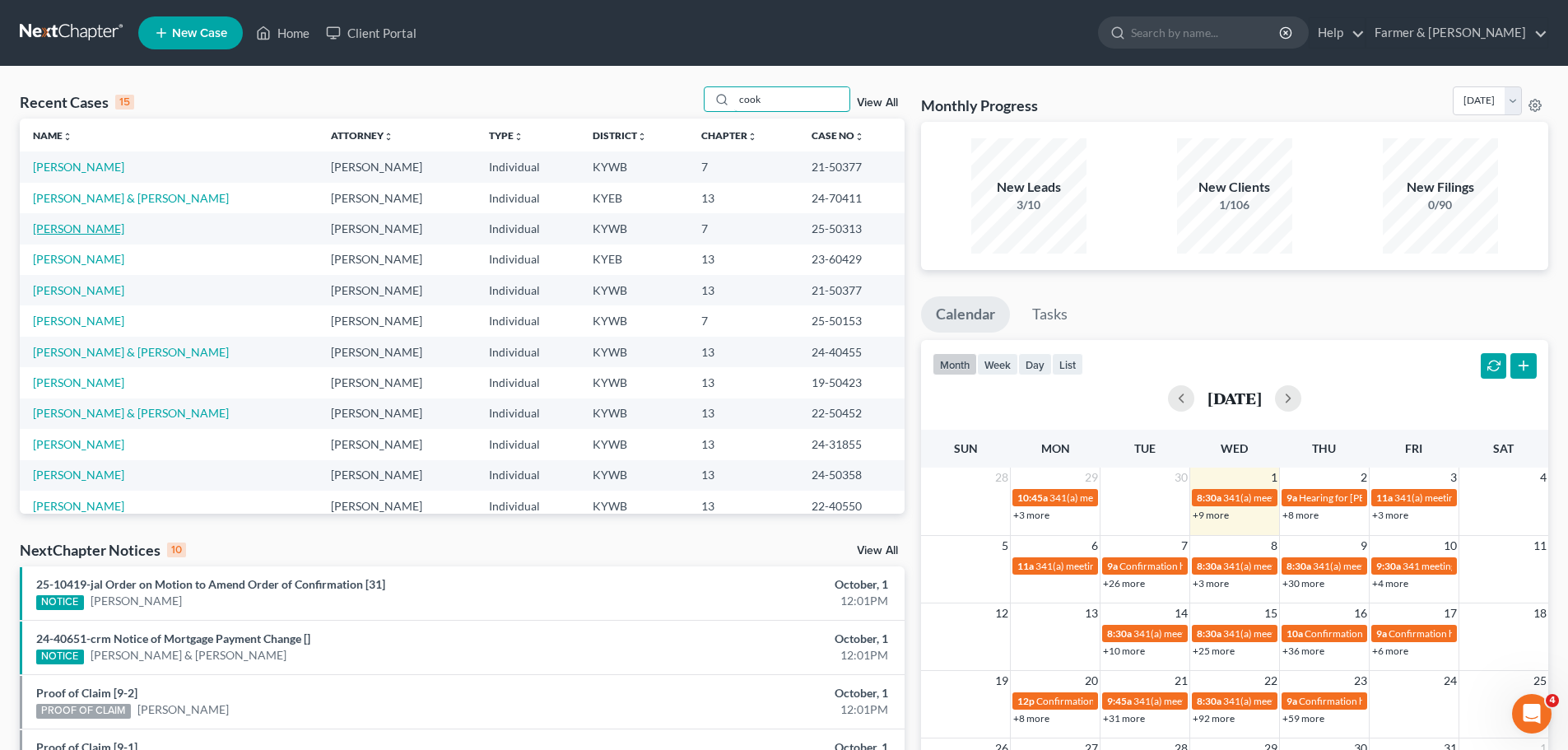
type input "cook"
click at [89, 225] on link "Cook, Andrea" at bounding box center [79, 229] width 91 height 14
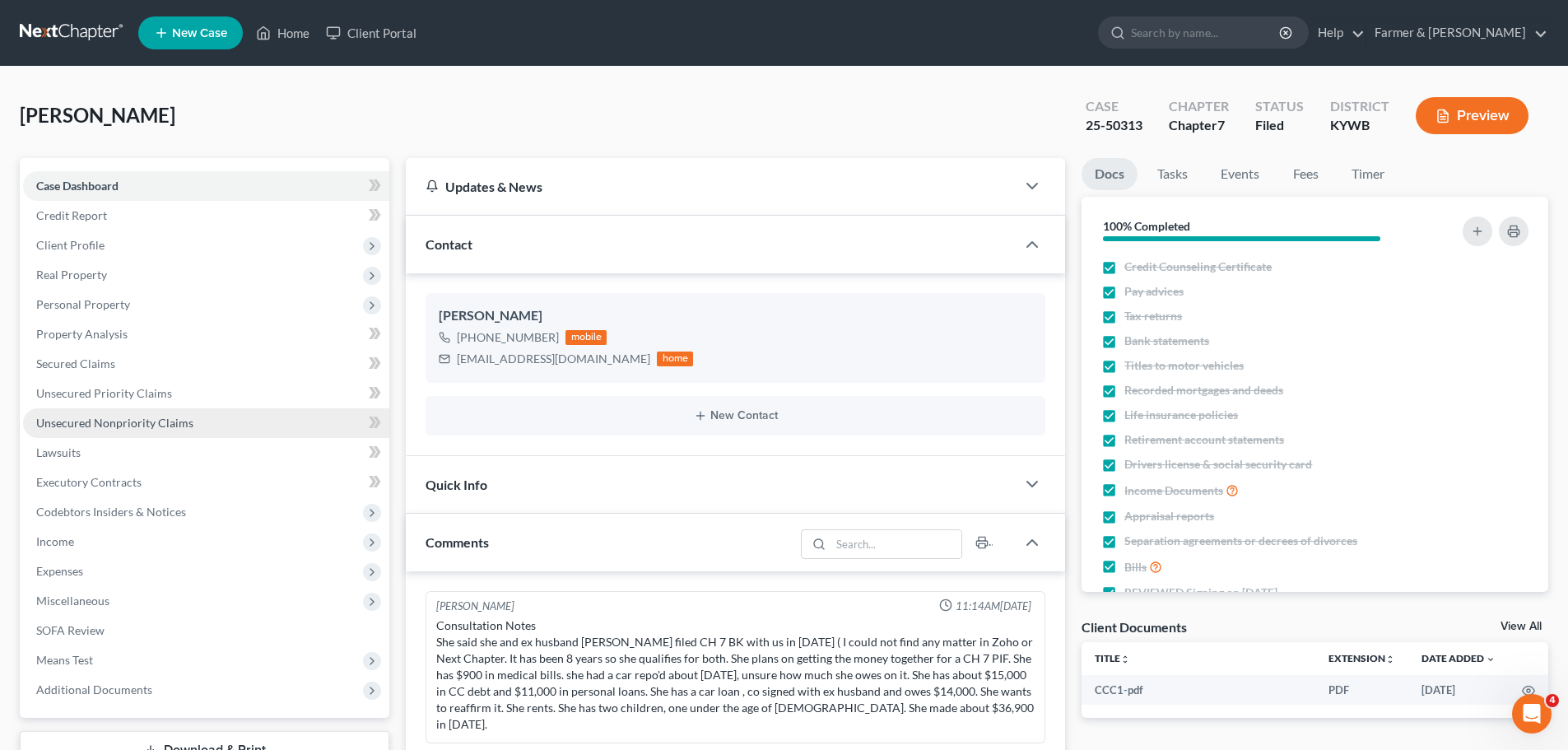
scroll to position [330, 0]
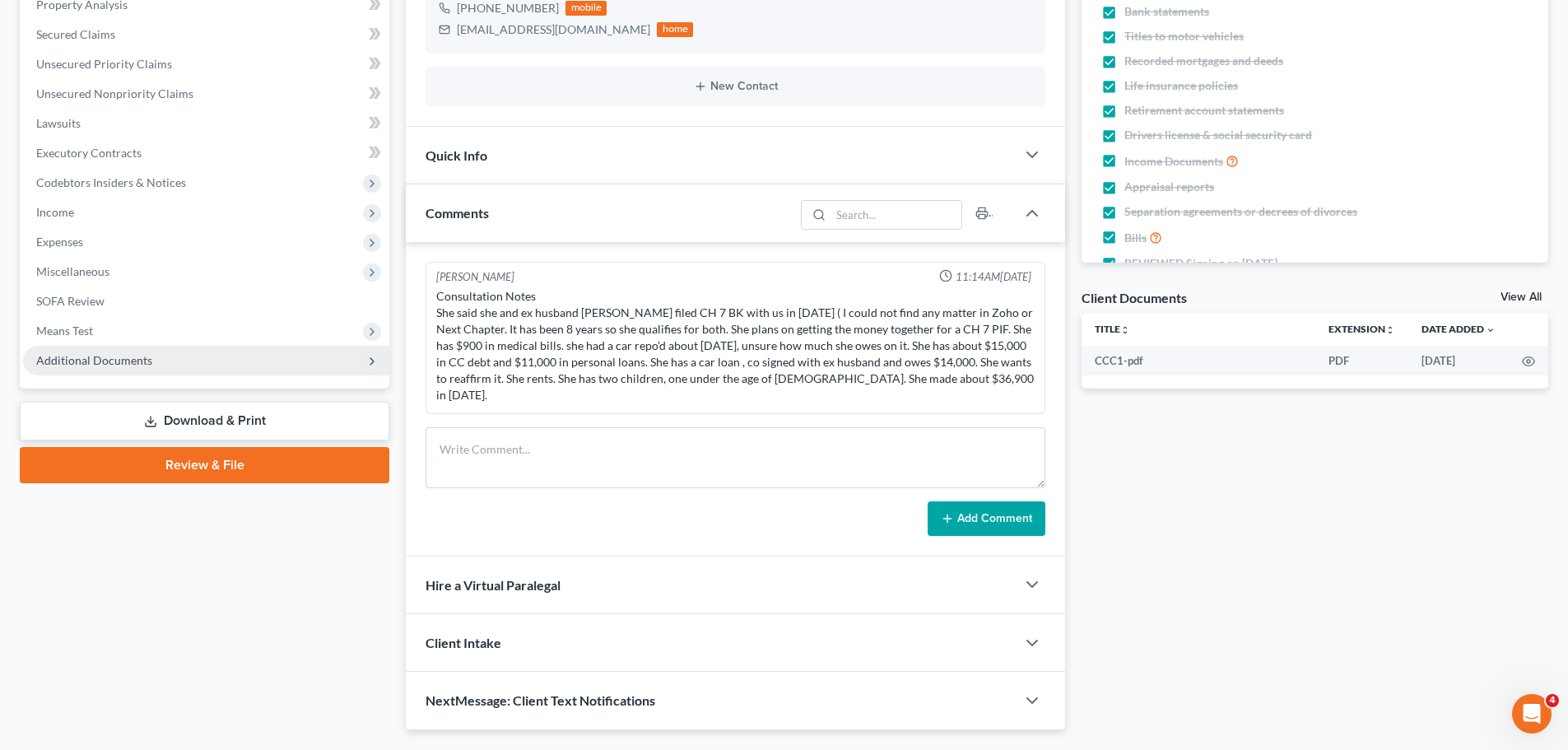
click at [107, 361] on span "Additional Documents" at bounding box center [94, 361] width 116 height 14
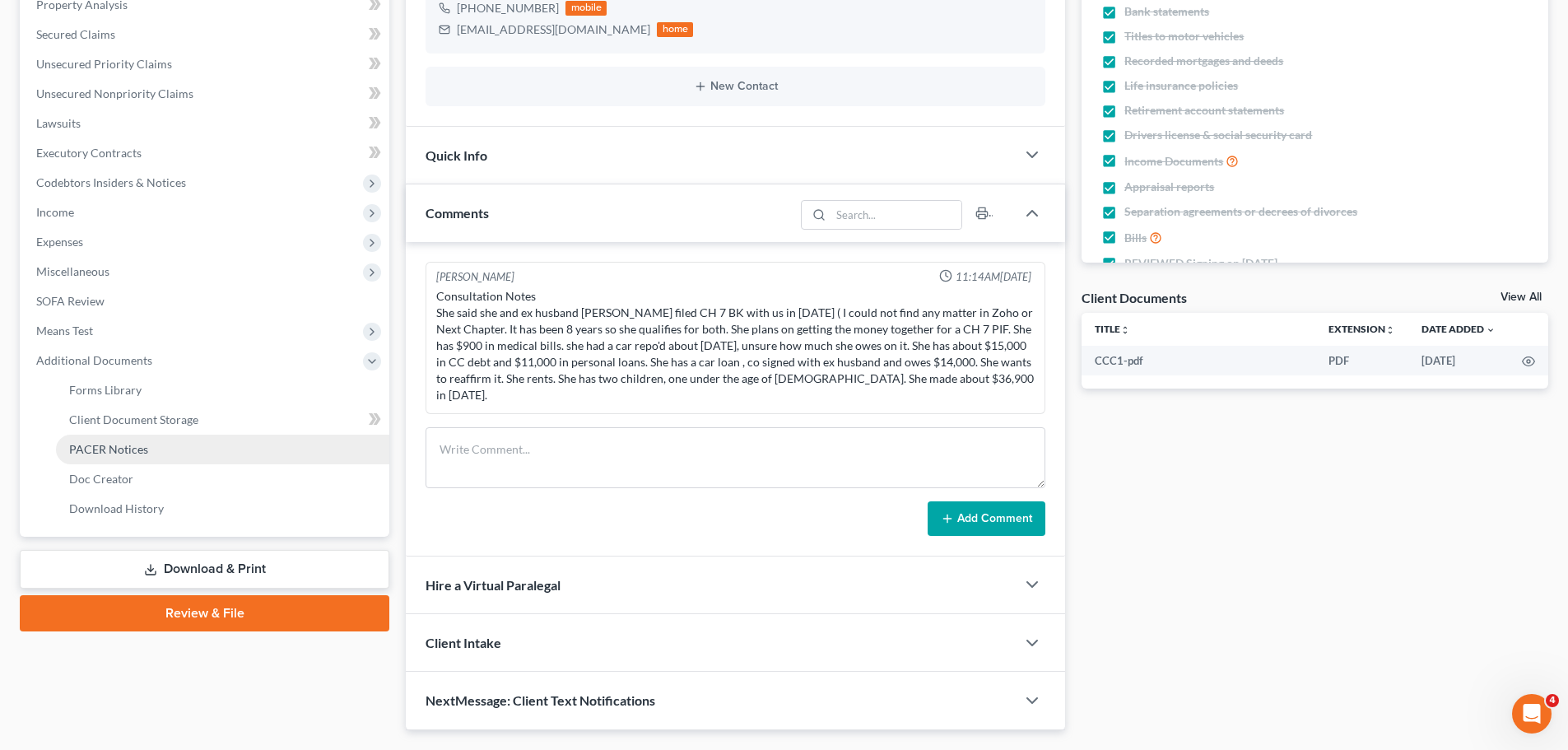
click at [110, 446] on span "PACER Notices" at bounding box center [109, 449] width 79 height 14
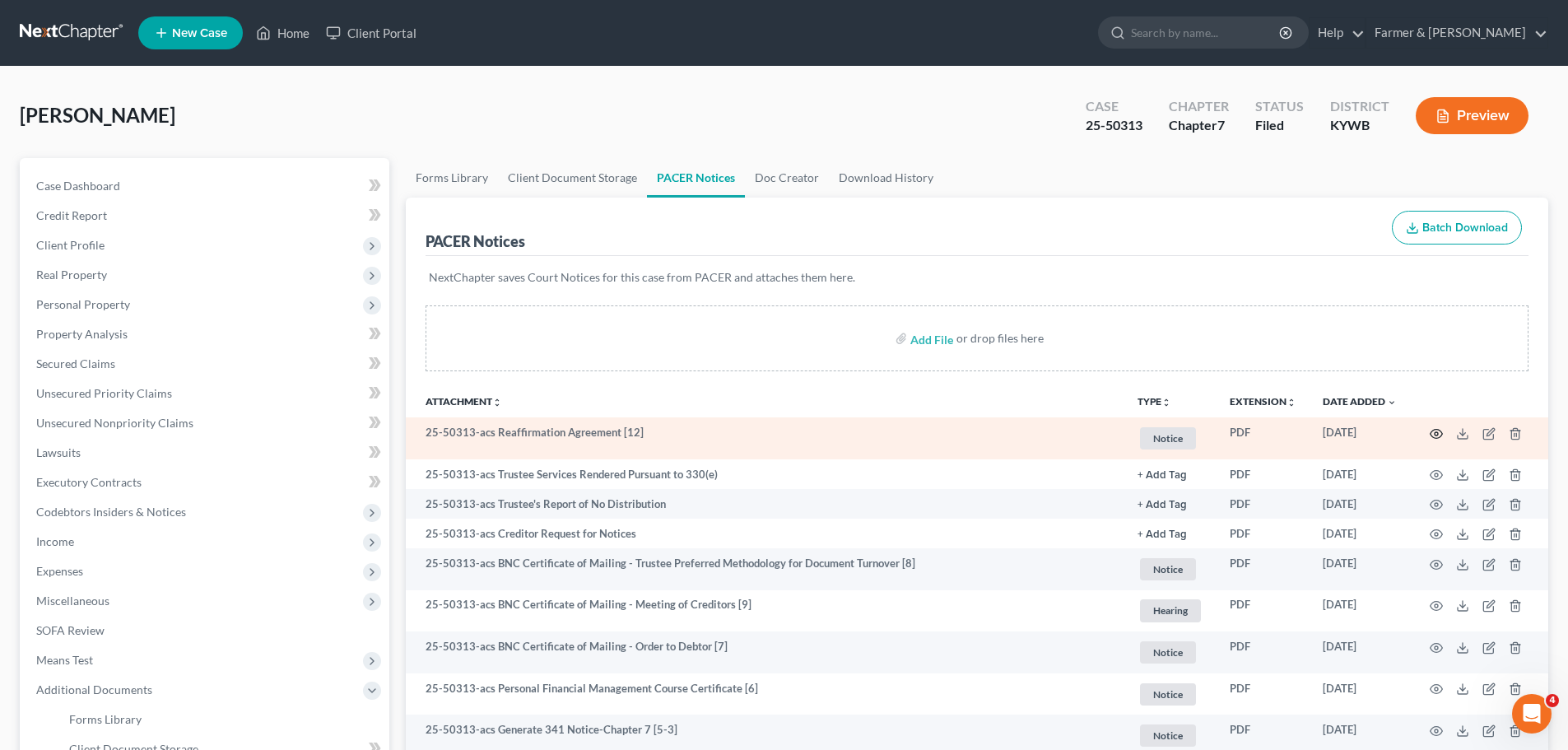
click at [1437, 435] on circle "button" at bounding box center [1436, 434] width 4 height 4
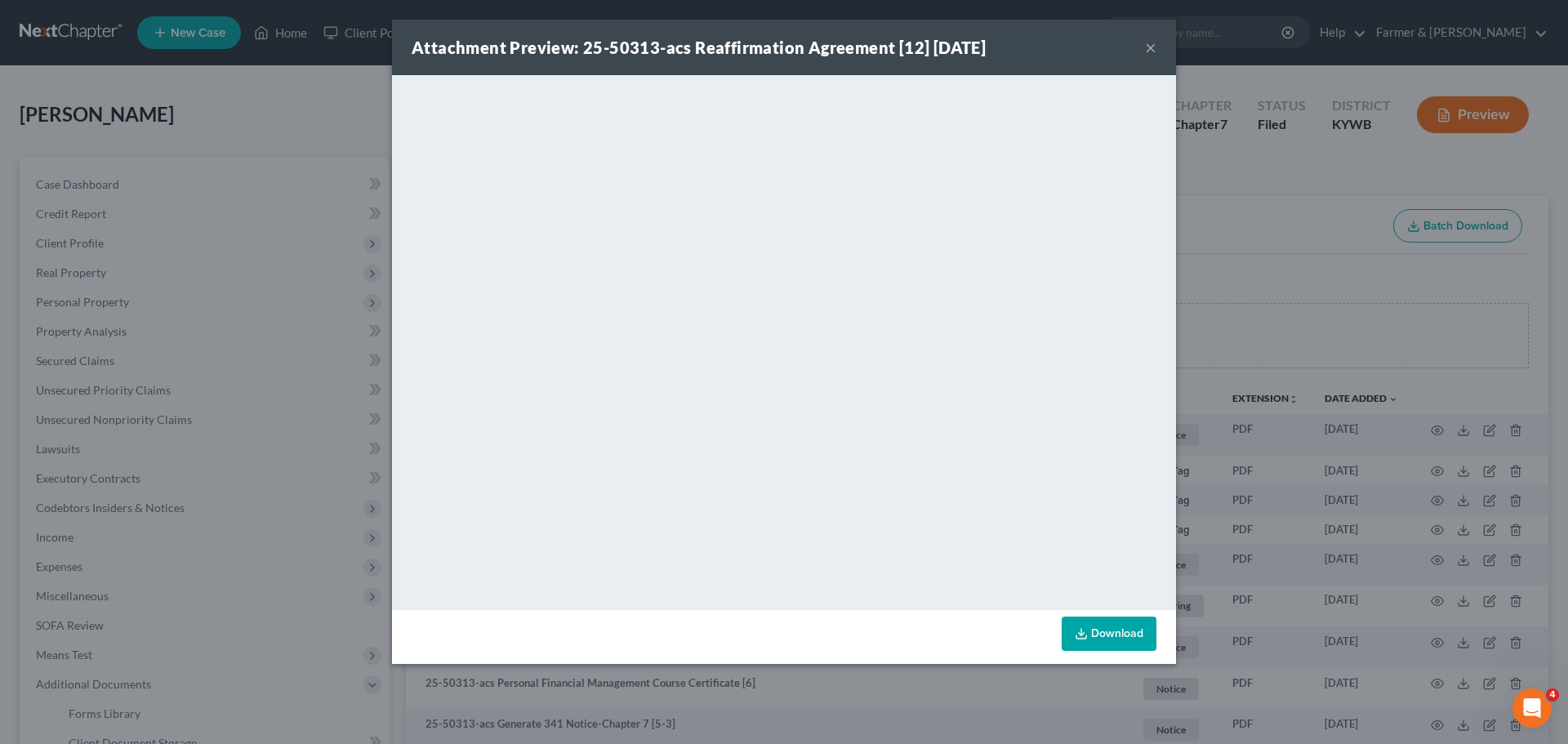
click at [1148, 45] on button "×" at bounding box center [1150, 47] width 11 height 20
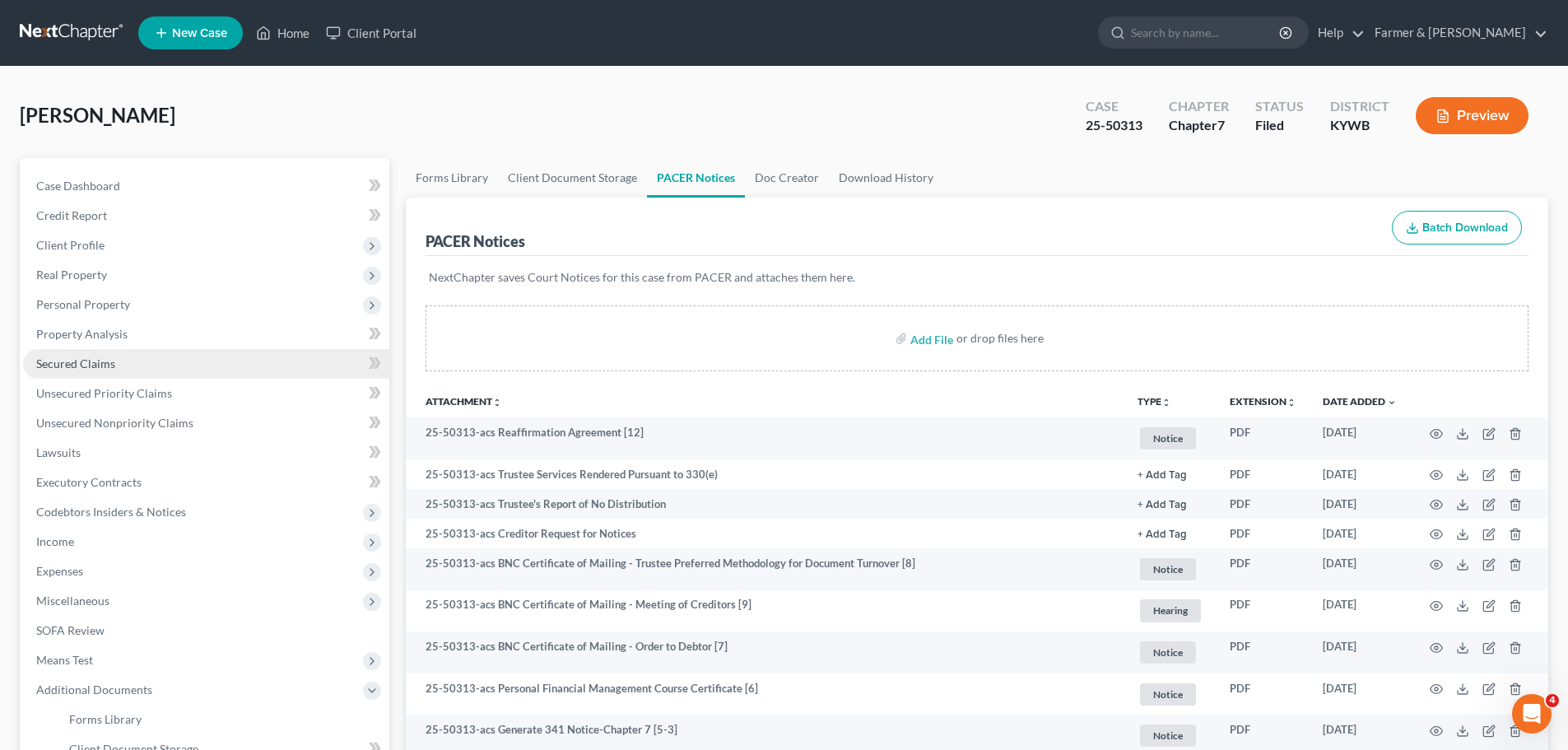
click at [82, 365] on span "Secured Claims" at bounding box center [75, 364] width 79 height 14
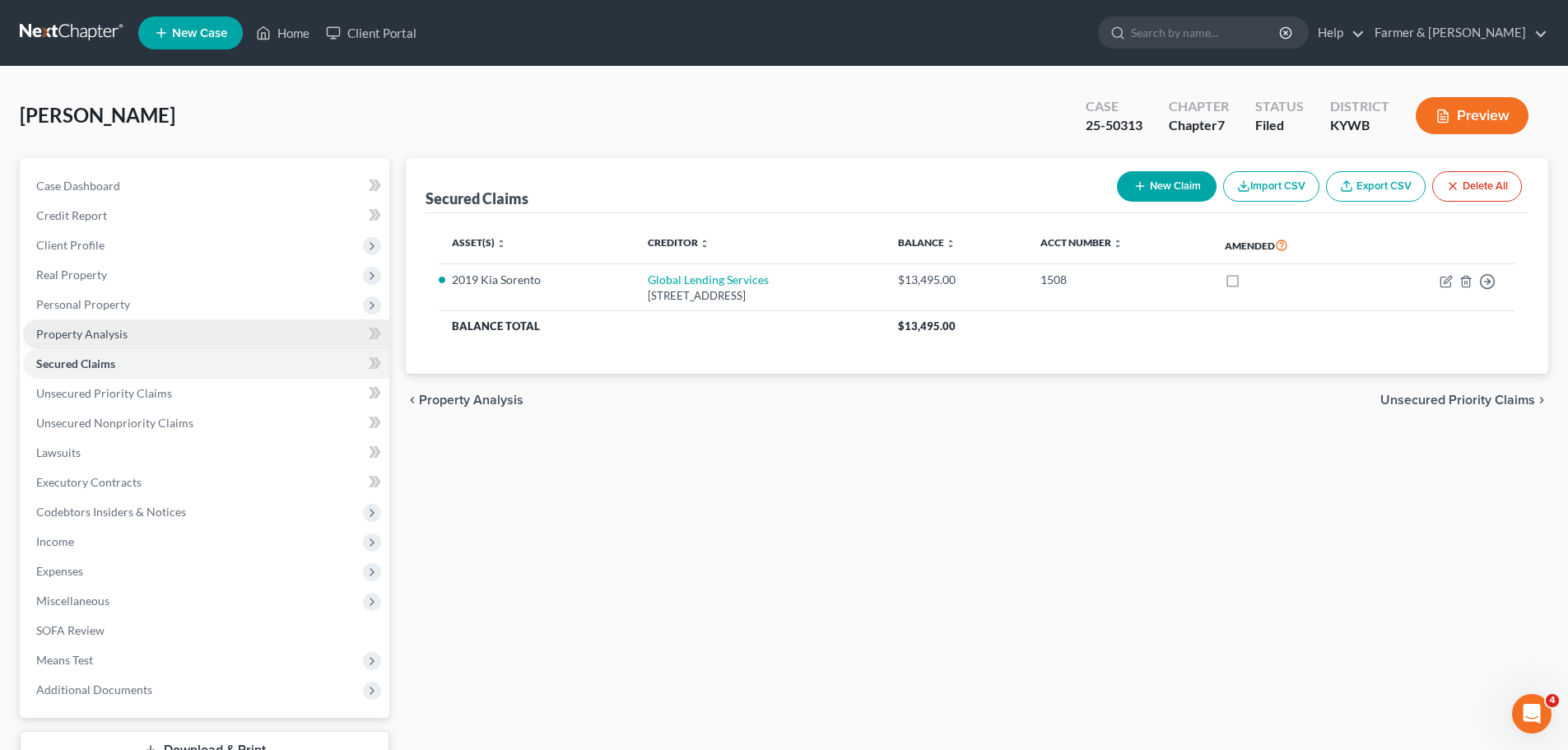
click at [36, 342] on link "Property Analysis" at bounding box center [206, 334] width 367 height 30
